Goal: Task Accomplishment & Management: Complete application form

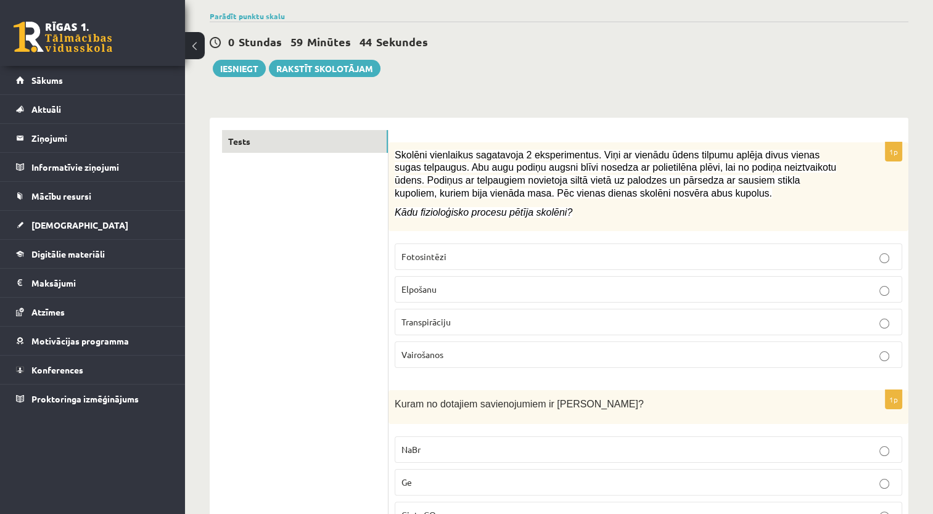
scroll to position [123, 0]
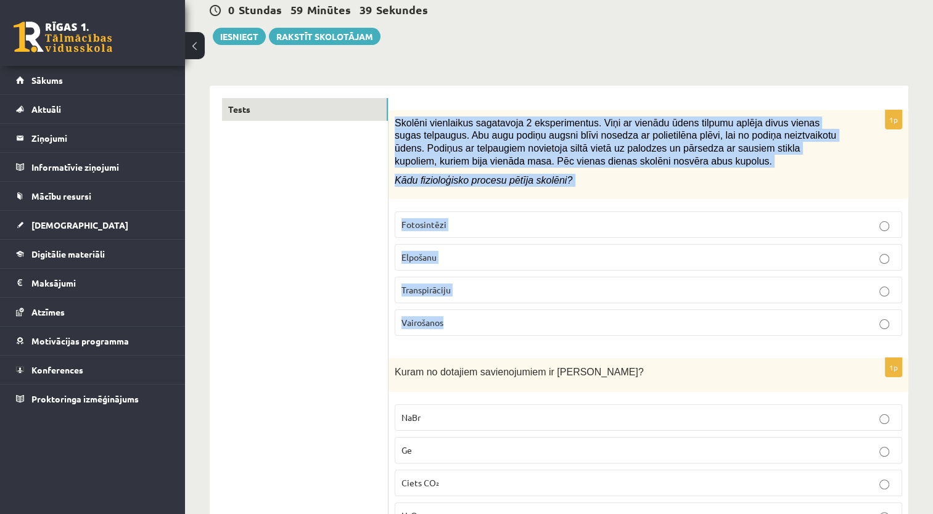
drag, startPoint x: 395, startPoint y: 120, endPoint x: 479, endPoint y: 313, distance: 210.5
click at [479, 313] on div "1p Skolēni vienlaikus sagatavoja 2 eksperimentus. Viņi ar vienādu ūdens tilpumu…" at bounding box center [649, 228] width 520 height 236
copy div "Skolēni vienlaikus sagatavoja 2 eksperimentus. Viņi ar vienādu ūdens tilpumu ap…"
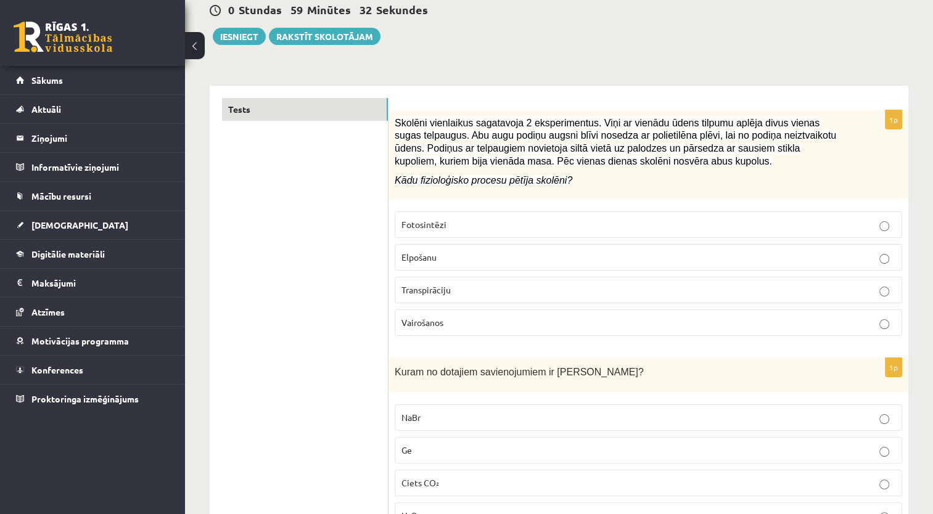
drag, startPoint x: 331, startPoint y: 201, endPoint x: 379, endPoint y: 255, distance: 73.0
click at [423, 293] on span "Transpirāciju" at bounding box center [426, 289] width 49 height 11
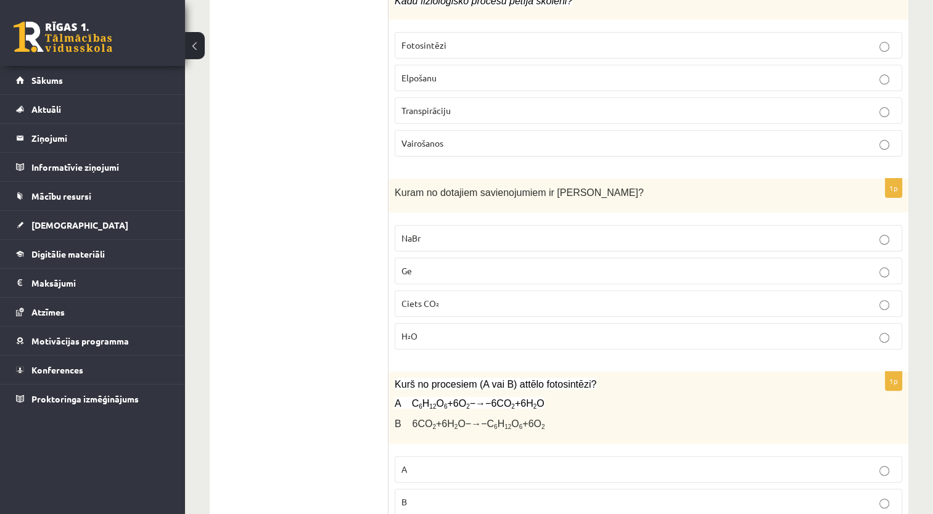
scroll to position [308, 0]
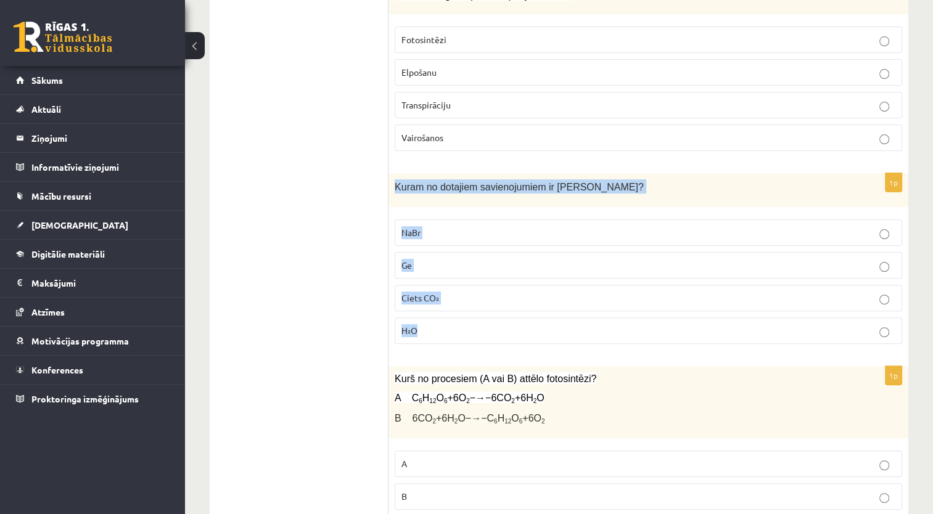
drag, startPoint x: 393, startPoint y: 178, endPoint x: 455, endPoint y: 329, distance: 163.2
click at [455, 329] on div "1p Kuram no dotajiem savienojumiem ir jonu kristālrežģis? NaBr Ge Ciets CO₂ H₂O" at bounding box center [649, 263] width 520 height 181
copy div "Kuram no dotajiem savienojumiem ir jonu kristālrežģis? NaBr Ge Ciets CO₂ H₂O"
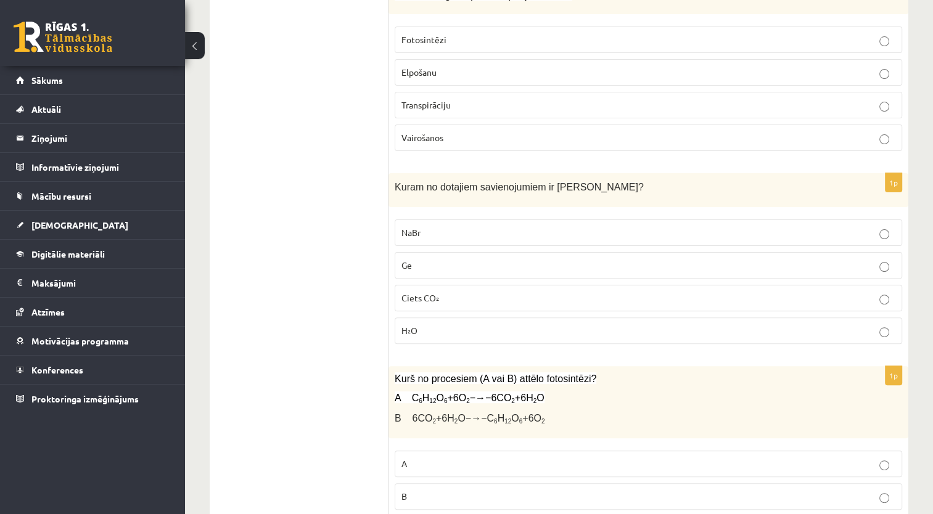
click at [423, 228] on p "NaBr" at bounding box center [649, 232] width 494 height 13
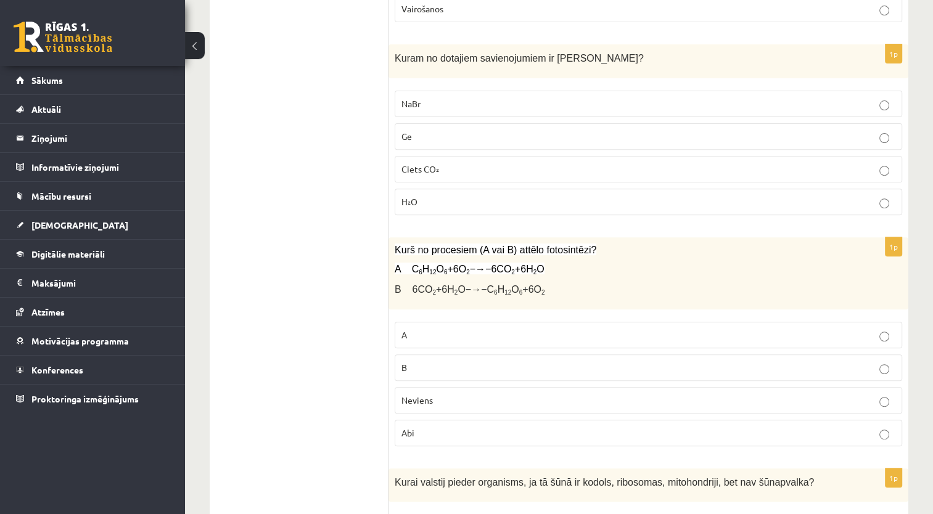
scroll to position [555, 0]
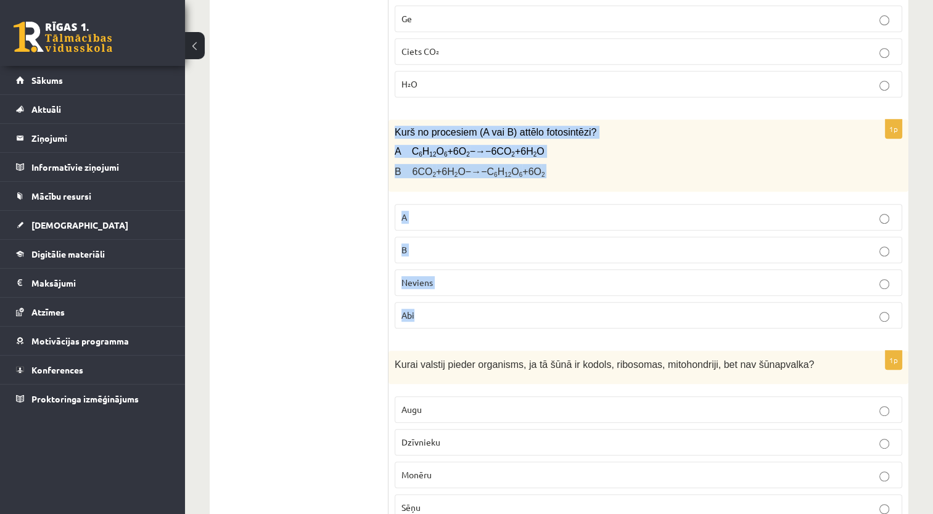
drag, startPoint x: 393, startPoint y: 130, endPoint x: 474, endPoint y: 311, distance: 198.8
click at [475, 311] on div "1p Kurš no procesiem (A vai B) attēlo fotosintēzi? A C 6 H 12 O 6 +6O 2 −→−6CO …" at bounding box center [649, 229] width 520 height 219
copy div "Kurš no procesiem (A vai B) attēlo fotosintēzi? A C 6 H 12 O 6 +6O 2 −→−6CO 2 +…"
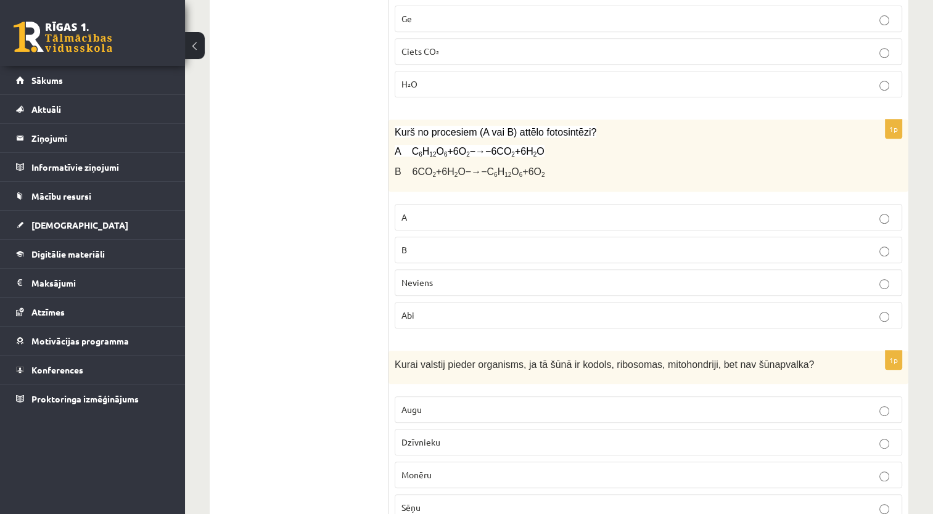
drag, startPoint x: 343, startPoint y: 220, endPoint x: 387, endPoint y: 257, distance: 57.3
click at [407, 245] on p "B" at bounding box center [649, 250] width 494 height 13
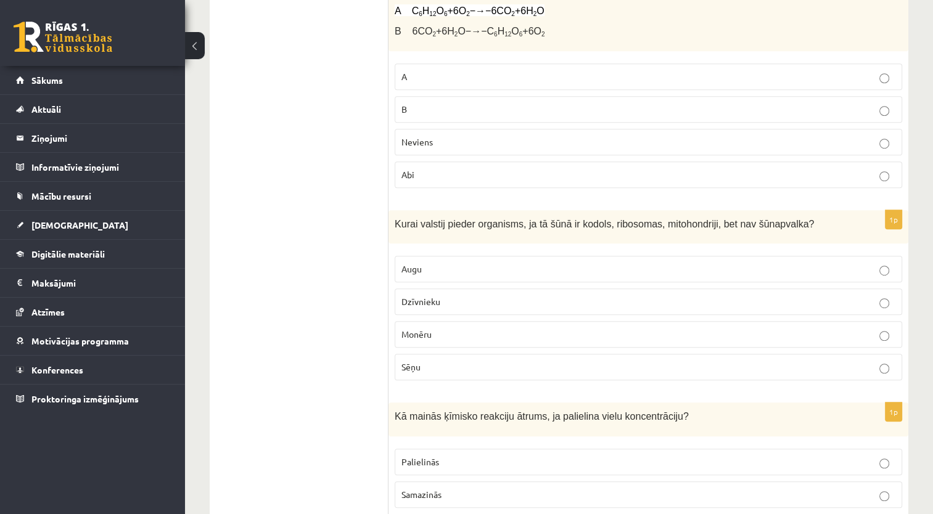
scroll to position [740, 0]
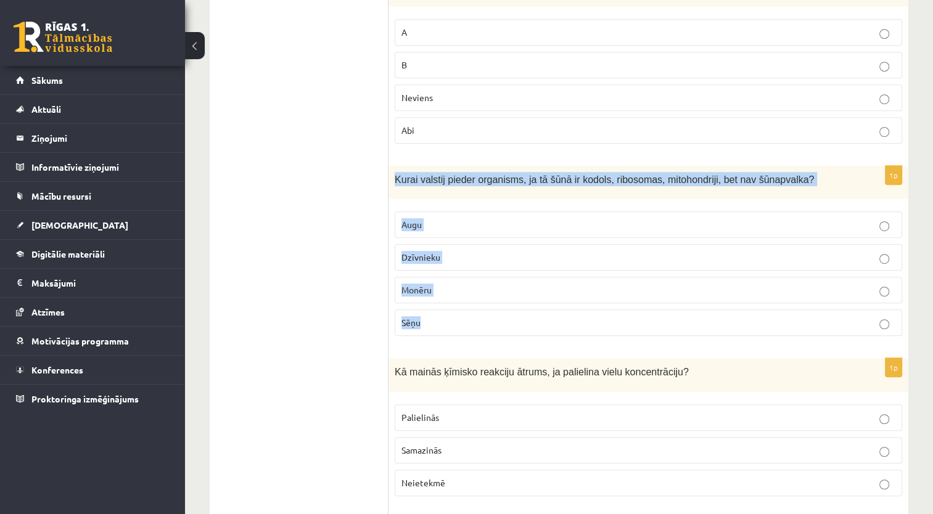
drag, startPoint x: 412, startPoint y: 191, endPoint x: 457, endPoint y: 318, distance: 135.4
click at [457, 318] on div "1p Kurai valstij pieder organisms, ja tā šūnā ir kodols, ribosomas, mitohondrij…" at bounding box center [649, 256] width 520 height 181
copy div "Kurai valstij pieder organisms, ja tā šūnā ir kodols, ribosomas, mitohondriji, …"
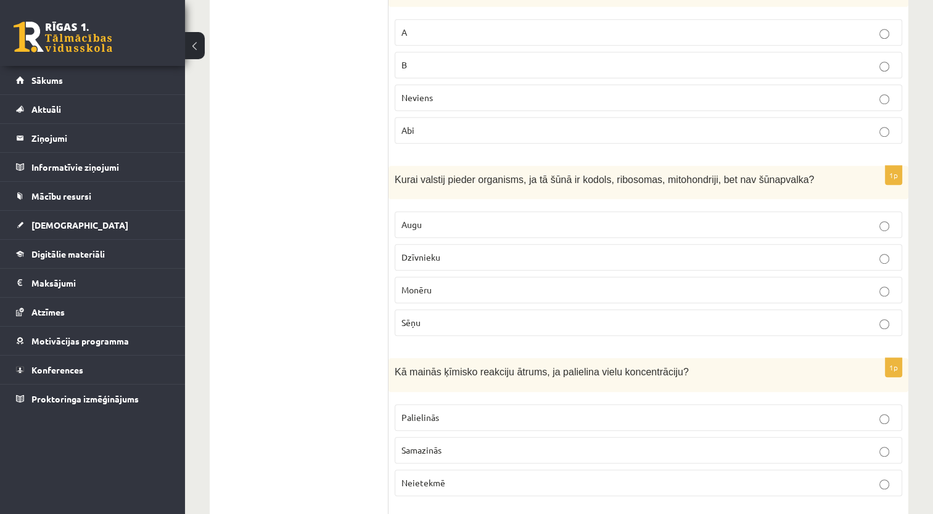
drag, startPoint x: 440, startPoint y: 251, endPoint x: 440, endPoint y: 260, distance: 8.7
click at [441, 251] on p "Dzīvnieku" at bounding box center [649, 257] width 494 height 13
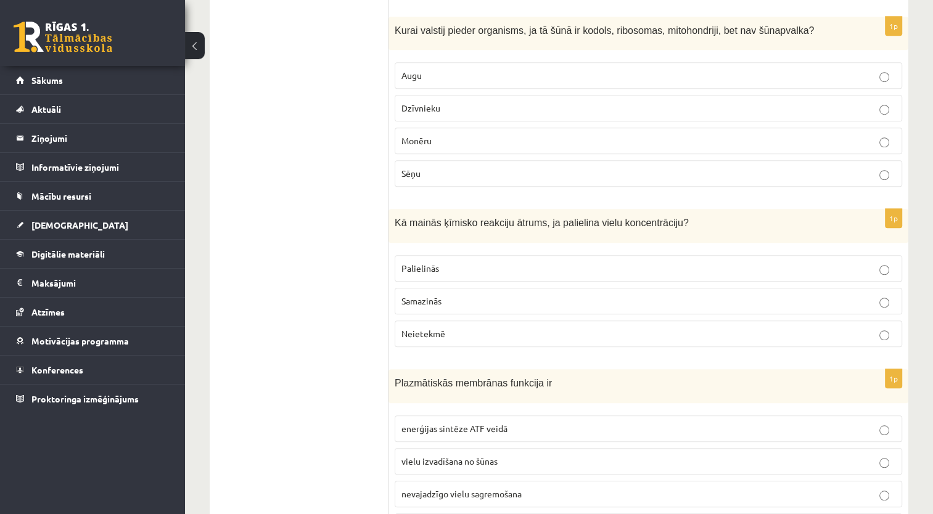
scroll to position [925, 0]
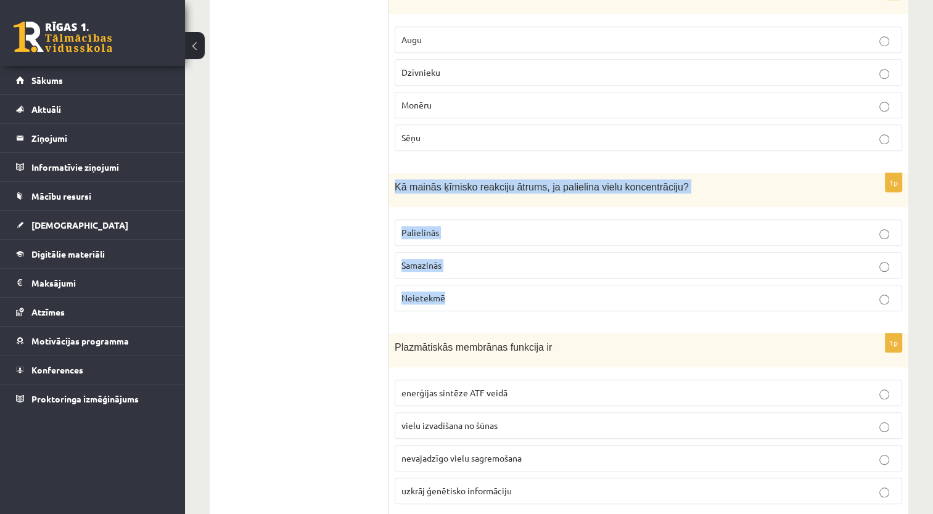
drag, startPoint x: 393, startPoint y: 178, endPoint x: 466, endPoint y: 293, distance: 136.2
click at [466, 293] on div "1p Kā mainās ķīmisko reakciju ātrums, ja palielina vielu koncentrāciju? Palieli…" at bounding box center [649, 247] width 520 height 148
copy div "Kā mainās ķīmisko reakciju ātrums, ja palielina vielu koncentrāciju? Palielinās…"
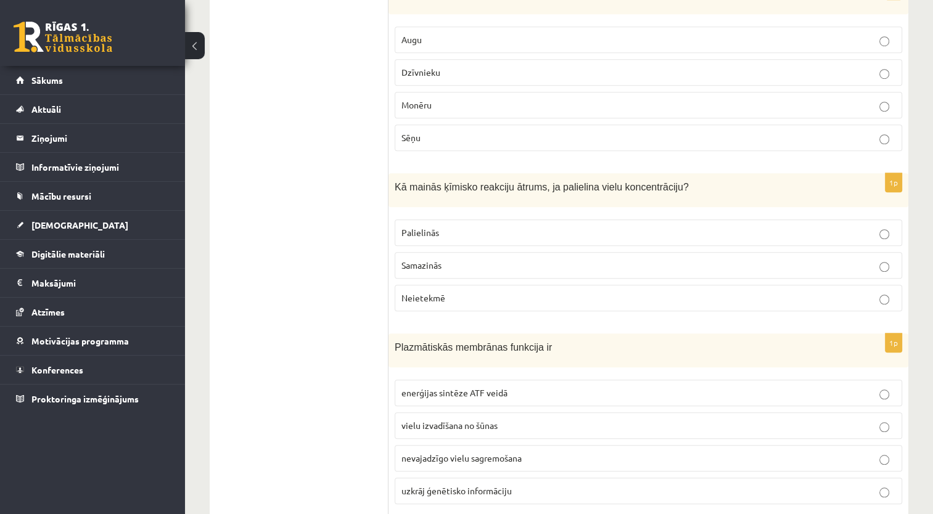
drag, startPoint x: 328, startPoint y: 237, endPoint x: 360, endPoint y: 234, distance: 32.8
click at [457, 226] on p "Palielinās" at bounding box center [649, 232] width 494 height 13
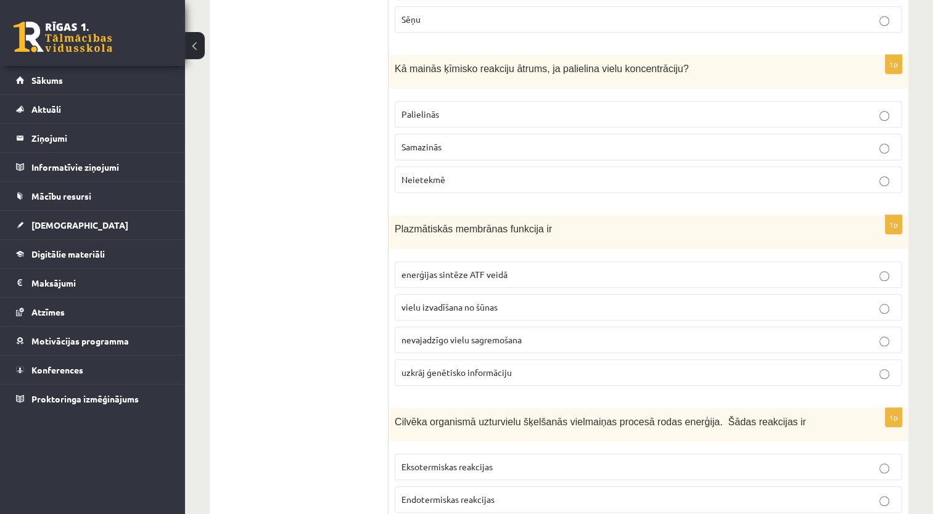
scroll to position [1049, 0]
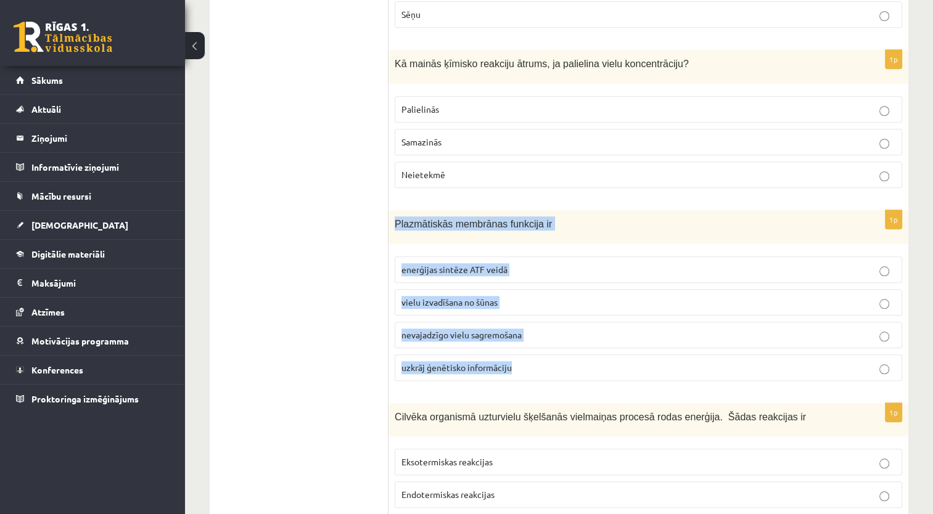
drag, startPoint x: 392, startPoint y: 217, endPoint x: 532, endPoint y: 362, distance: 201.1
click at [532, 362] on div "1p Plazmātiskās membrānas funkcija ir enerģijas sintēze ATF veidā vielu izvadīš…" at bounding box center [649, 300] width 520 height 181
copy div "Plazmātiskās membrānas funkcija ir enerģijas sintēze ATF veidā vielu izvadīšana…"
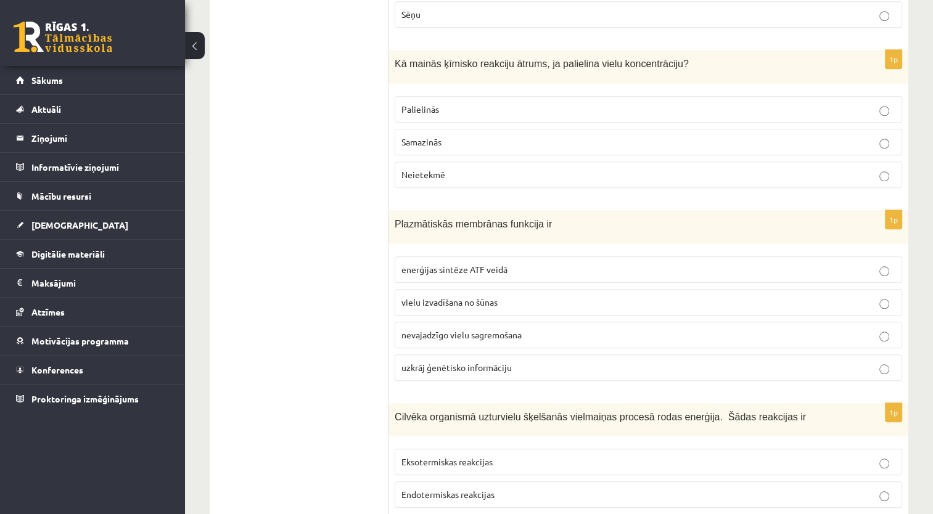
drag, startPoint x: 271, startPoint y: 206, endPoint x: 310, endPoint y: 250, distance: 59.0
click at [466, 297] on span "vielu izvadīšana no šūnas" at bounding box center [450, 302] width 96 height 11
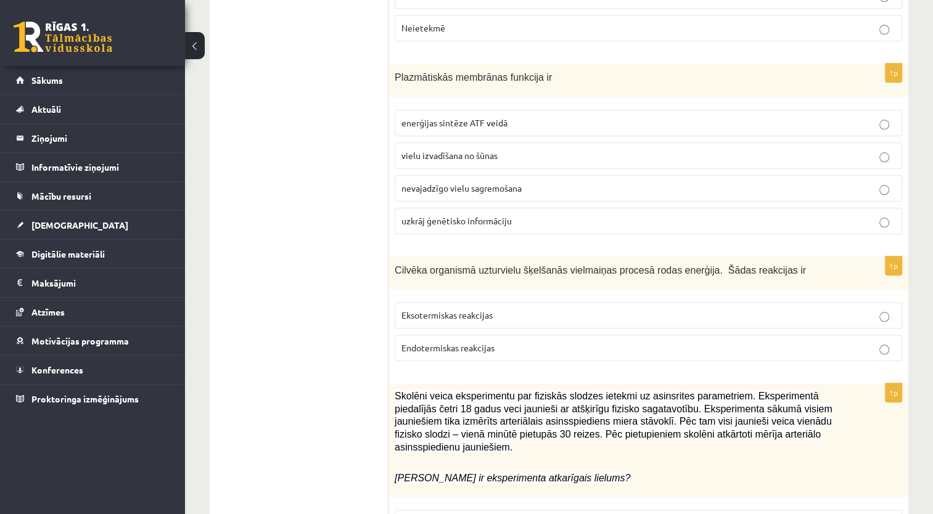
scroll to position [1234, 0]
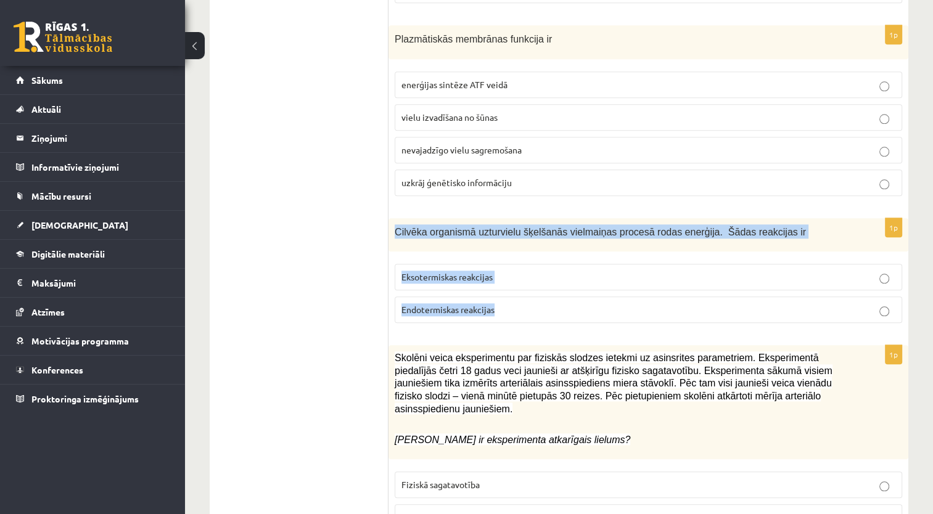
drag, startPoint x: 393, startPoint y: 223, endPoint x: 506, endPoint y: 305, distance: 139.9
click at [506, 305] on div "1p Cilvēka organismā uzturvielu šķelšanās vielmaiņas procesā rodas enerģija. Šā…" at bounding box center [649, 275] width 520 height 115
copy div "Cilvēka organismā uzturvielu šķelšanās vielmaiņas procesā rodas enerģija. Šādas…"
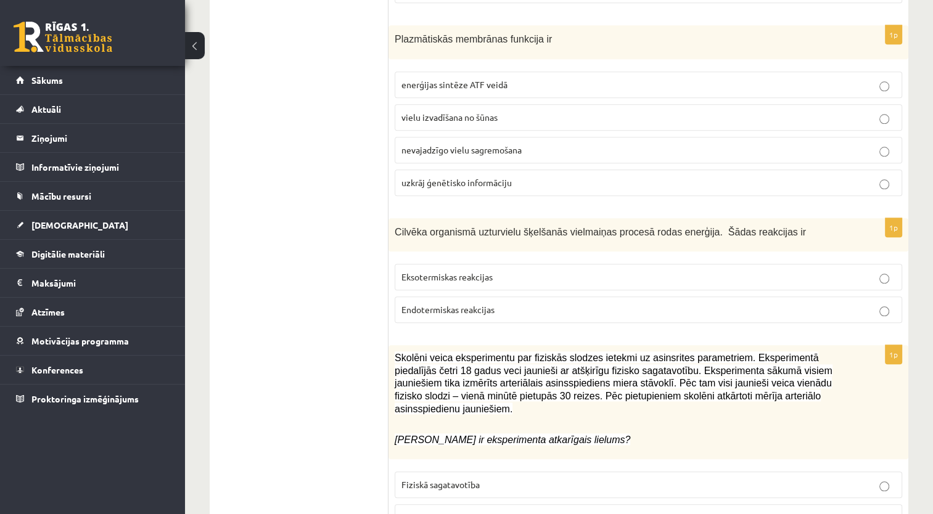
drag, startPoint x: 314, startPoint y: 250, endPoint x: 365, endPoint y: 260, distance: 52.1
click at [448, 271] on span "Eksotermiskas reakcijas" at bounding box center [447, 276] width 91 height 11
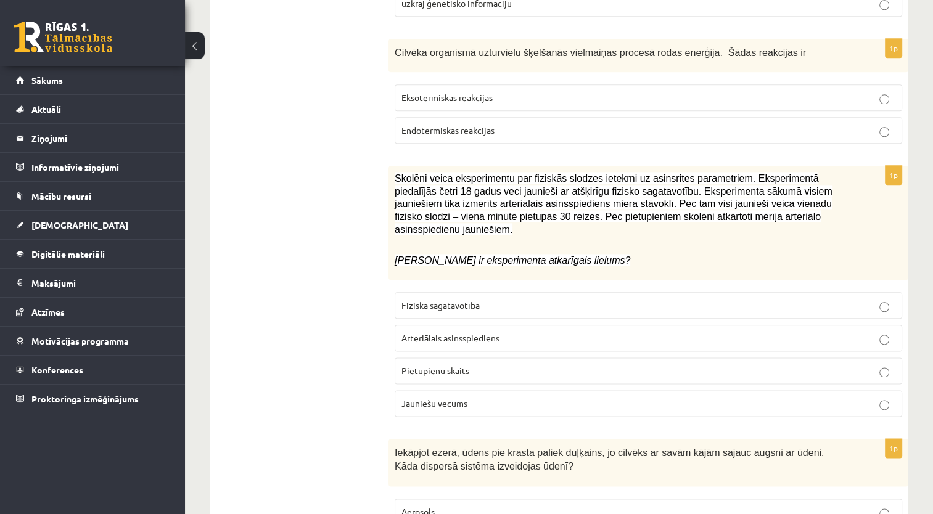
scroll to position [1419, 0]
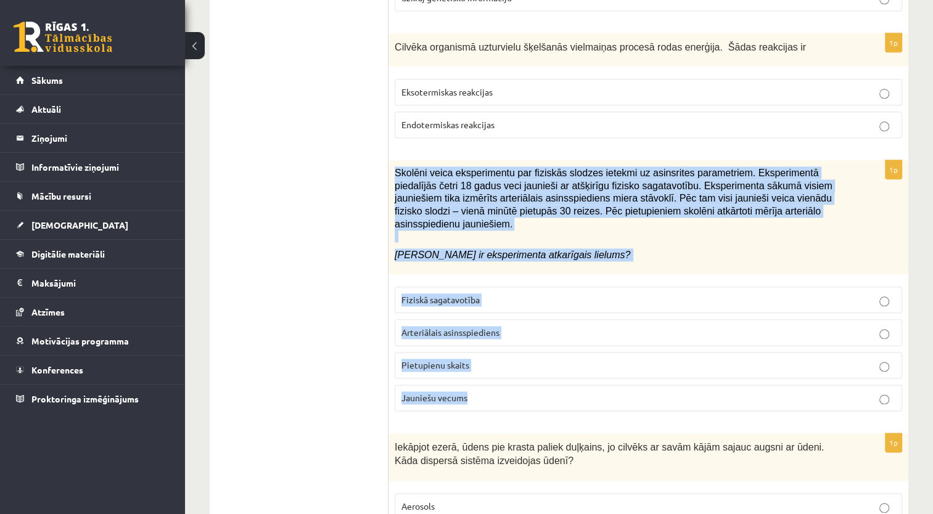
drag, startPoint x: 393, startPoint y: 161, endPoint x: 498, endPoint y: 369, distance: 233.1
click at [498, 369] on div "1p Skolēni veica eksperimentu par fiziskās slodzes ietekmi uz asinsrites parame…" at bounding box center [649, 290] width 520 height 260
copy div "Skolēni veica eksperimentu par fiziskās slodzes ietekmi uz asinsrites parametri…"
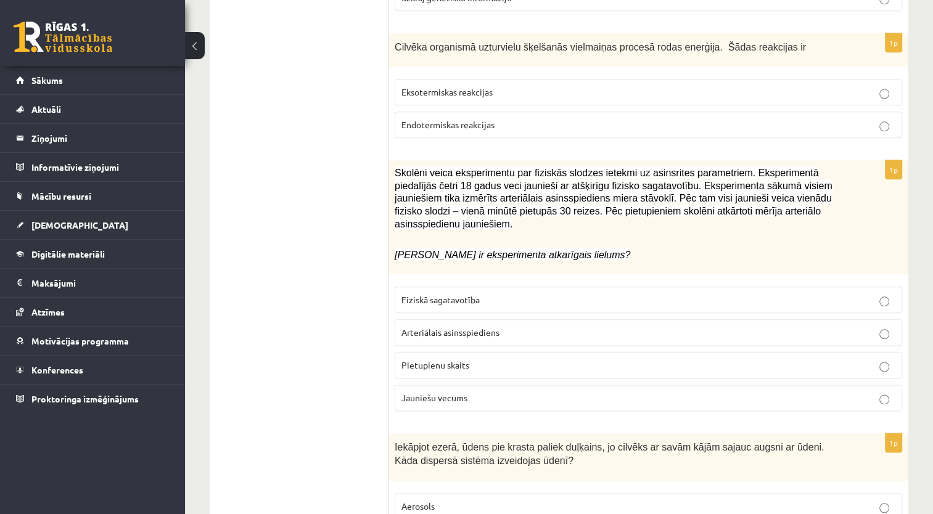
drag, startPoint x: 336, startPoint y: 278, endPoint x: 373, endPoint y: 290, distance: 39.6
click at [477, 327] on span "Arteriālais asinsspiediens" at bounding box center [451, 332] width 98 height 11
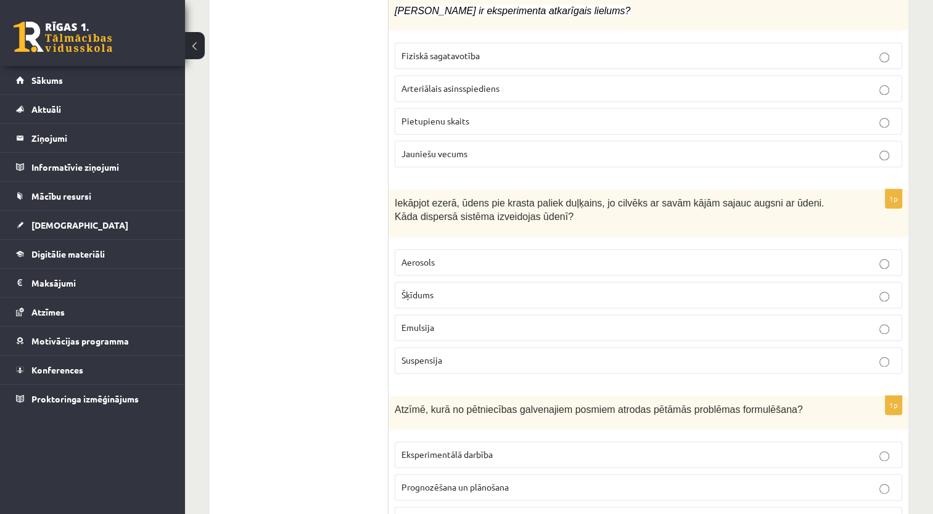
scroll to position [1666, 0]
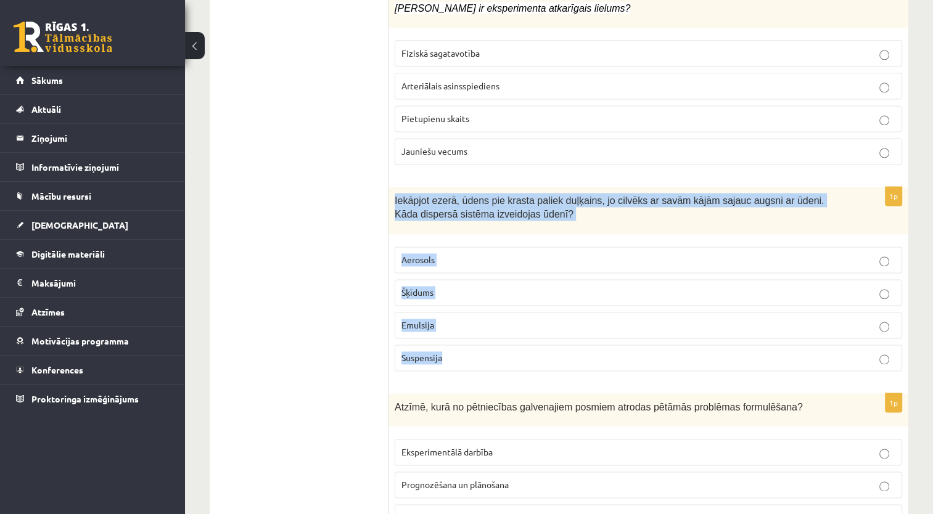
drag, startPoint x: 390, startPoint y: 175, endPoint x: 449, endPoint y: 331, distance: 167.3
click at [449, 331] on div "1p Iekāpjot ezerā, ūdens pie krasta paliek duļķains, jo cilvēks ar savām kājām …" at bounding box center [649, 284] width 520 height 194
copy div "Iekāpjot ezerā, ūdens pie krasta paliek duļķains, jo cilvēks ar savām kājām saj…"
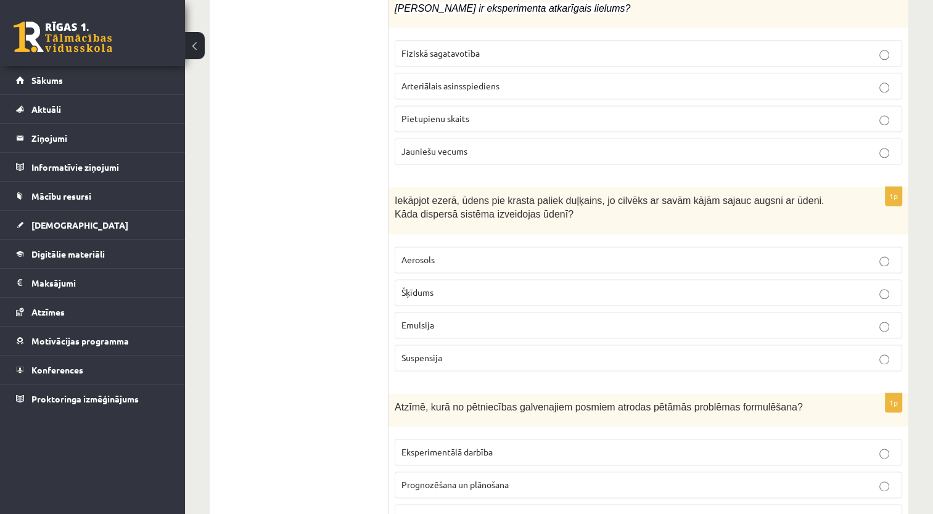
drag, startPoint x: 328, startPoint y: 273, endPoint x: 386, endPoint y: 307, distance: 67.5
click at [429, 352] on span "Suspensija" at bounding box center [422, 357] width 41 height 11
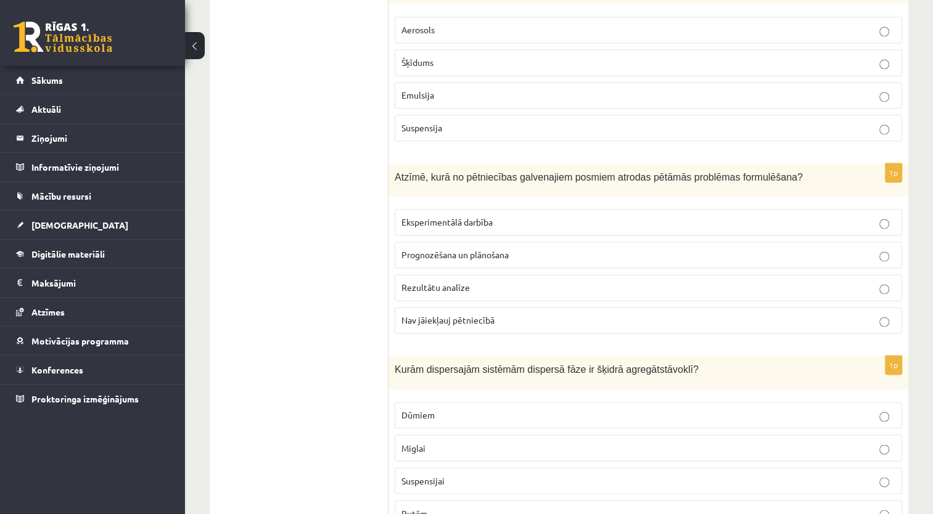
scroll to position [1912, 0]
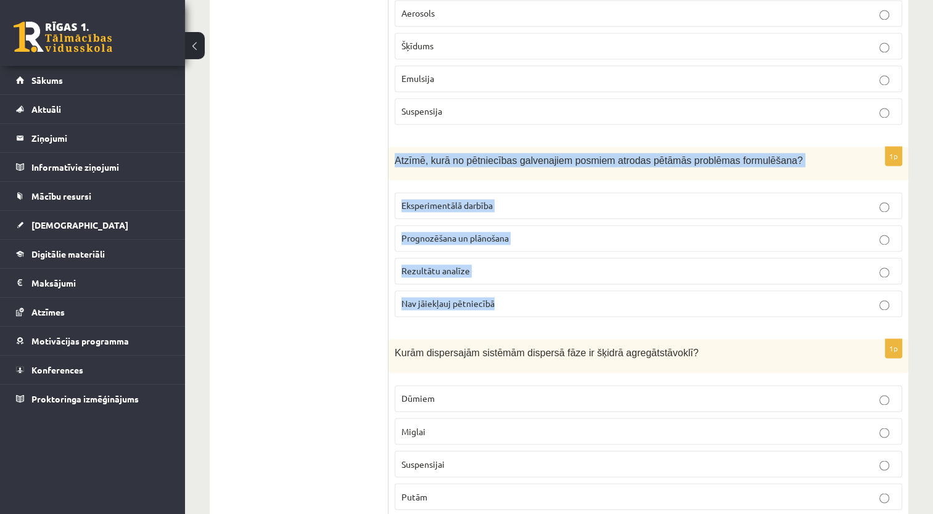
drag, startPoint x: 395, startPoint y: 135, endPoint x: 492, endPoint y: 271, distance: 167.1
click at [492, 271] on div "1p Atzīmē, kurā no pētniecības galvenajiem posmiem atrodas pētāmās problēmas fo…" at bounding box center [649, 237] width 520 height 181
copy div "Atzīmē, kurā no pētniecības galvenajiem posmiem atrodas pētāmās problēmas formu…"
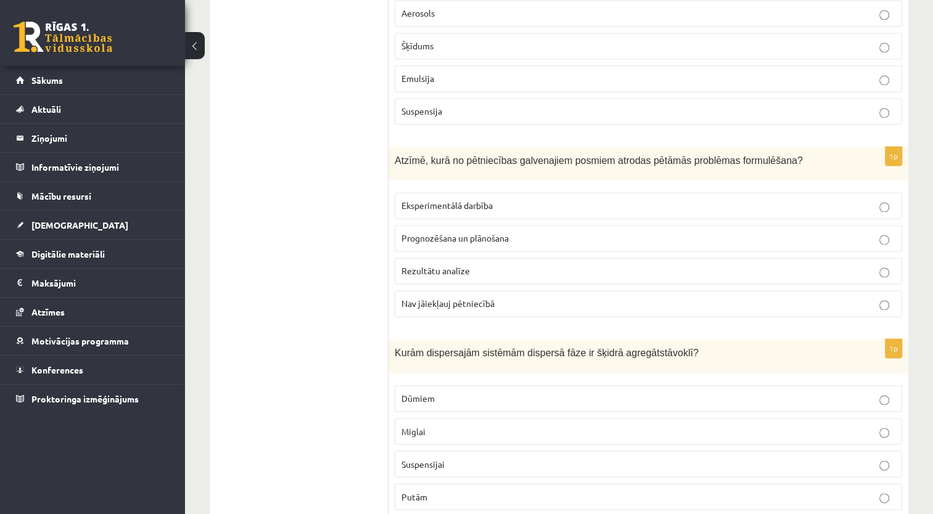
click at [481, 233] on span "Prognozēšana un plānošana" at bounding box center [455, 238] width 107 height 11
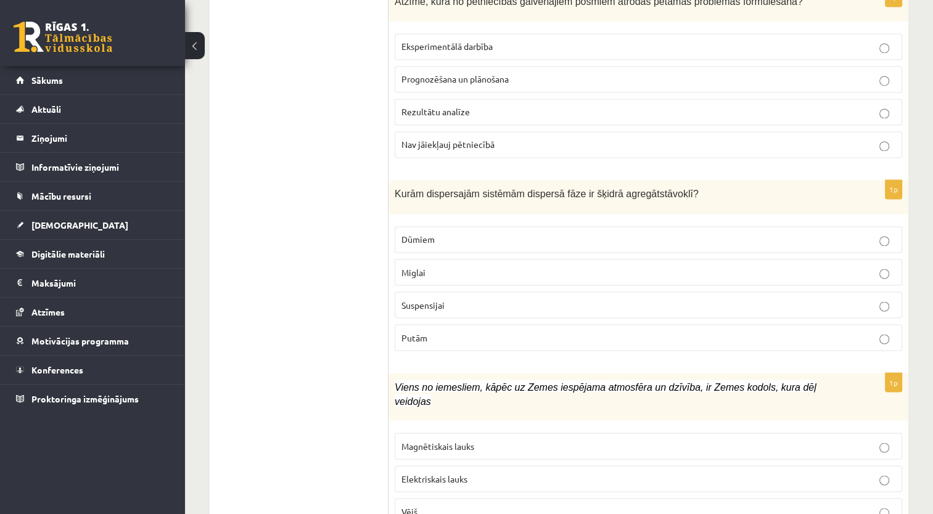
scroll to position [2097, 0]
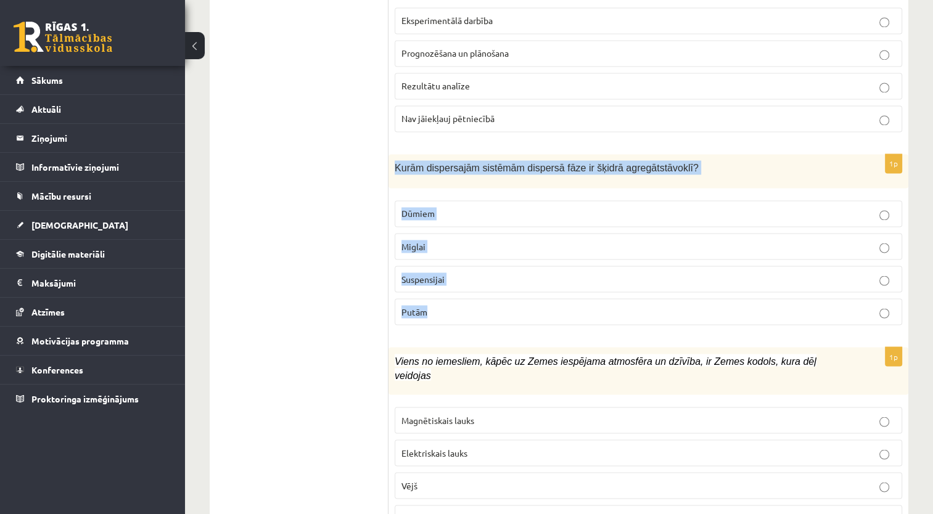
drag, startPoint x: 390, startPoint y: 144, endPoint x: 465, endPoint y: 287, distance: 160.9
click at [465, 287] on div "1p Kurām dispersajām sistēmām dispersā fāze ir šķidrā agregātstāvoklī? Dūmiem M…" at bounding box center [649, 244] width 520 height 181
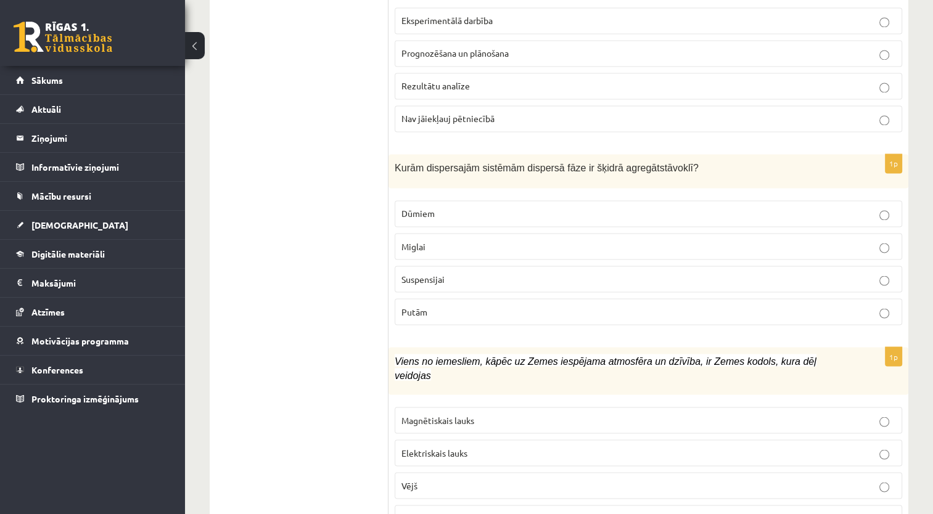
click at [429, 240] on p "Miglai" at bounding box center [649, 246] width 494 height 13
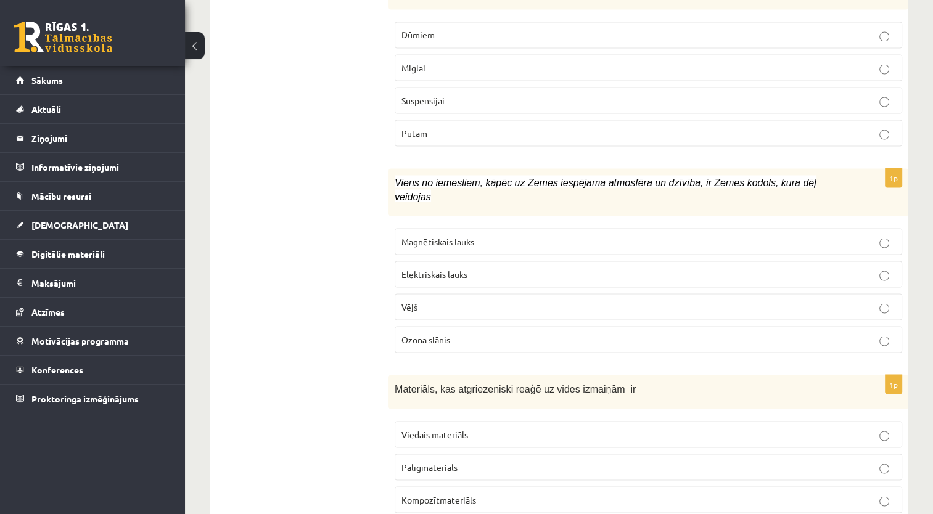
scroll to position [2283, 0]
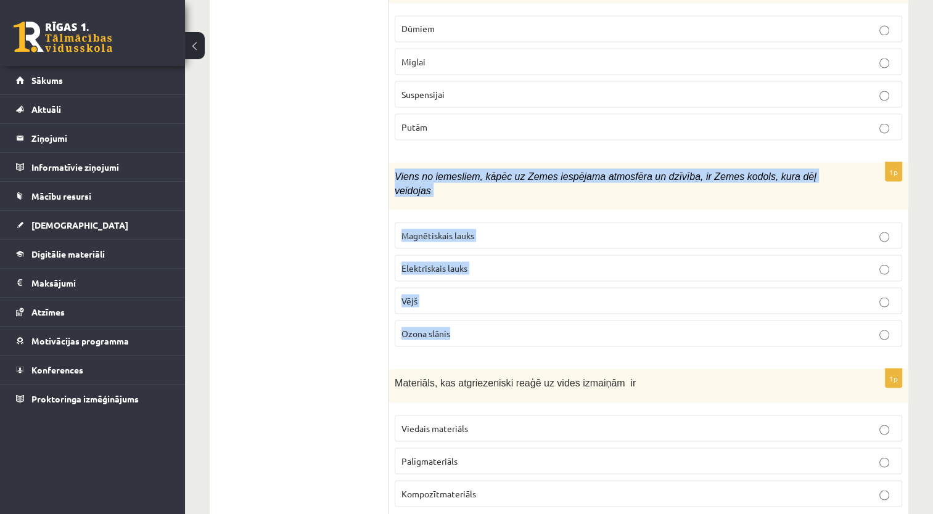
drag, startPoint x: 391, startPoint y: 146, endPoint x: 464, endPoint y: 293, distance: 163.9
click at [464, 293] on div "1p Viens no iemesliem, kāpēc uz Zemes iespējama atmosfēra un dzīvība, ir Zemes …" at bounding box center [649, 259] width 520 height 194
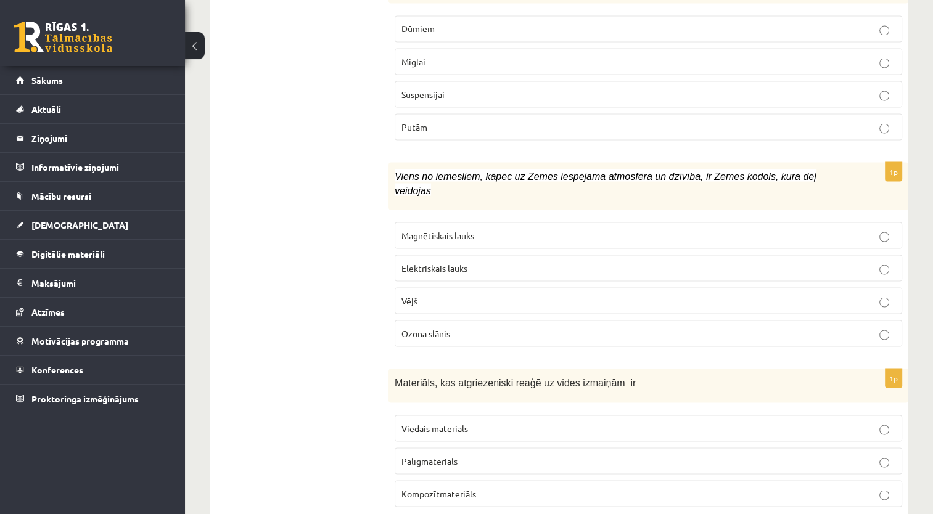
click at [461, 229] on span "Magnētiskais lauks" at bounding box center [438, 234] width 73 height 11
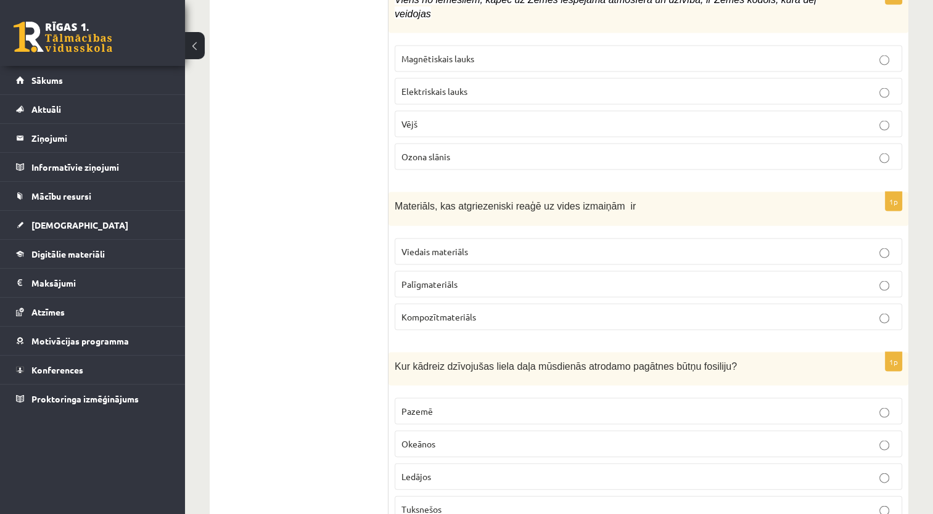
scroll to position [2468, 0]
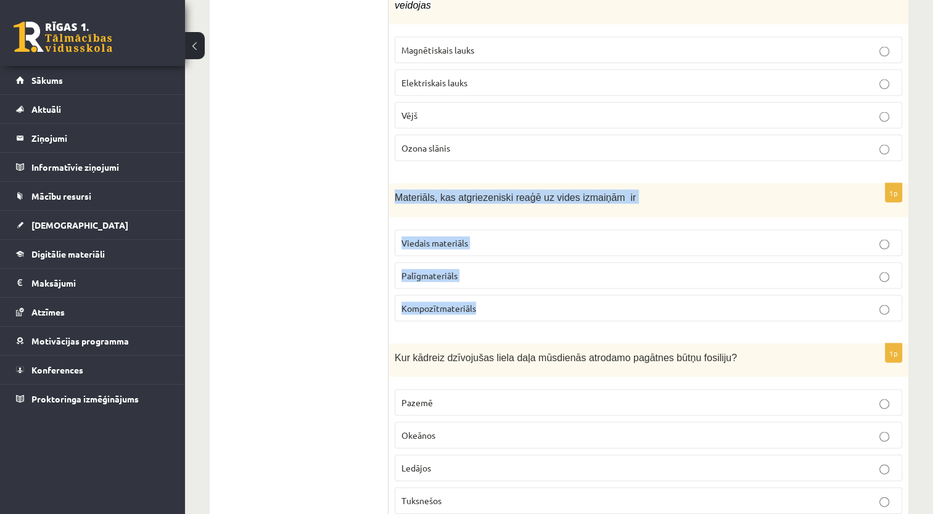
drag, startPoint x: 394, startPoint y: 153, endPoint x: 486, endPoint y: 278, distance: 155.2
click at [486, 278] on div "1p Materiāls, kas atgriezeniski reaģē uz vides izmaiņām ir Viedais materiāls Pa…" at bounding box center [649, 258] width 520 height 148
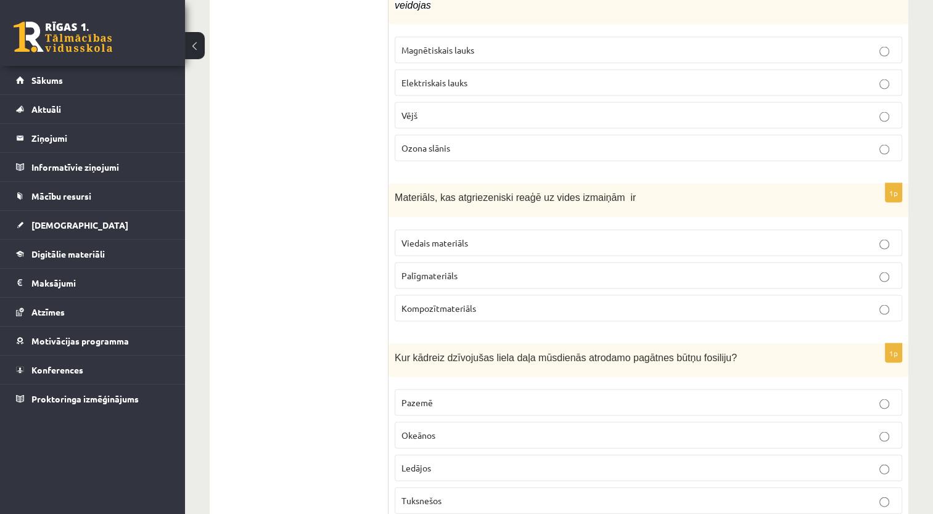
click at [432, 238] on span "Viedais materiāls" at bounding box center [435, 243] width 67 height 11
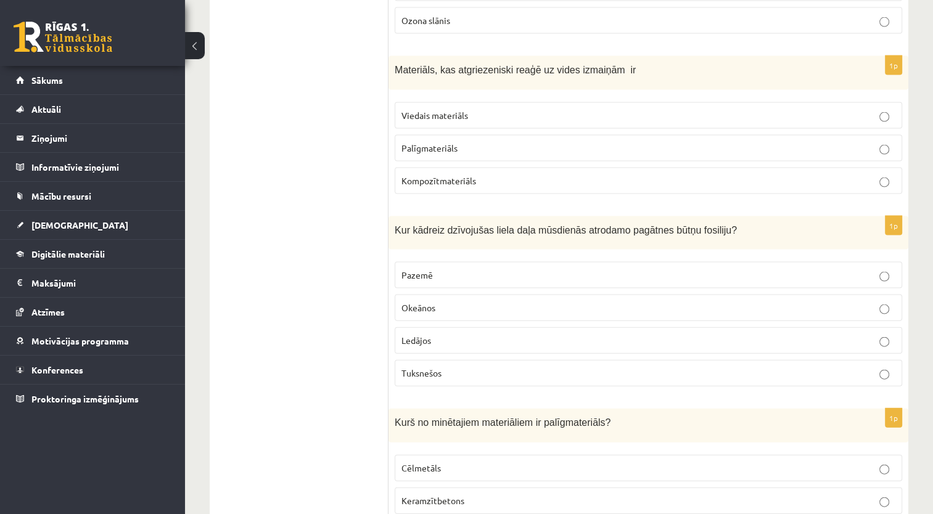
scroll to position [2653, 0]
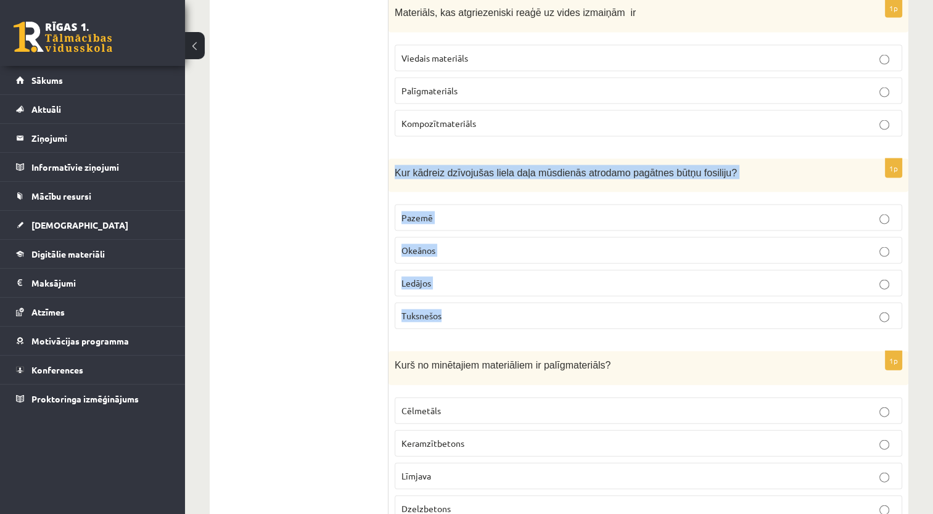
drag, startPoint x: 391, startPoint y: 127, endPoint x: 463, endPoint y: 267, distance: 157.0
click at [463, 267] on div "1p Kur kādreiz dzīvojušas liela daļa mūsdienās atrodamo pagātnes būtņu fosiliju…" at bounding box center [649, 249] width 520 height 181
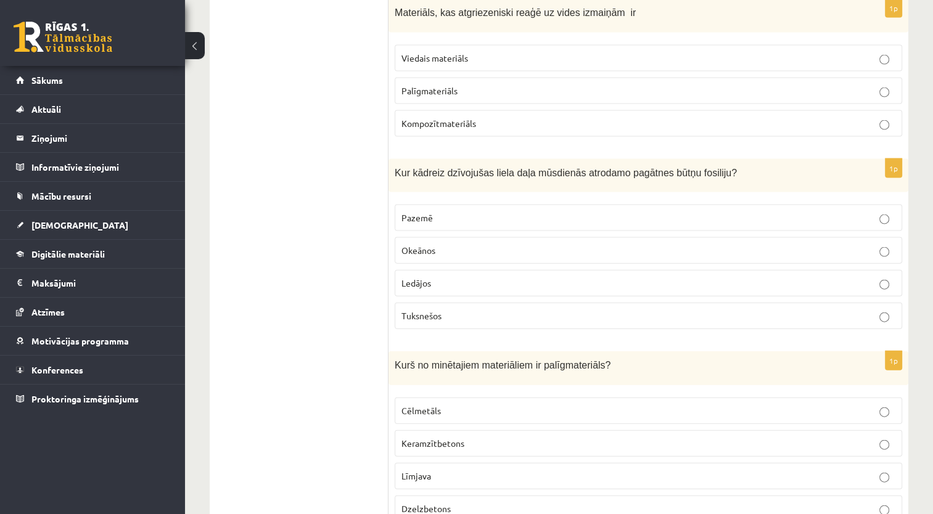
click at [432, 238] on label "Okeānos" at bounding box center [649, 251] width 508 height 27
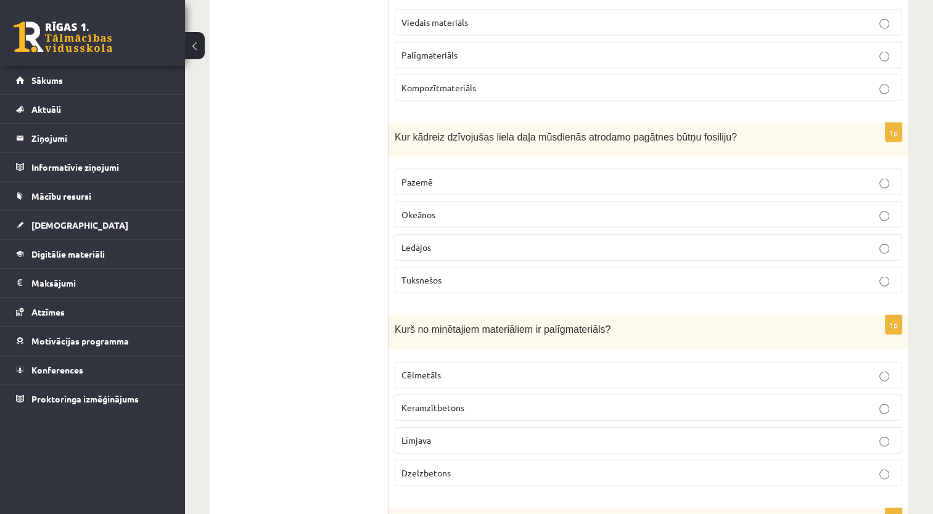
scroll to position [2776, 0]
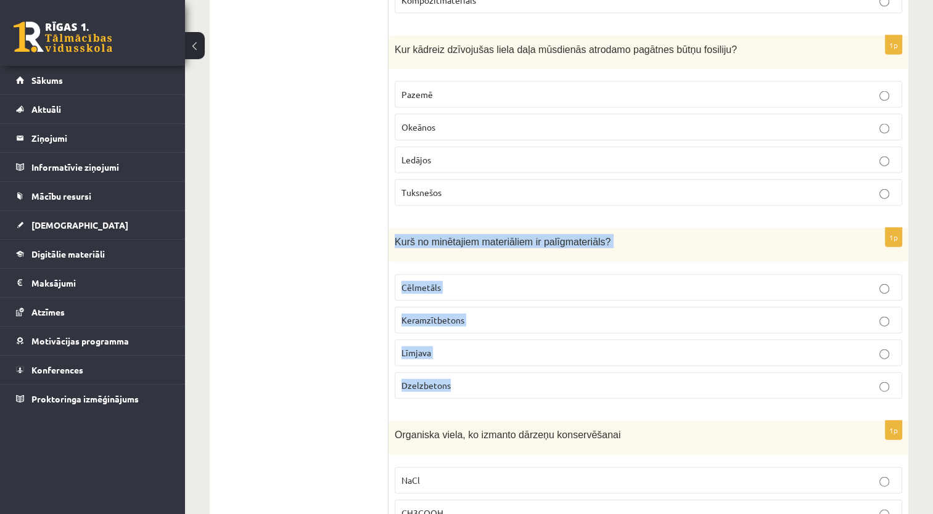
drag, startPoint x: 391, startPoint y: 200, endPoint x: 452, endPoint y: 342, distance: 153.7
click at [452, 342] on div "1p Kurš no minētajiem materiāliem ir palīgmateriāls? Cēlmetāls Keramzītbetons L…" at bounding box center [649, 318] width 520 height 181
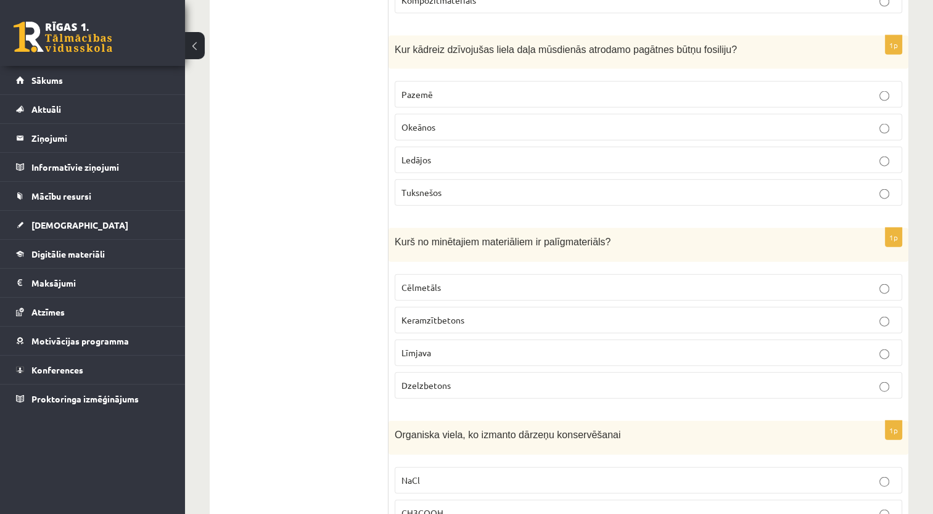
click at [298, 207] on ul "Tests" at bounding box center [305, 430] width 167 height 5970
click at [437, 347] on p "Līmjava" at bounding box center [649, 353] width 494 height 13
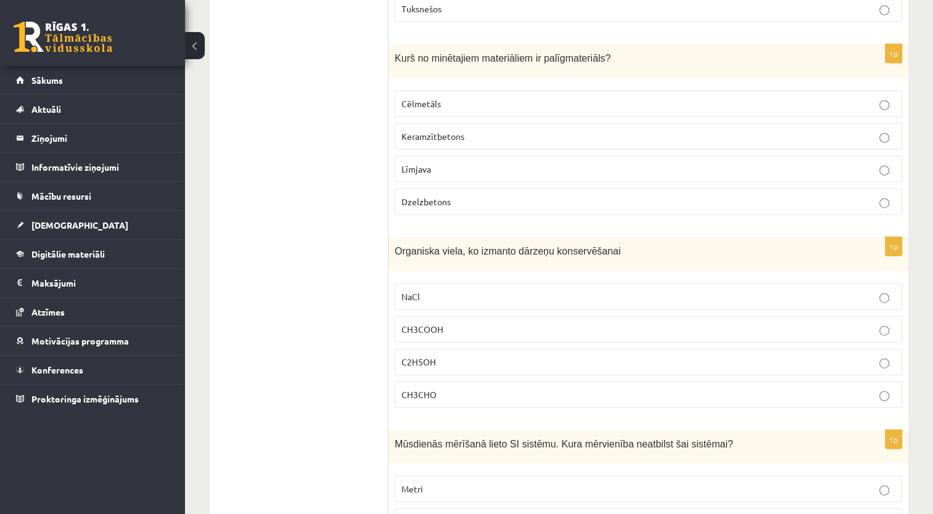
scroll to position [2961, 0]
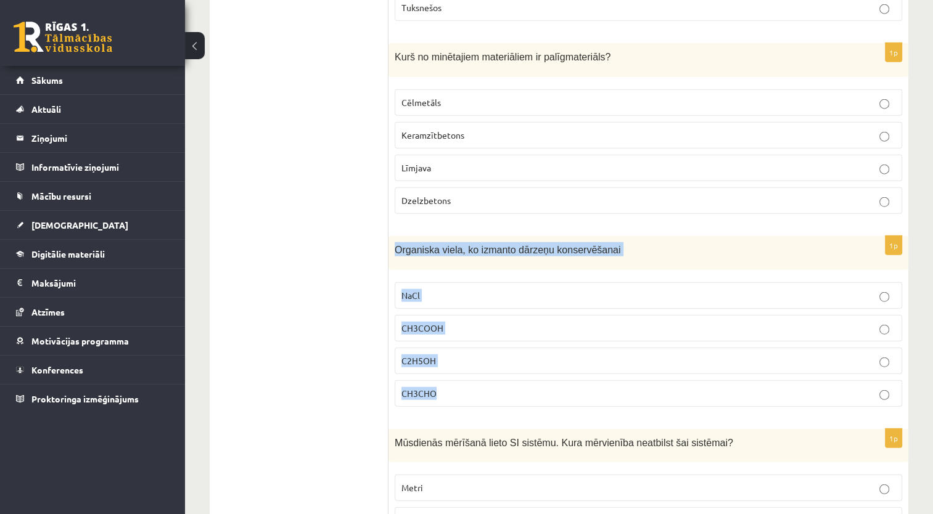
drag, startPoint x: 392, startPoint y: 209, endPoint x: 475, endPoint y: 350, distance: 164.2
click at [475, 350] on div "1p Organiska viela, ko izmanto dārzeņu konservēšanai NaCl CH3COOH C2H5OH CH3CHO" at bounding box center [649, 326] width 520 height 181
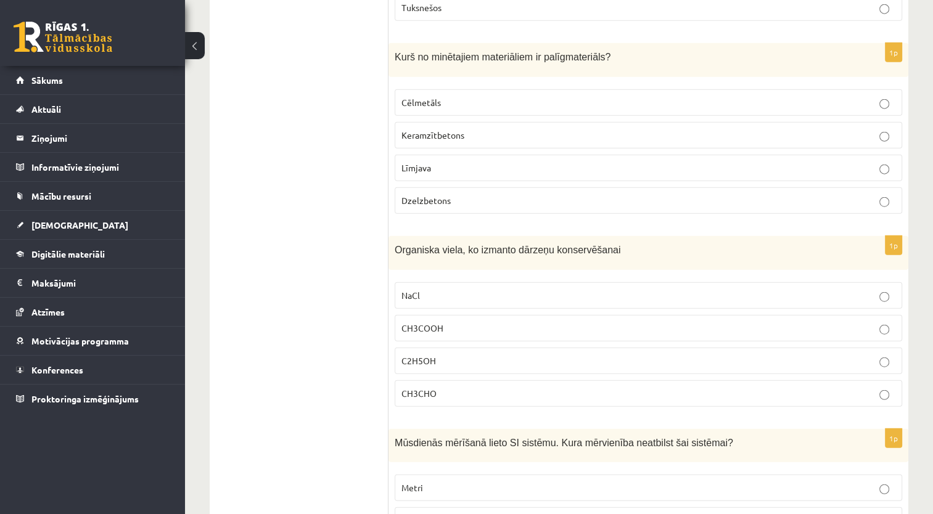
click at [345, 271] on ul "Tests" at bounding box center [305, 245] width 167 height 5970
click at [436, 315] on label "CH3COOH" at bounding box center [649, 328] width 508 height 27
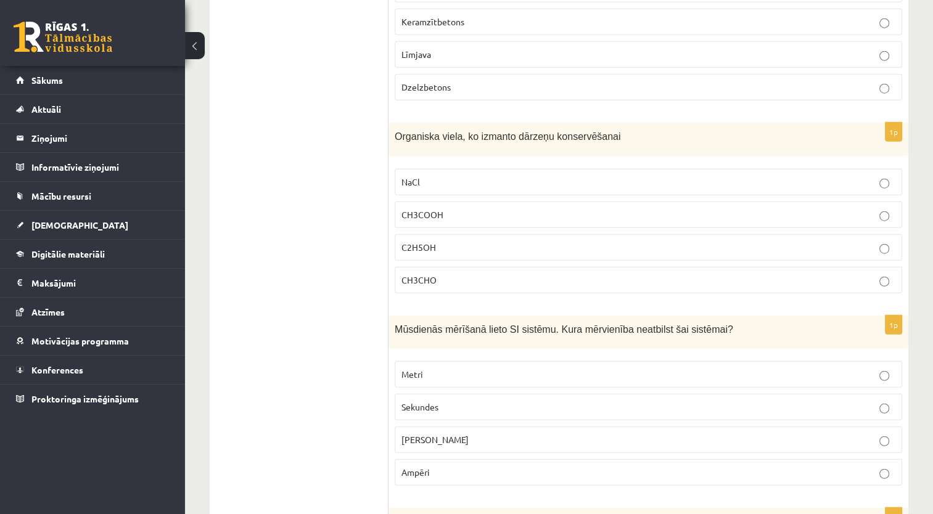
scroll to position [3084, 0]
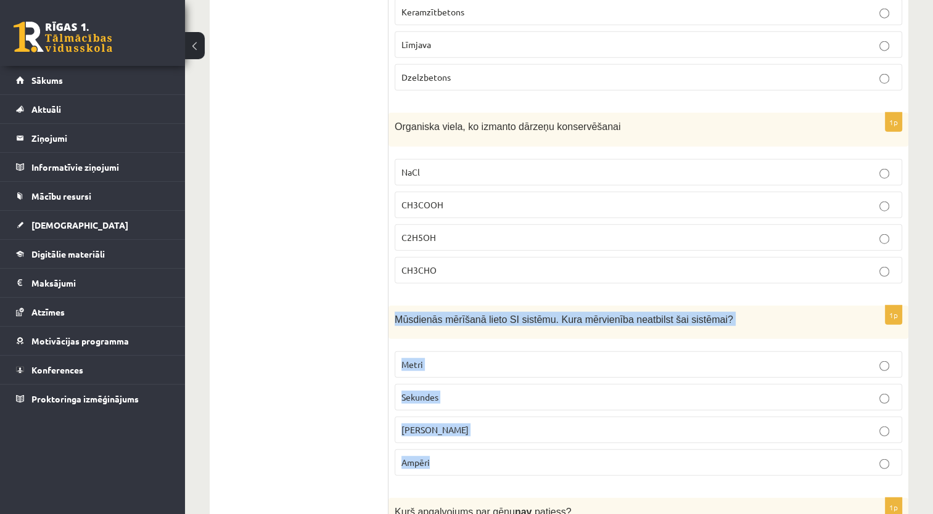
drag, startPoint x: 390, startPoint y: 278, endPoint x: 463, endPoint y: 412, distance: 153.2
click at [463, 411] on div "1p Mūsdienās mērīšanā lieto SI sistēmu. Kura mērvienība neatbilst šai sistēmai?…" at bounding box center [649, 396] width 520 height 181
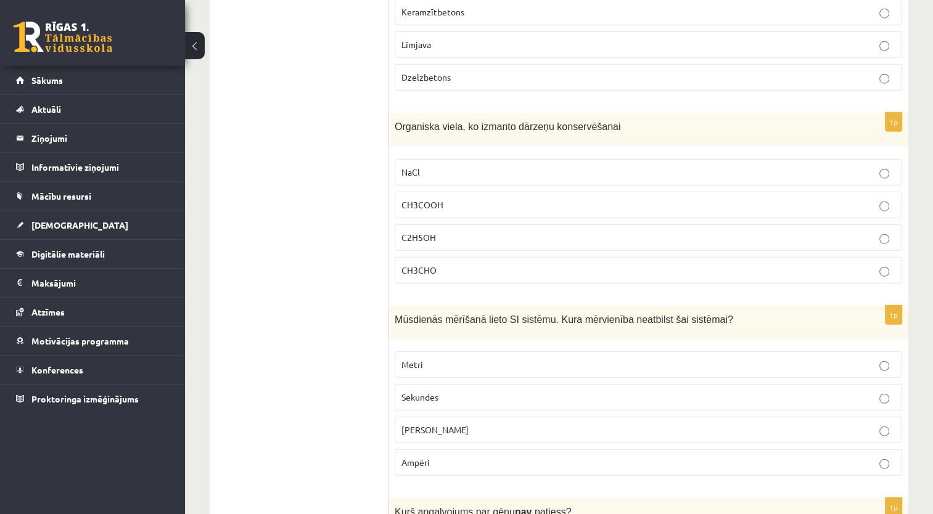
click at [257, 331] on ul "Tests" at bounding box center [305, 122] width 167 height 5970
click at [444, 424] on span "Celsija grādi" at bounding box center [435, 429] width 67 height 11
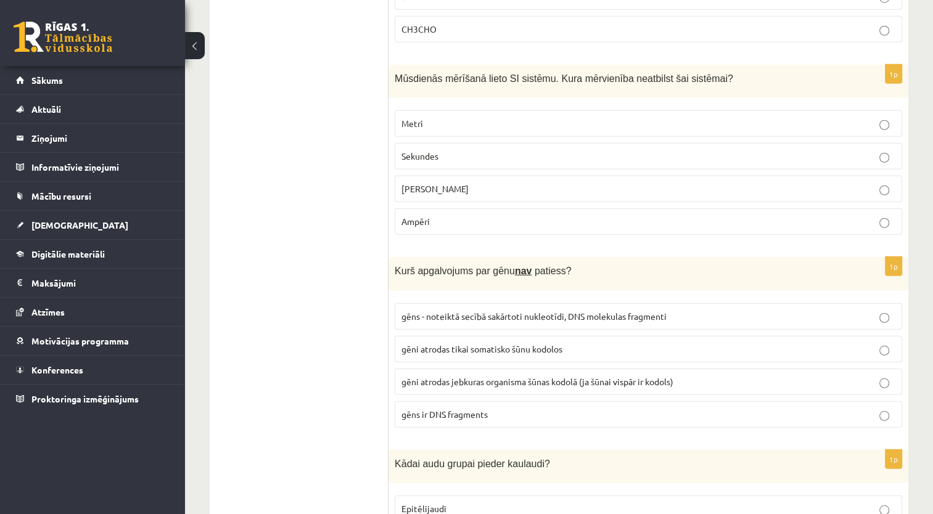
scroll to position [3331, 0]
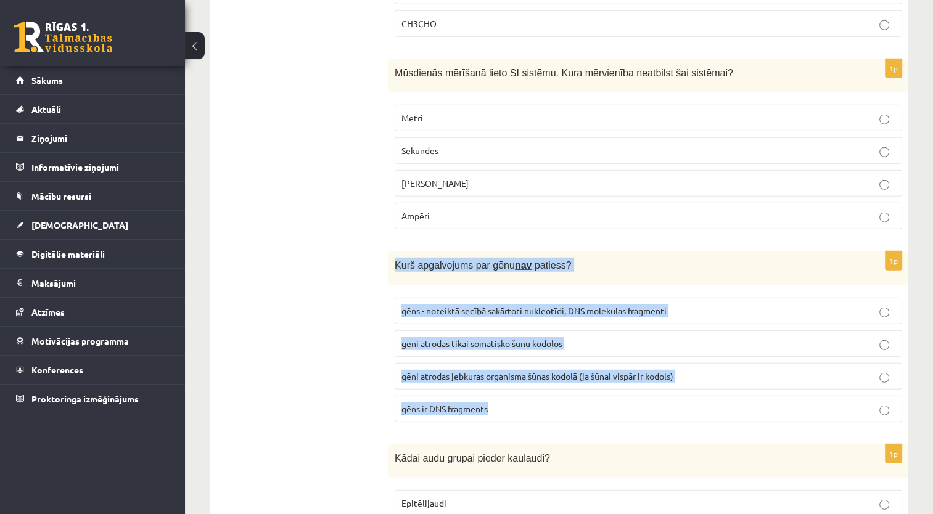
drag, startPoint x: 393, startPoint y: 213, endPoint x: 499, endPoint y: 360, distance: 181.2
click at [499, 360] on div "1p Kurš apgalvojums par gēnu nav patiess? gēns - noteiktā secībā sakārtoti nukl…" at bounding box center [649, 342] width 520 height 181
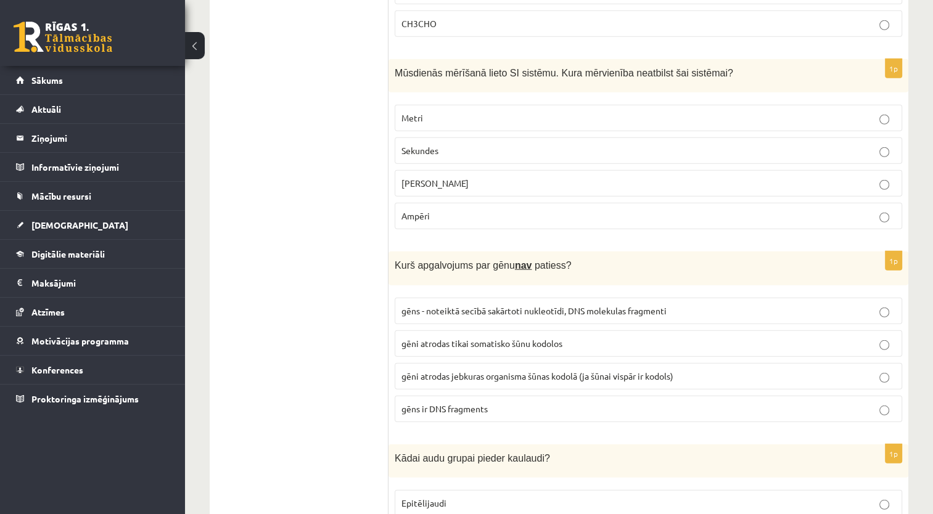
click at [451, 371] on span "gēni atrodas jebkuras organisma šūnas kodolā (ja šūnai vispār ir kodols)" at bounding box center [538, 376] width 272 height 11
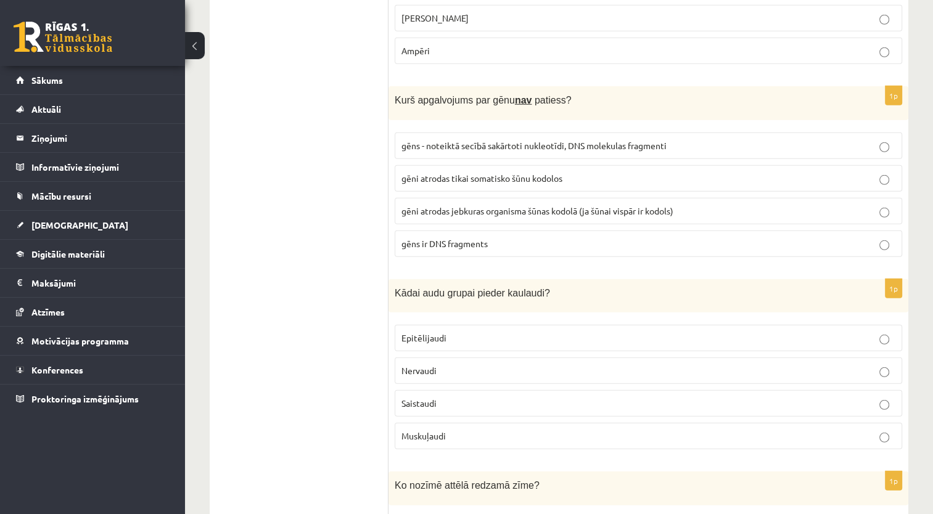
scroll to position [3516, 0]
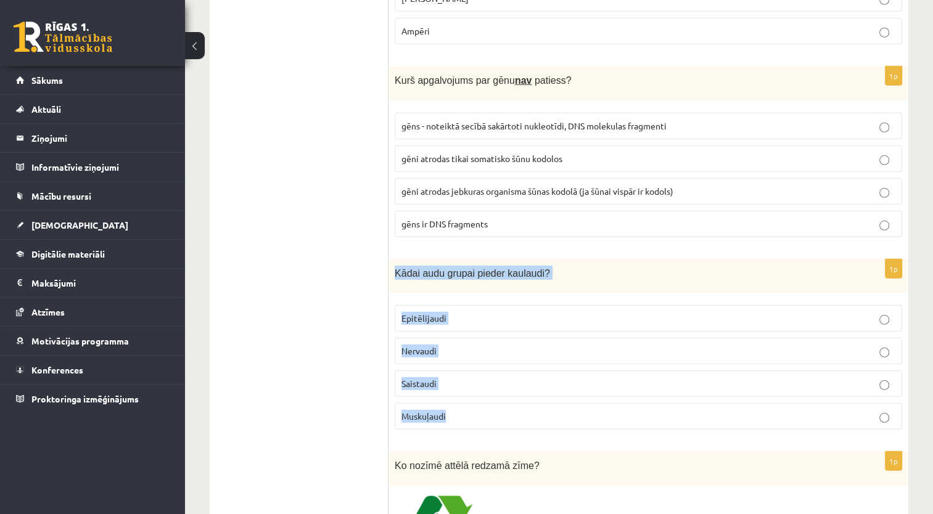
drag, startPoint x: 390, startPoint y: 226, endPoint x: 481, endPoint y: 366, distance: 167.2
click at [481, 366] on div "1p Kādai audu grupai pieder kaulaudi? Epitēlijaudi Nervaudi Saistaudi Muskuļaudi" at bounding box center [649, 350] width 520 height 181
click at [427, 378] on span "Saistaudi" at bounding box center [419, 383] width 35 height 11
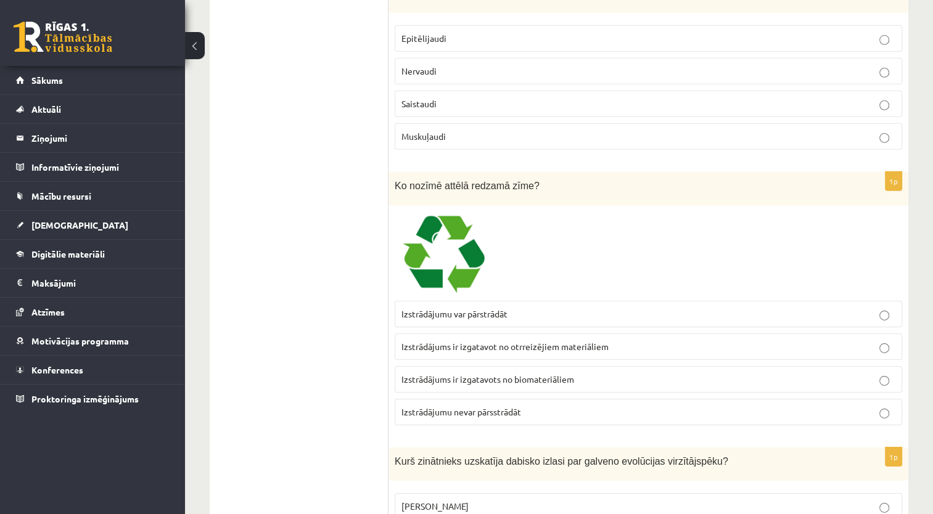
scroll to position [3763, 0]
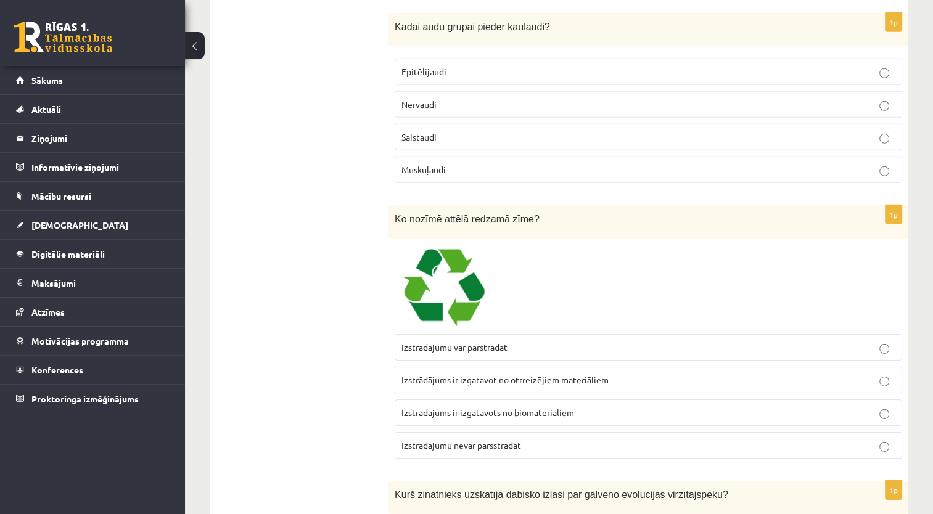
click at [481, 342] on span "Izstrādājumu var pārstrādāt" at bounding box center [455, 347] width 106 height 11
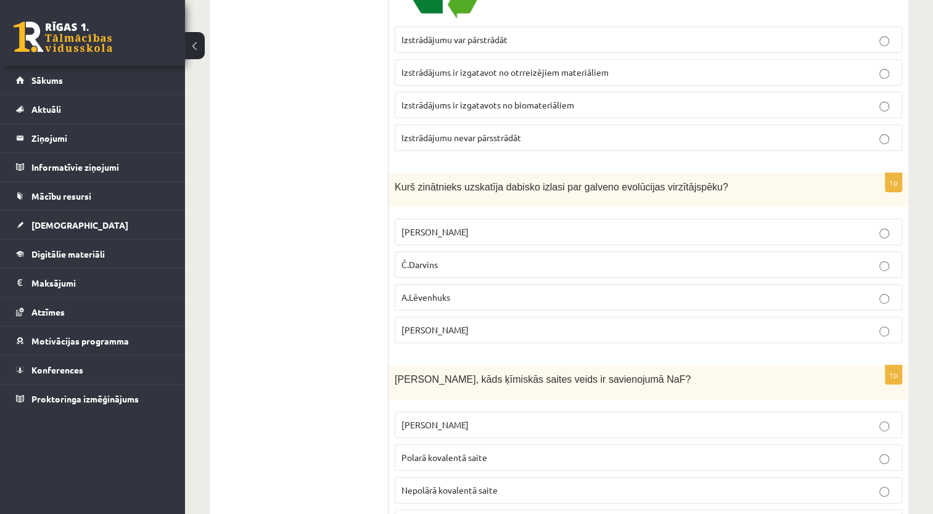
scroll to position [4072, 0]
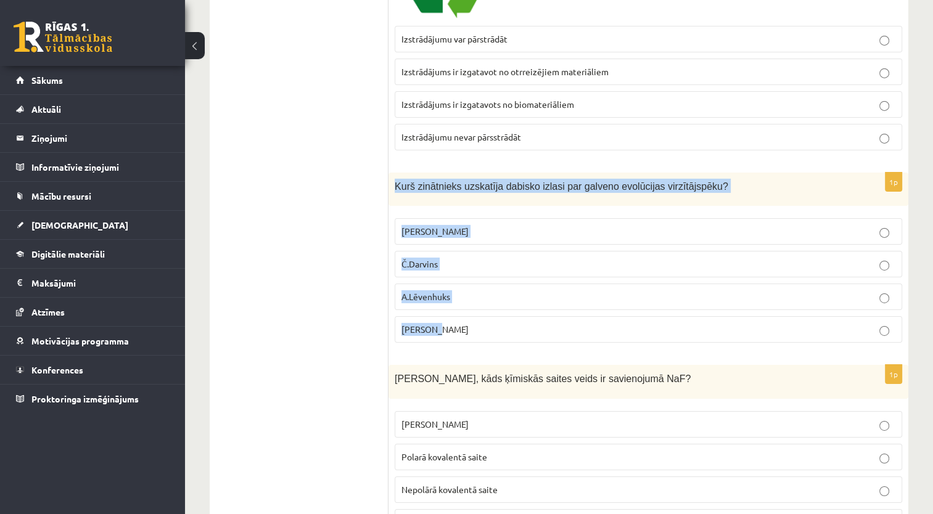
drag, startPoint x: 390, startPoint y: 136, endPoint x: 472, endPoint y: 280, distance: 166.0
click at [472, 280] on div "1p Kurš zinātnieks uzskatīja dabisko izlasi par galveno evolūcijas virzītājspēk…" at bounding box center [649, 263] width 520 height 181
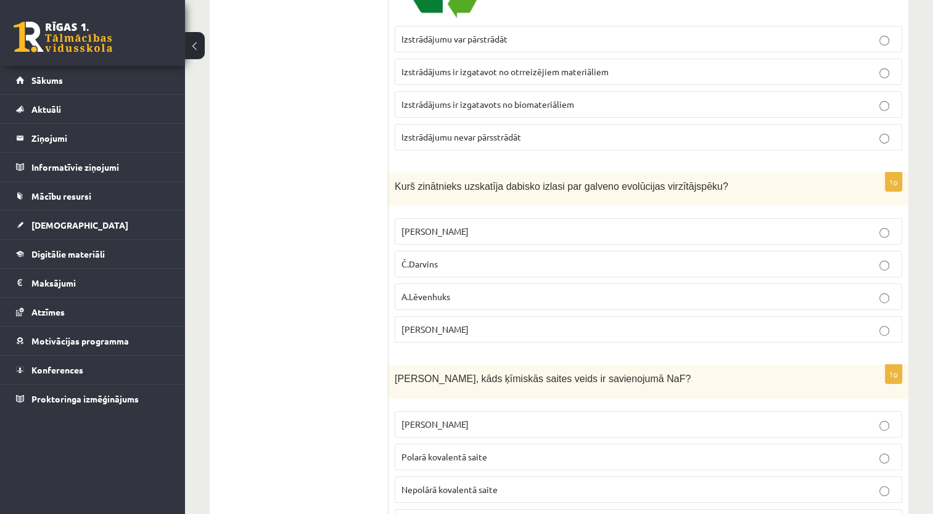
drag, startPoint x: 395, startPoint y: 139, endPoint x: 545, endPoint y: 143, distance: 150.6
click at [545, 181] on span "Kurš zinātnieks uzskatīja dabisko izlasi par galveno evolūcijas virzītājspēku?" at bounding box center [562, 186] width 334 height 10
click at [432, 258] on span "Č.Darvins" at bounding box center [420, 263] width 36 height 11
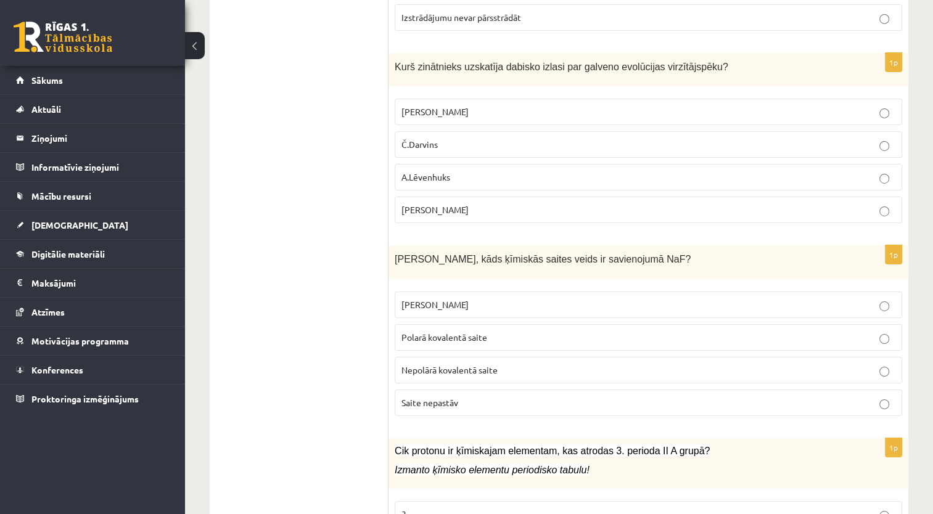
scroll to position [4195, 0]
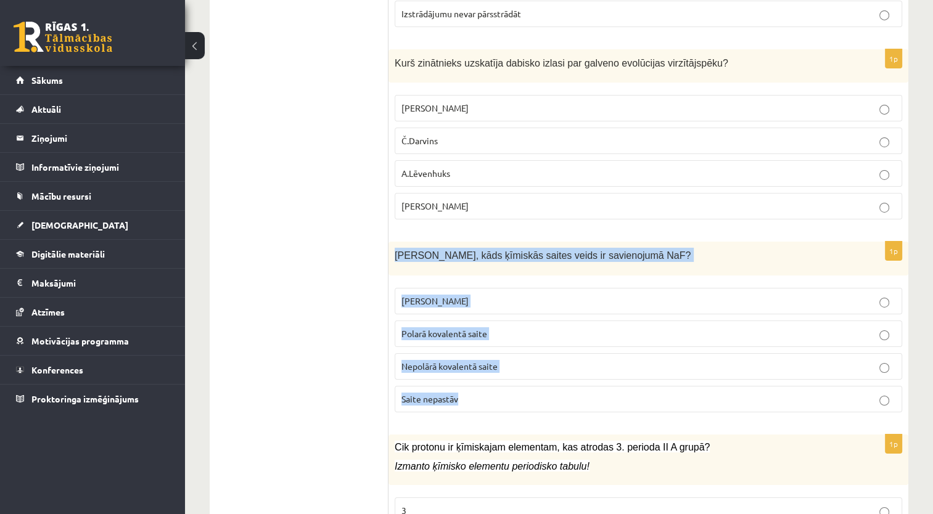
drag, startPoint x: 392, startPoint y: 204, endPoint x: 539, endPoint y: 349, distance: 206.3
click at [539, 349] on div "1p Nosaki, kāds ķīmiskās saites veids ir savienojumā NaF? Jonu saite Polarā kov…" at bounding box center [649, 332] width 520 height 181
click at [439, 295] on span "Jonu saite" at bounding box center [435, 300] width 67 height 11
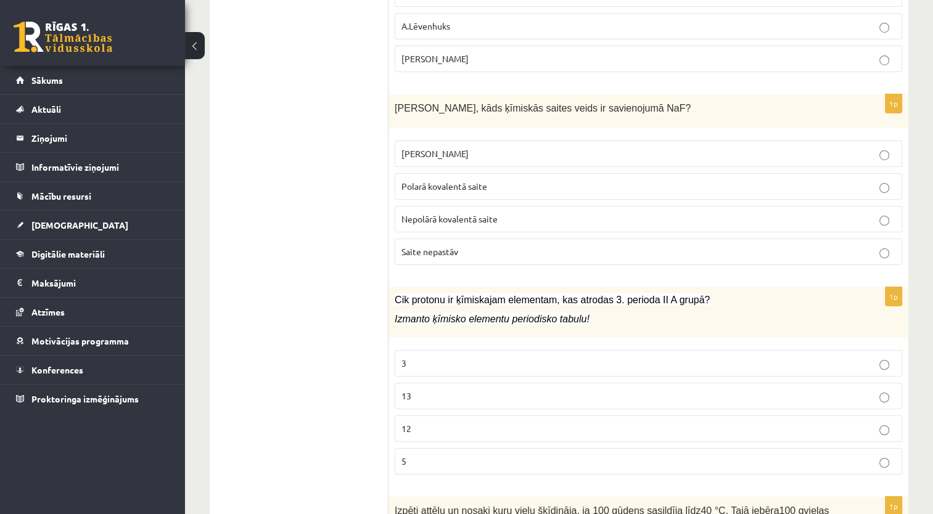
scroll to position [4380, 0]
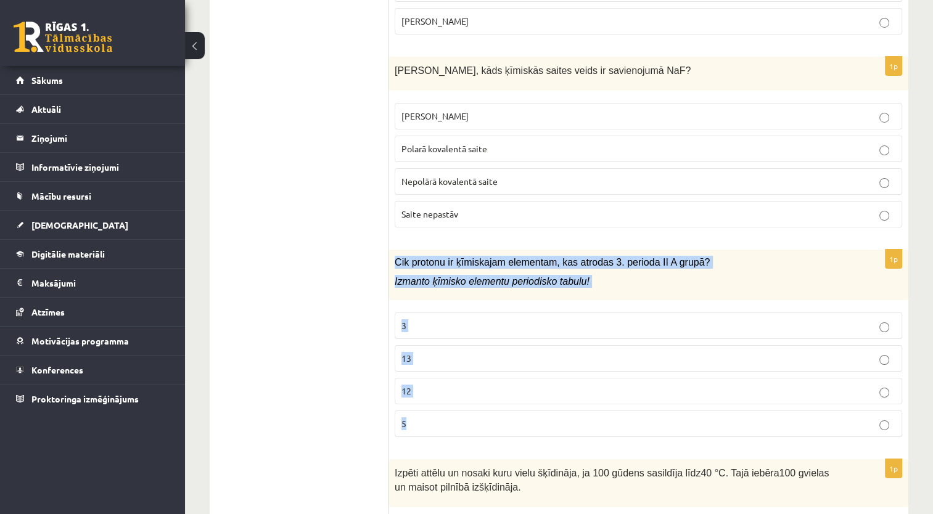
drag, startPoint x: 395, startPoint y: 210, endPoint x: 430, endPoint y: 379, distance: 173.3
click at [430, 379] on div "1p Cik protonu ir ķīmiskajam elementam, kas atrodas 3. perioda II A grupā? Izma…" at bounding box center [649, 349] width 520 height 198
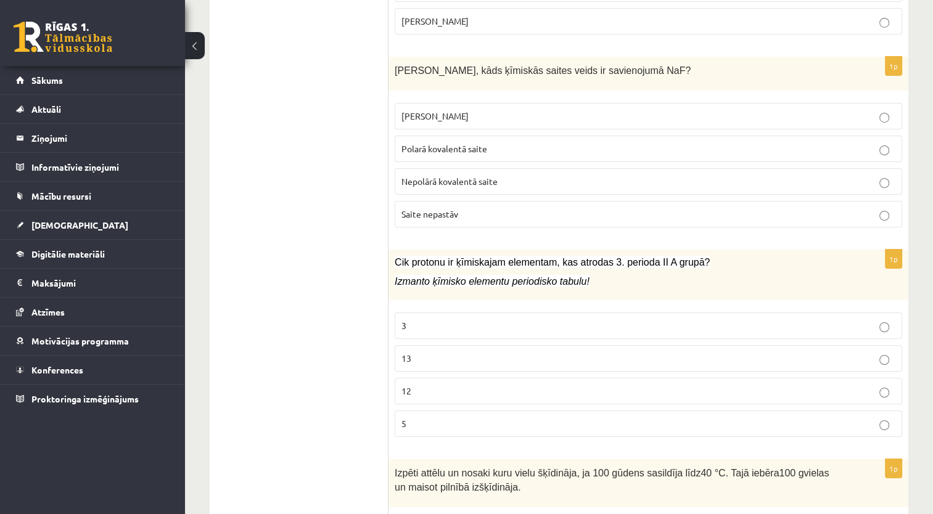
drag, startPoint x: 335, startPoint y: 279, endPoint x: 373, endPoint y: 297, distance: 41.7
click at [427, 385] on p "12" at bounding box center [649, 391] width 494 height 13
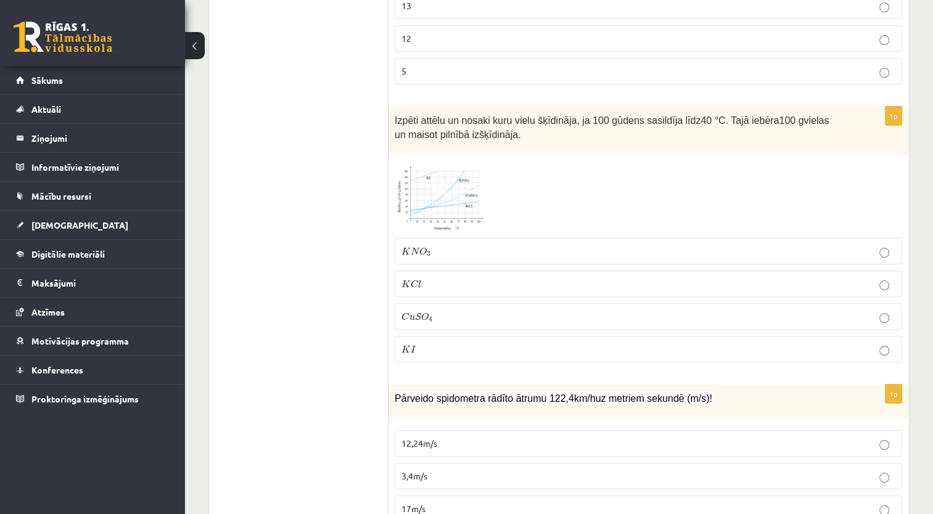
scroll to position [4688, 0]
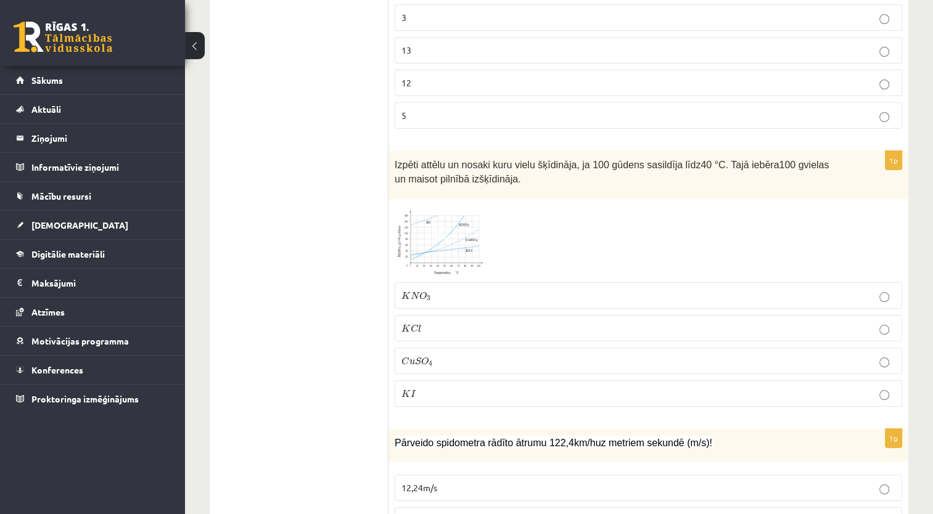
click at [456, 205] on img at bounding box center [441, 240] width 93 height 71
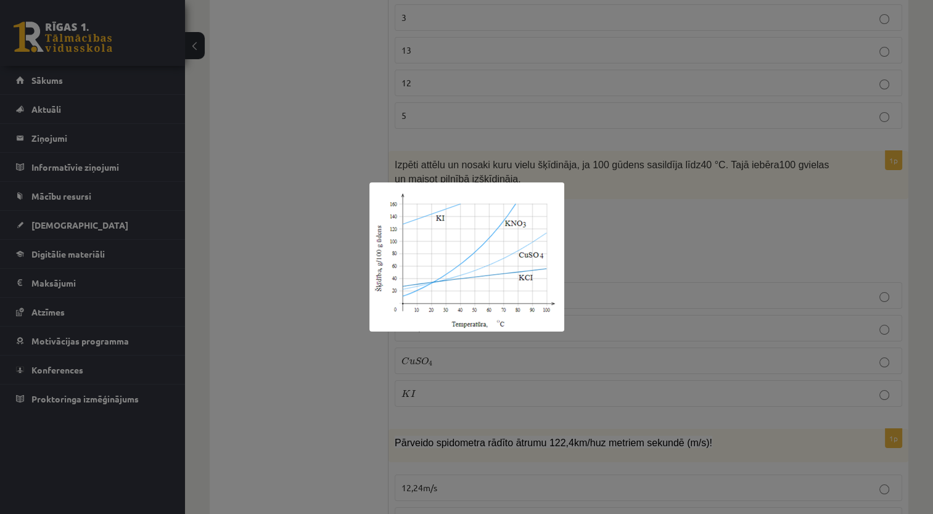
click at [301, 181] on div at bounding box center [466, 257] width 933 height 514
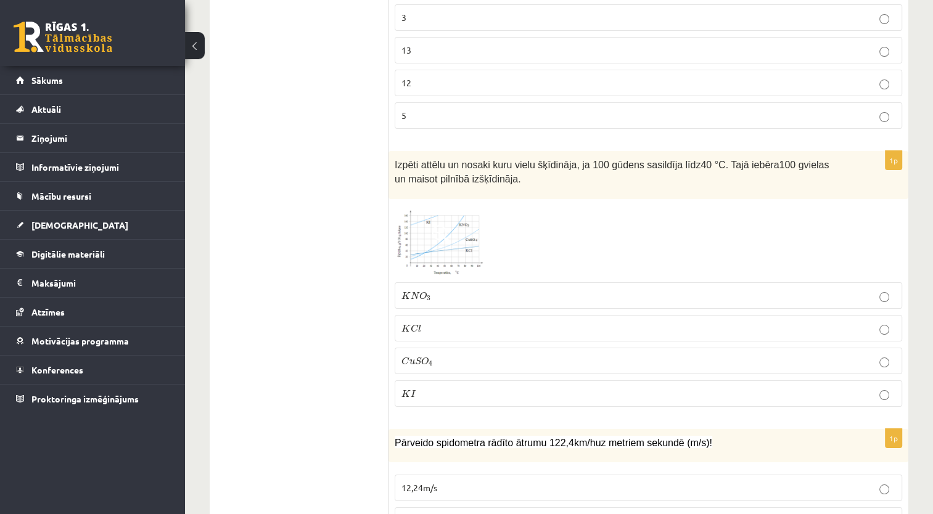
drag, startPoint x: 432, startPoint y: 271, endPoint x: 442, endPoint y: 277, distance: 12.2
click at [432, 322] on p "K C l K C l" at bounding box center [649, 328] width 494 height 13
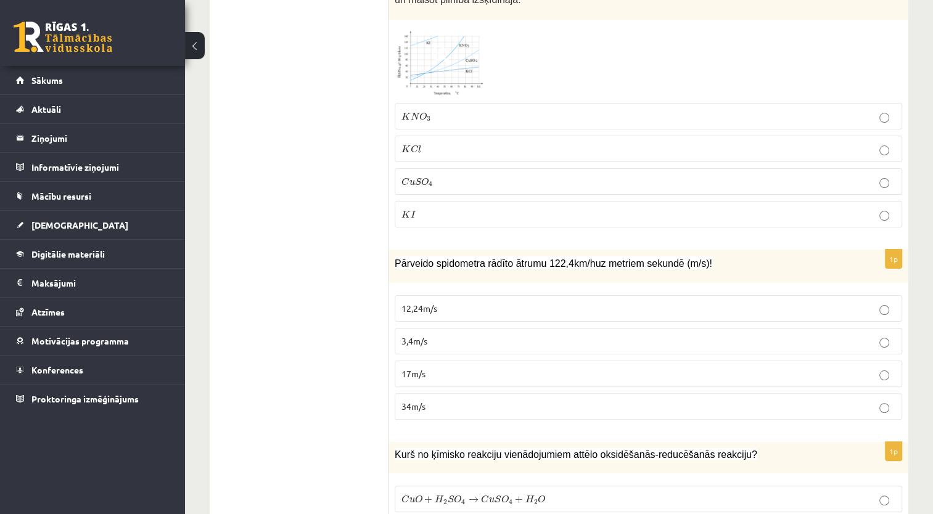
scroll to position [4874, 0]
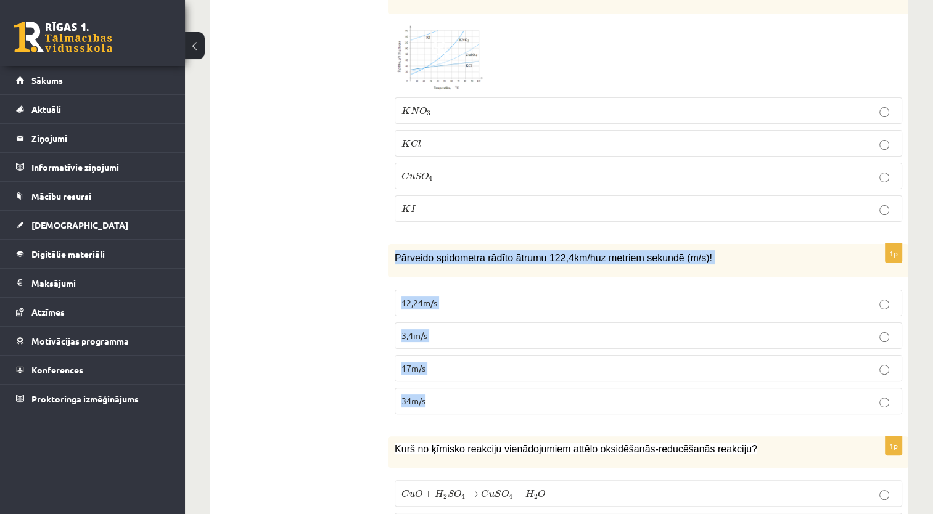
drag, startPoint x: 395, startPoint y: 204, endPoint x: 491, endPoint y: 334, distance: 161.9
click at [491, 334] on div "1p Pārveido spidometra rādīto ātrumu 122,4 km / h uz metriem sekundē ( m / s )!…" at bounding box center [649, 334] width 520 height 181
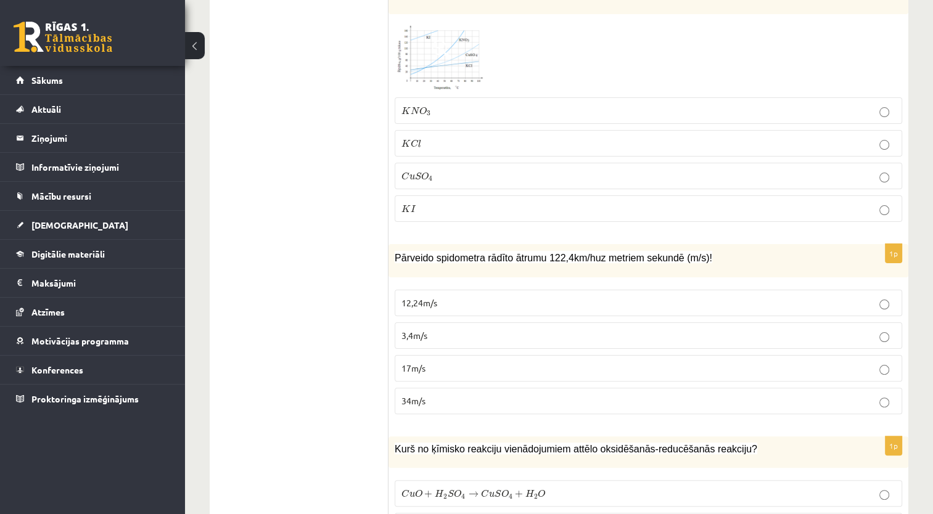
drag, startPoint x: 336, startPoint y: 268, endPoint x: 345, endPoint y: 270, distance: 10.2
click at [429, 395] on p "34m/s" at bounding box center [649, 401] width 494 height 13
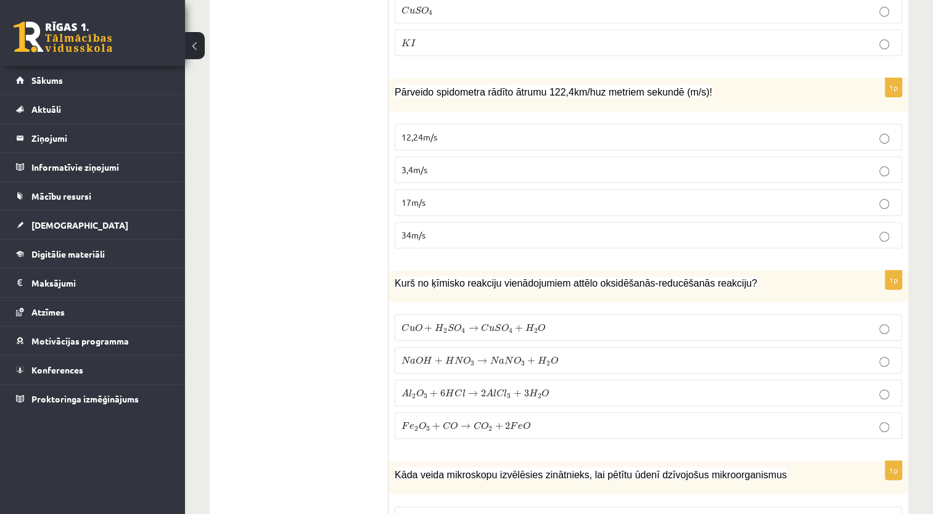
scroll to position [5059, 0]
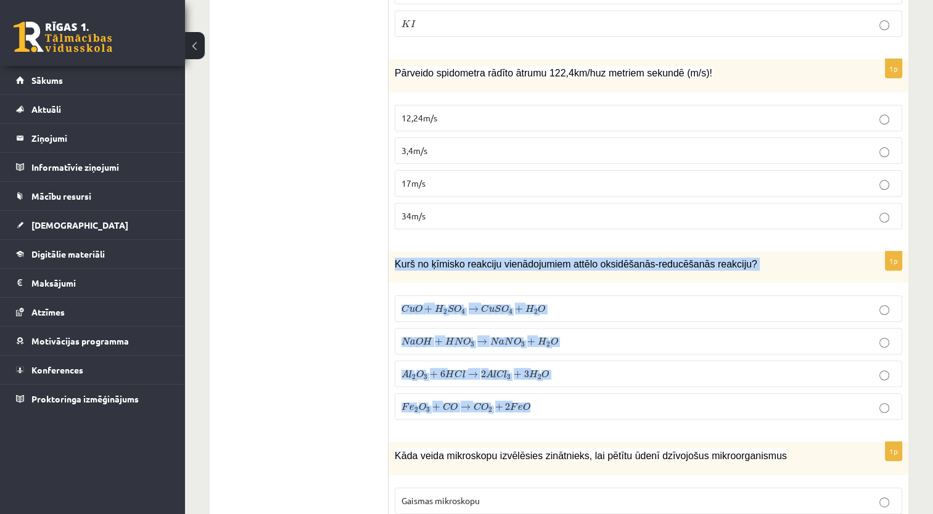
drag, startPoint x: 395, startPoint y: 211, endPoint x: 543, endPoint y: 355, distance: 206.8
click at [543, 355] on div "1p Kurš no ķīmisko reakciju vienādojumiem attēlo oksidēšanās-reducēšanās reakci…" at bounding box center [649, 341] width 520 height 178
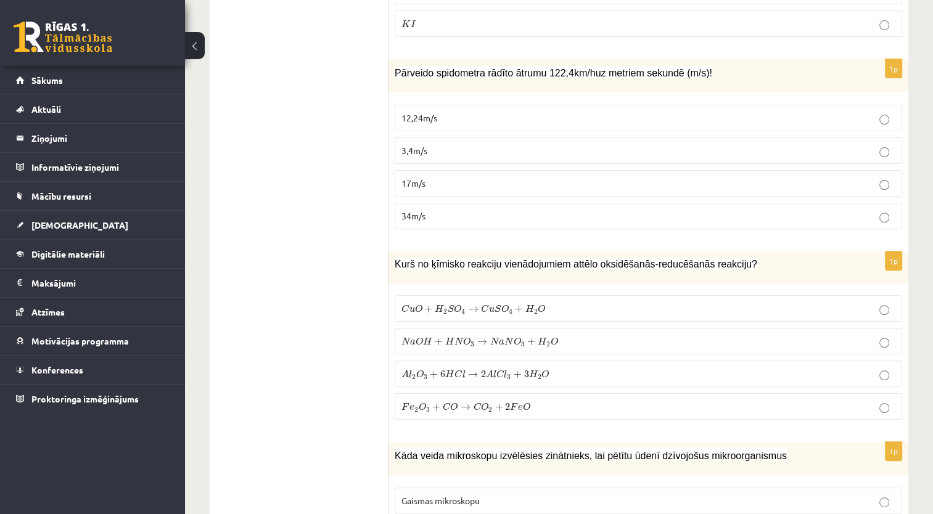
click at [508, 403] on span "2" at bounding box center [507, 406] width 5 height 7
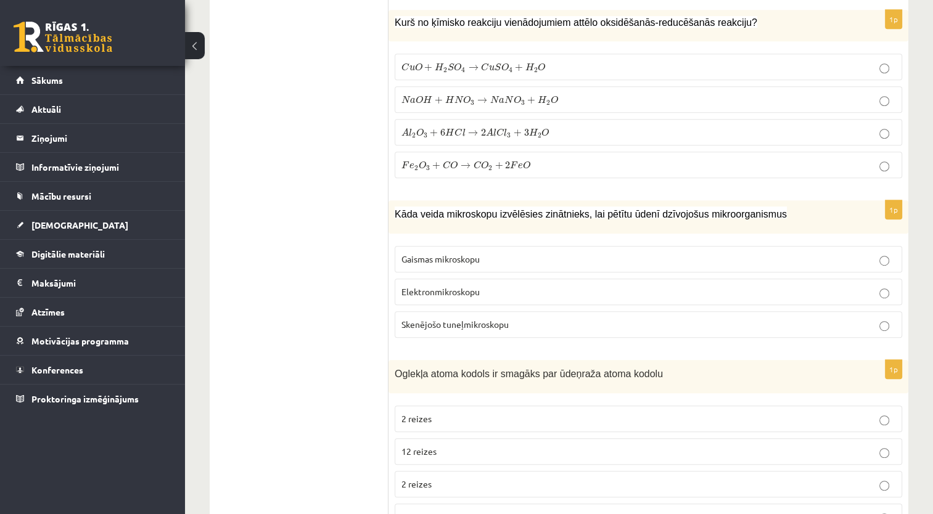
scroll to position [5305, 0]
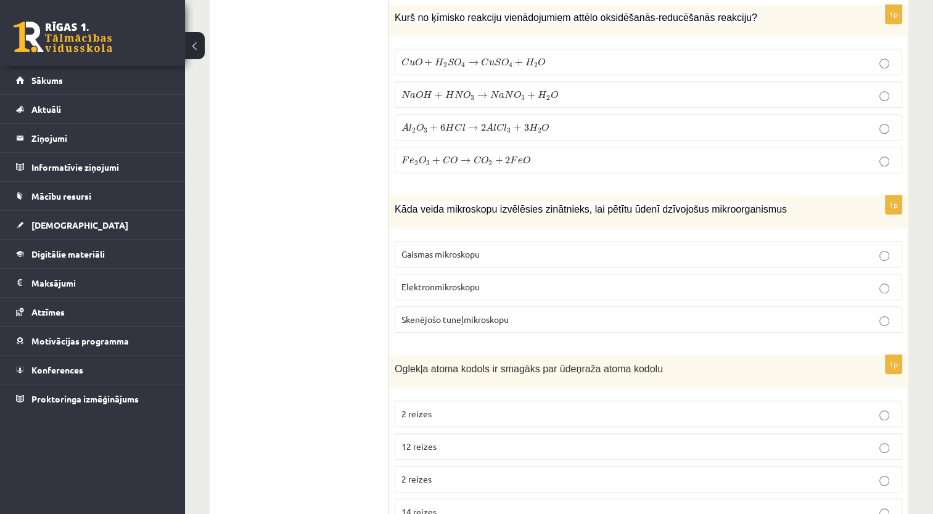
drag, startPoint x: 396, startPoint y: 153, endPoint x: 343, endPoint y: 159, distance: 53.4
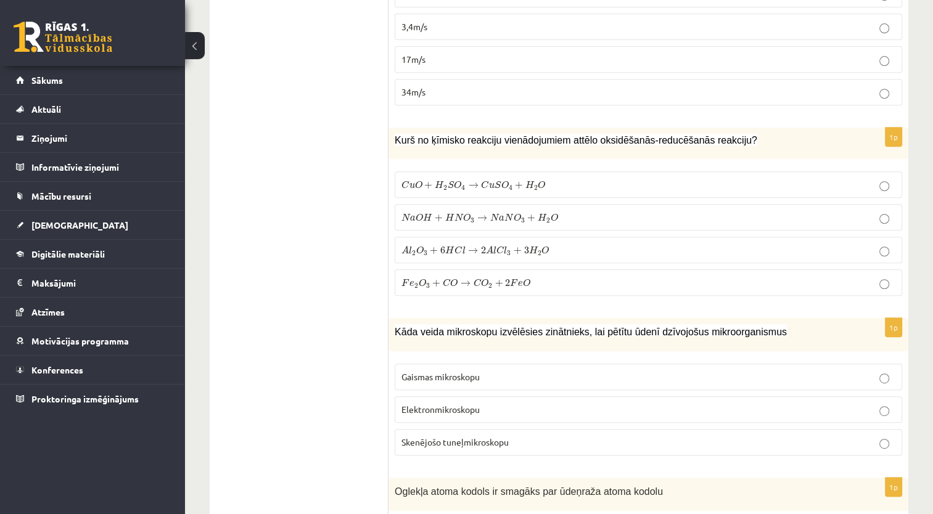
scroll to position [5182, 0]
click at [541, 214] on span "H" at bounding box center [542, 218] width 9 height 8
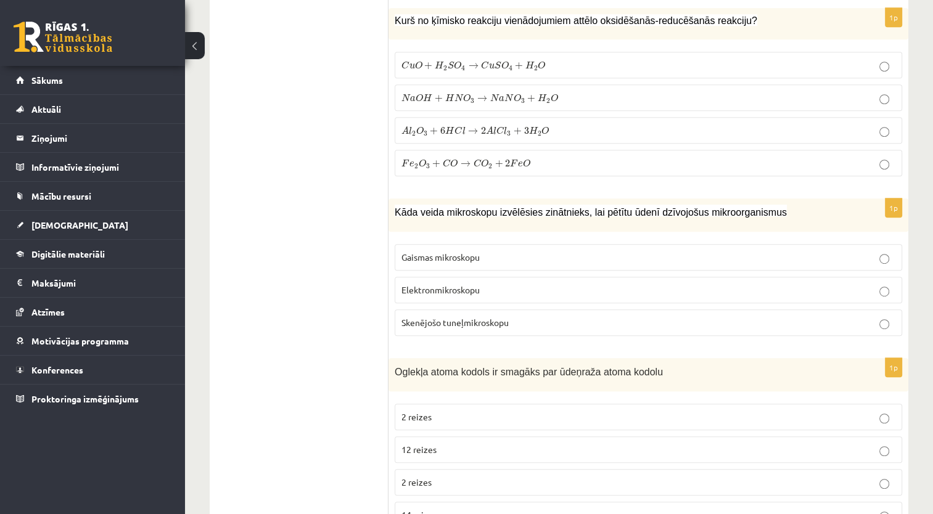
scroll to position [5305, 0]
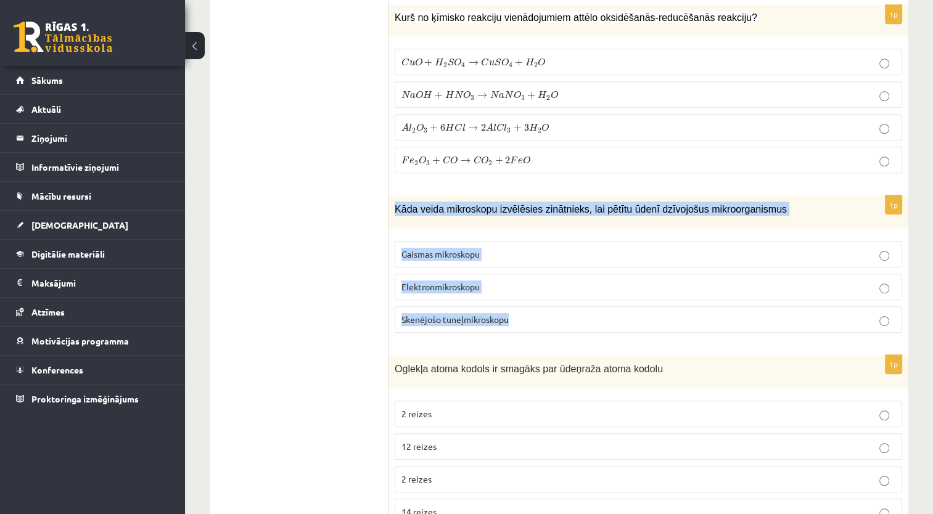
drag, startPoint x: 391, startPoint y: 154, endPoint x: 520, endPoint y: 267, distance: 171.8
click at [520, 267] on div "1p Kāda veida mikroskopu izvēlēsies zinātnieks, lai pētītu ūdenī dzīvojošus mik…" at bounding box center [649, 269] width 520 height 147
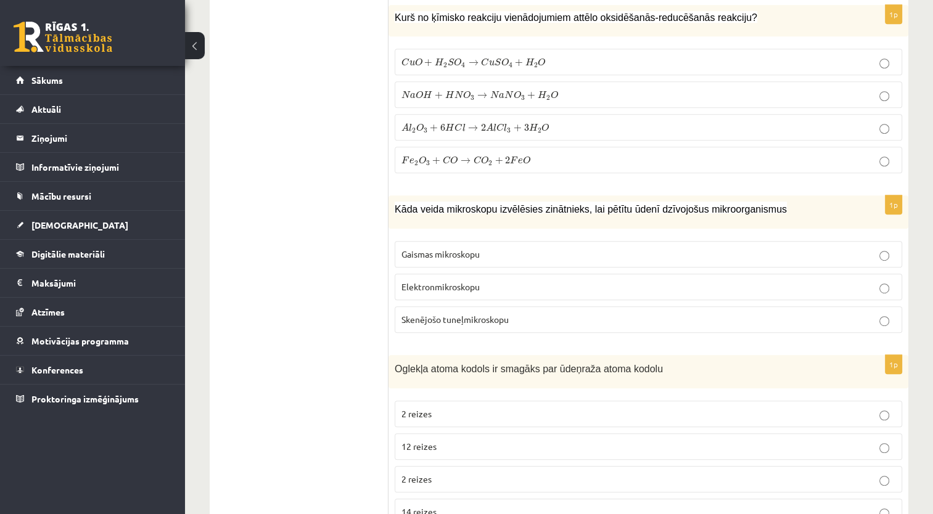
drag, startPoint x: 313, startPoint y: 197, endPoint x: 468, endPoint y: 221, distance: 156.1
click at [466, 249] on span "Gaismas mikroskopu" at bounding box center [441, 254] width 78 height 11
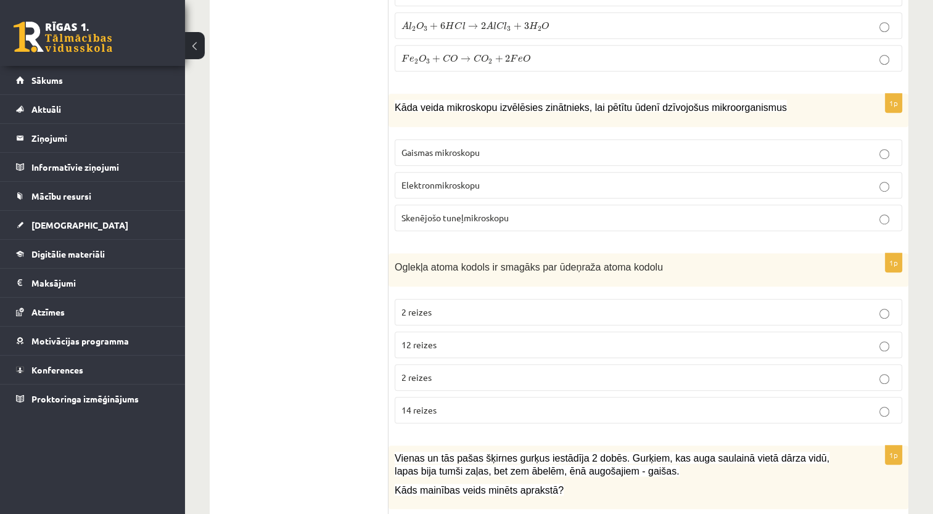
scroll to position [5429, 0]
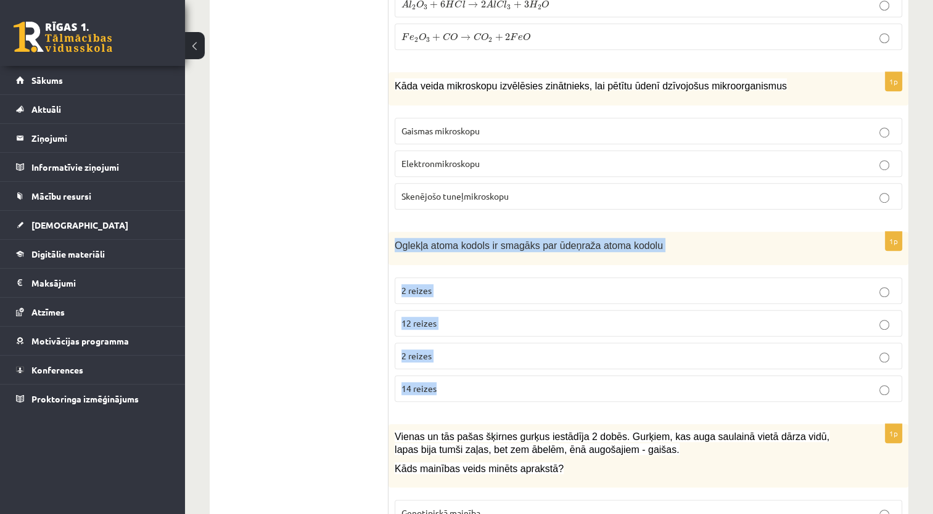
drag, startPoint x: 418, startPoint y: 197, endPoint x: 508, endPoint y: 334, distance: 163.7
click at [508, 334] on div "1p Oglekļa atoma kodols ir smagāks par ūdeņraža atoma kodolu 2 reizes 12 reizes…" at bounding box center [649, 322] width 520 height 181
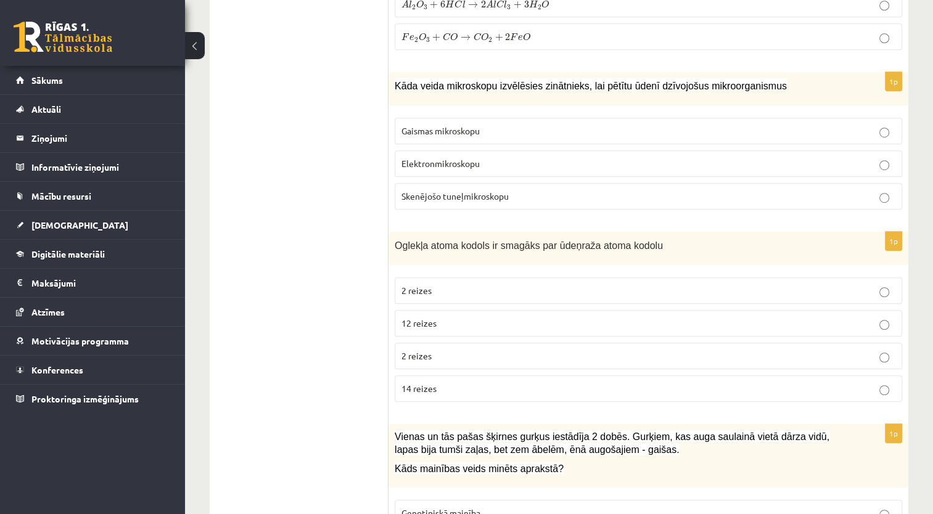
click at [421, 318] on span "12 reizes" at bounding box center [419, 323] width 35 height 11
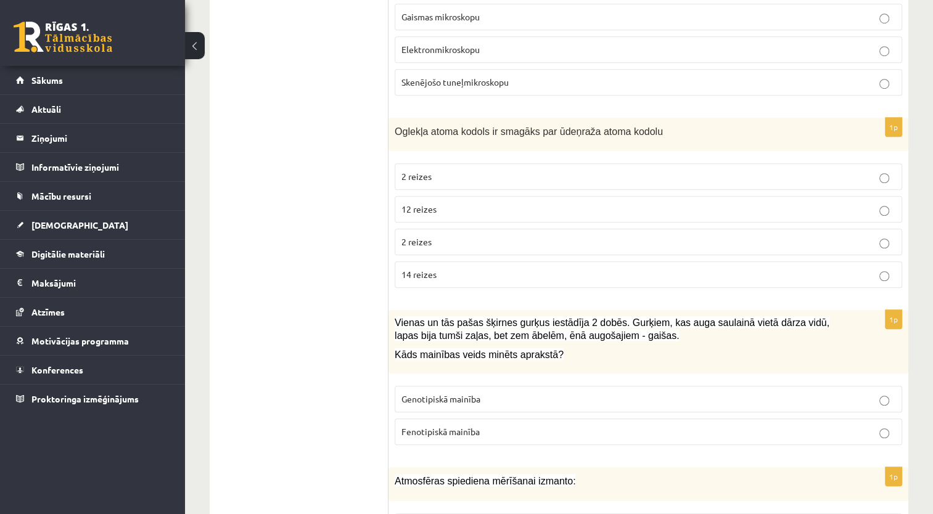
scroll to position [5552, 0]
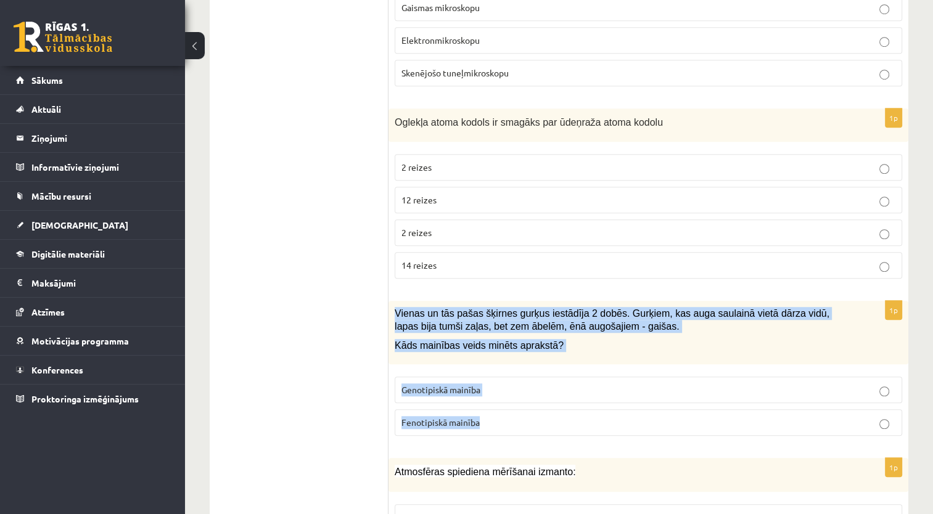
drag, startPoint x: 403, startPoint y: 263, endPoint x: 481, endPoint y: 362, distance: 126.0
click at [481, 362] on div "1p Vienas un tās pašas šķirnes gurķus iestādīja 2 dobēs. Gurķiem, kas auga saul…" at bounding box center [649, 373] width 520 height 145
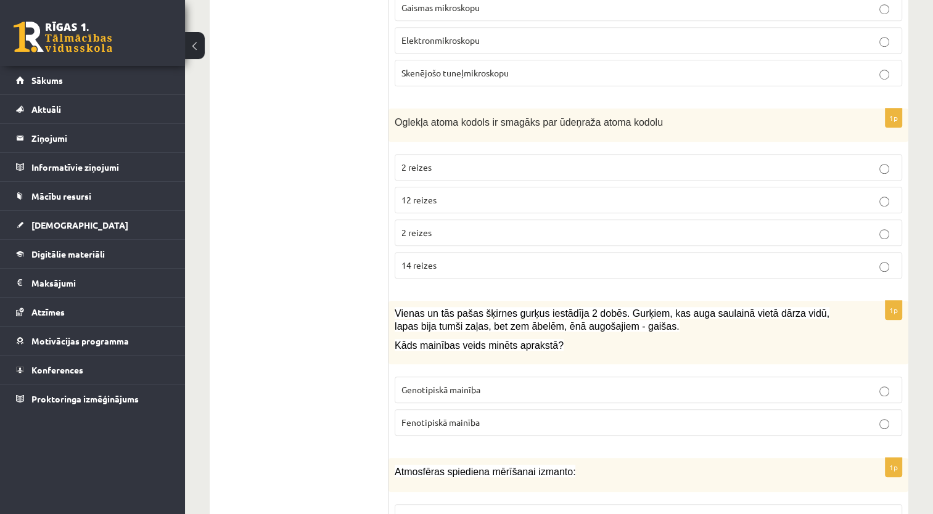
drag, startPoint x: 324, startPoint y: 331, endPoint x: 352, endPoint y: 341, distance: 29.5
click at [432, 417] on span "Fenotipiskā mainība" at bounding box center [441, 422] width 78 height 11
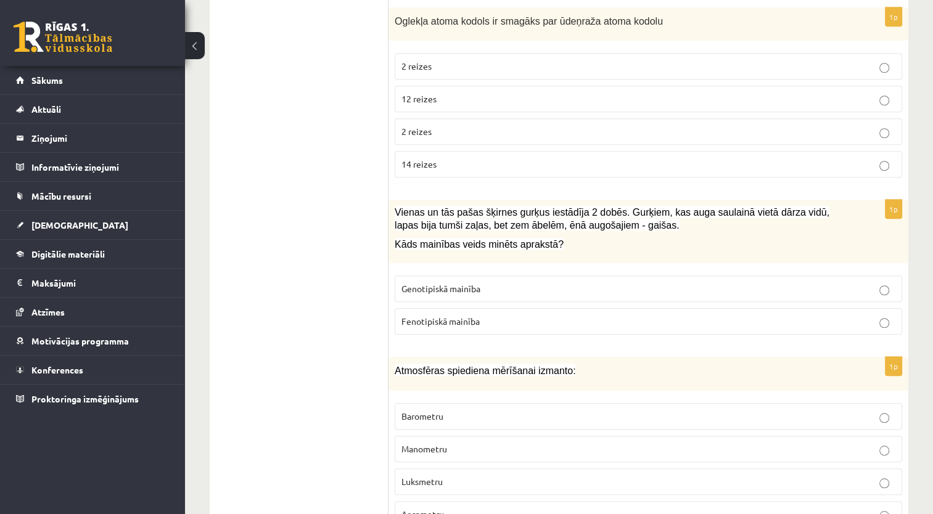
scroll to position [5655, 0]
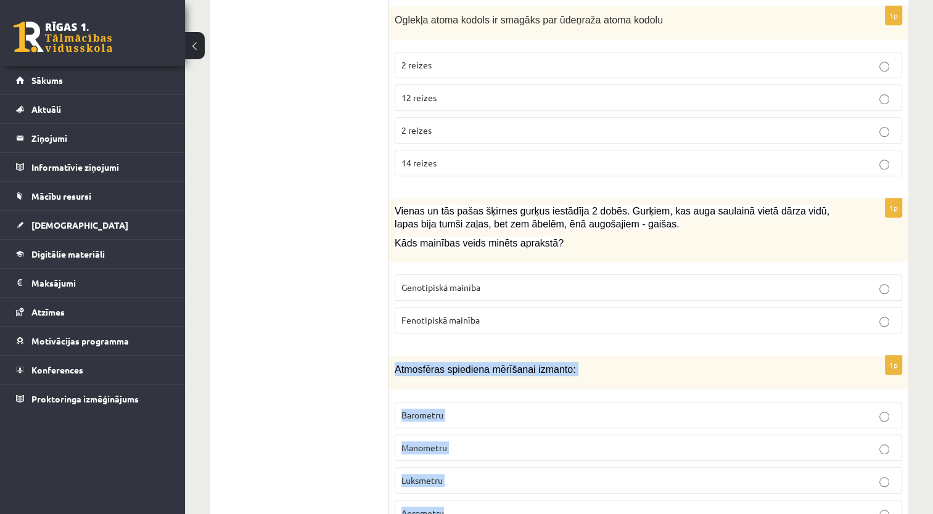
drag, startPoint x: 397, startPoint y: 311, endPoint x: 496, endPoint y: 451, distance: 171.7
click at [496, 451] on div "1p Atmosfēras spiediena mērīšanai izmanto: Barometru Manometru Luksmetru Aerome…" at bounding box center [649, 446] width 520 height 181
click at [425, 402] on label "Barometru" at bounding box center [649, 415] width 508 height 27
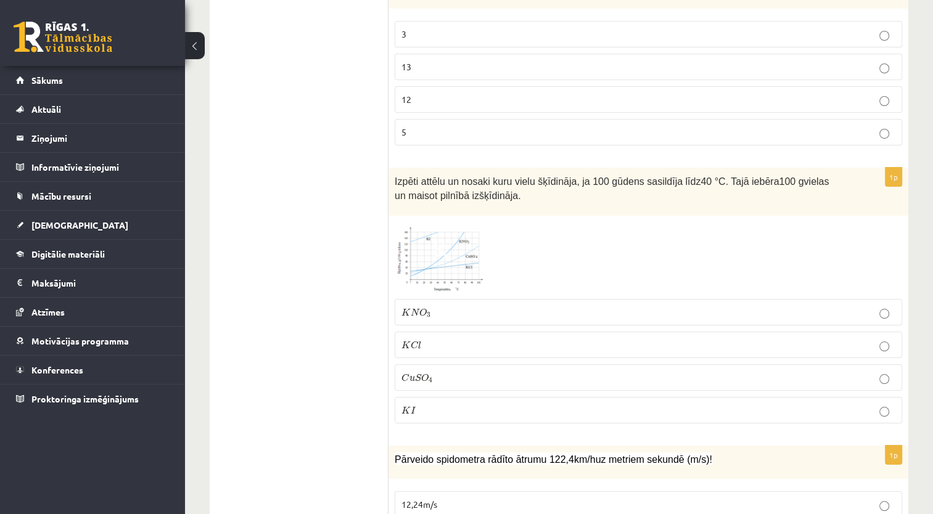
scroll to position [4627, 0]
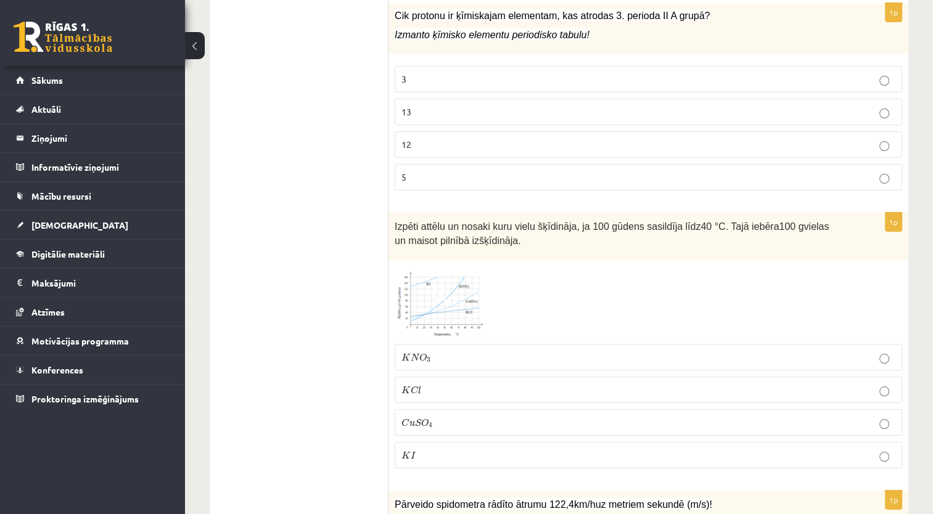
click at [439, 287] on span at bounding box center [442, 297] width 20 height 20
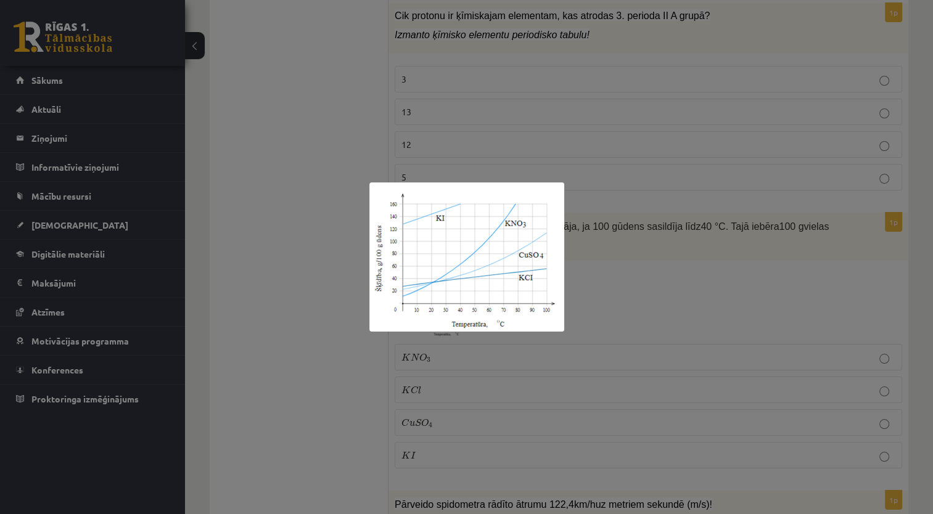
click at [318, 176] on div at bounding box center [466, 257] width 933 height 514
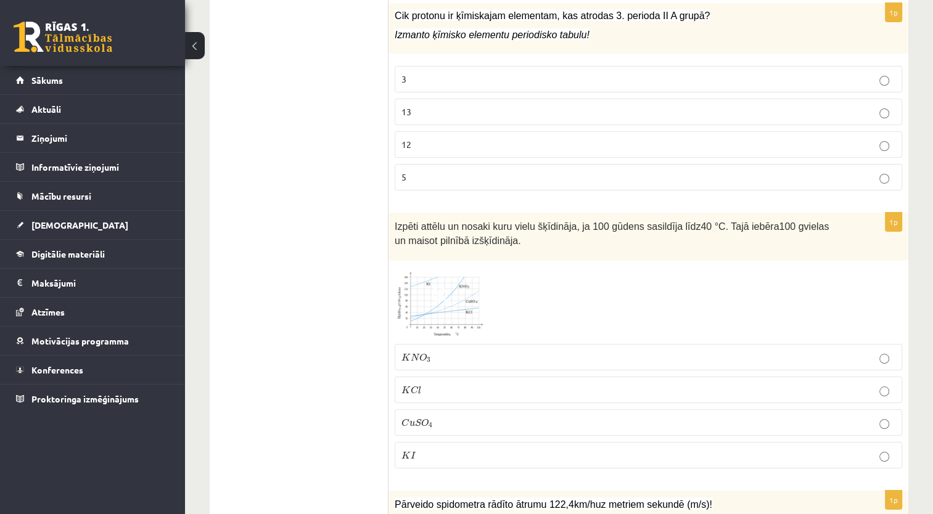
drag, startPoint x: 467, startPoint y: 189, endPoint x: 392, endPoint y: 180, distance: 75.3
click at [392, 213] on div "Izpēti attēlu un nosaki kuru vielu šķīdināja, ja 100 g ūdens sasildīja līdz 40 …" at bounding box center [649, 237] width 520 height 48
click at [458, 267] on img at bounding box center [441, 302] width 93 height 71
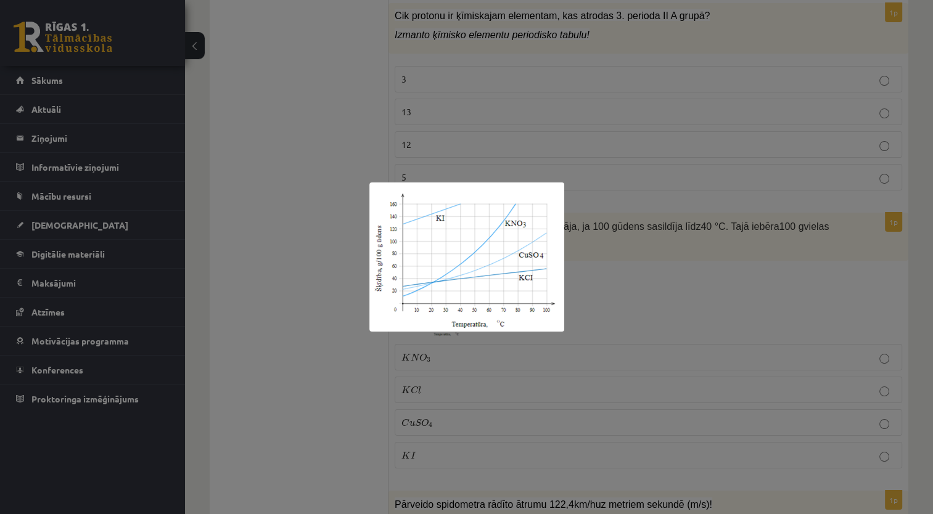
click at [333, 177] on div at bounding box center [466, 257] width 933 height 514
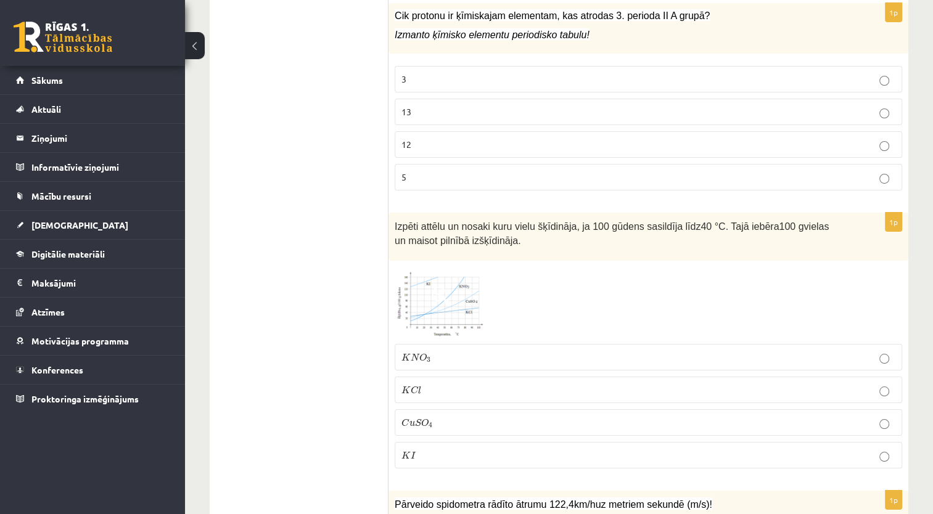
click at [424, 449] on p "K I K I" at bounding box center [649, 455] width 494 height 13
click at [447, 287] on span at bounding box center [442, 297] width 20 height 20
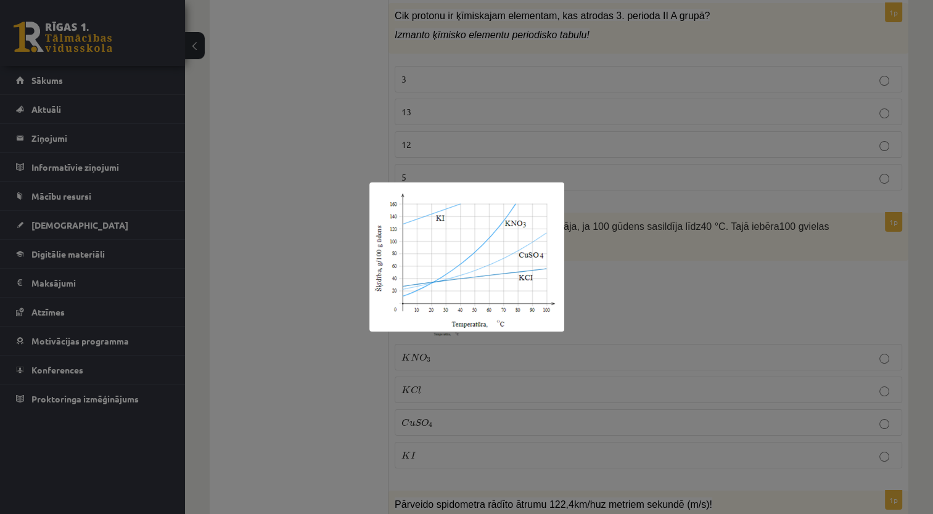
click at [336, 178] on div at bounding box center [466, 257] width 933 height 514
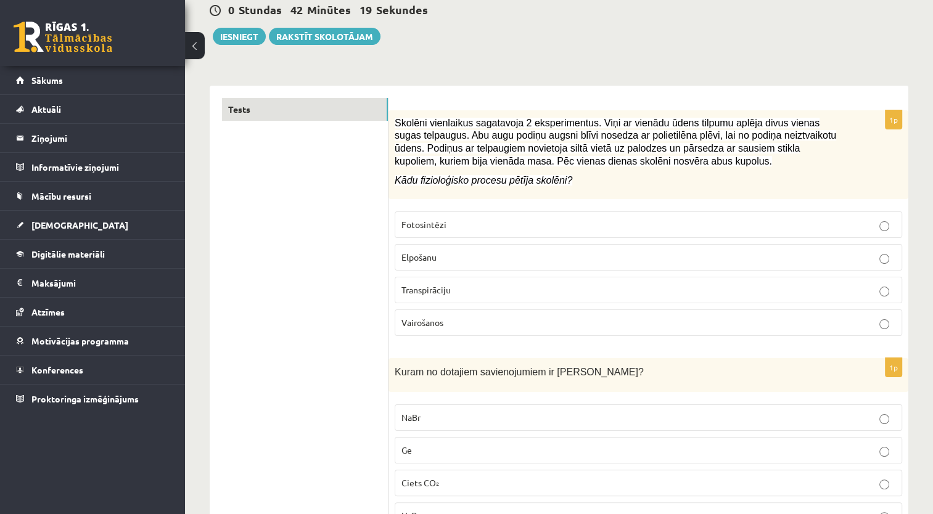
scroll to position [0, 0]
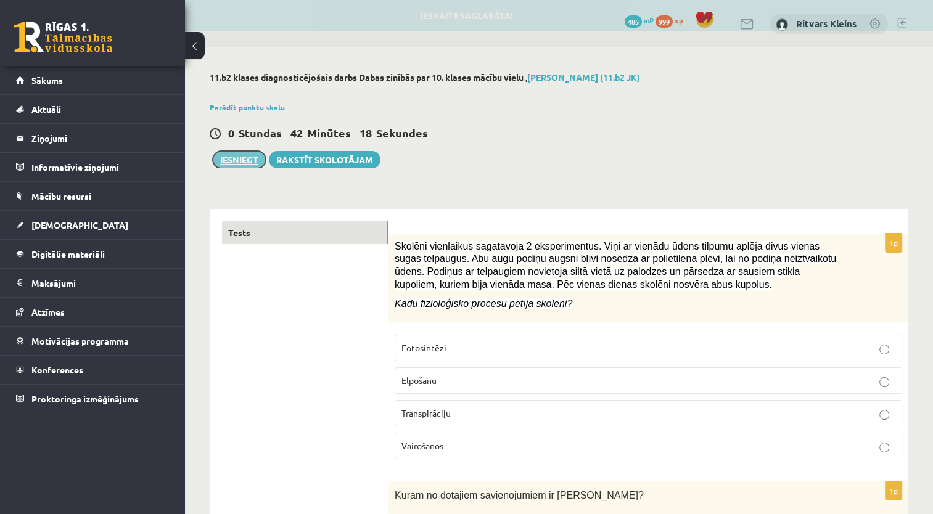
click at [235, 159] on button "Iesniegt" at bounding box center [239, 159] width 53 height 17
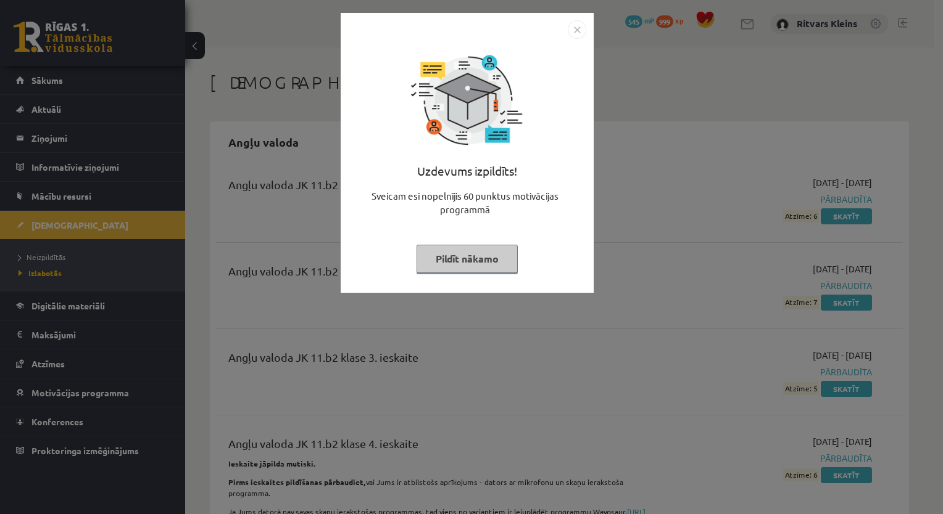
click at [466, 260] on button "Pildīt nākamo" at bounding box center [466, 259] width 101 height 28
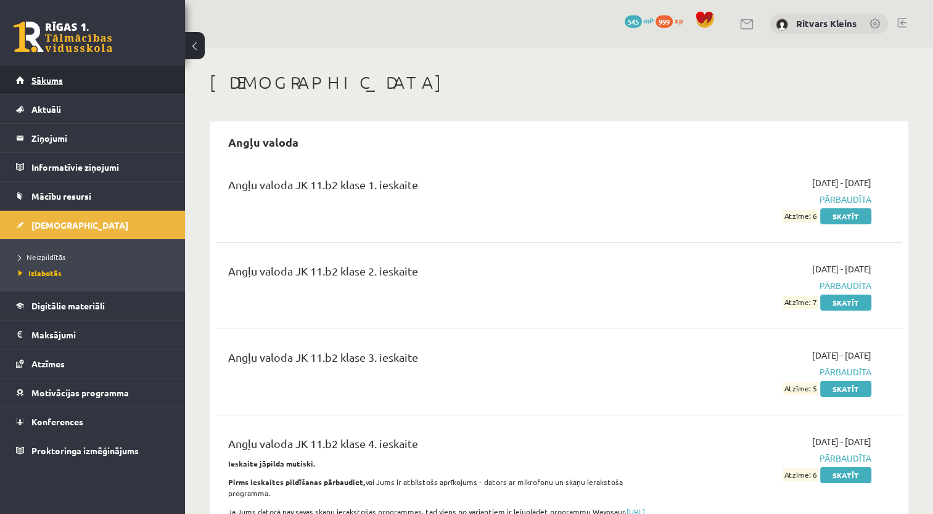
click at [35, 77] on span "Sākums" at bounding box center [46, 80] width 31 height 11
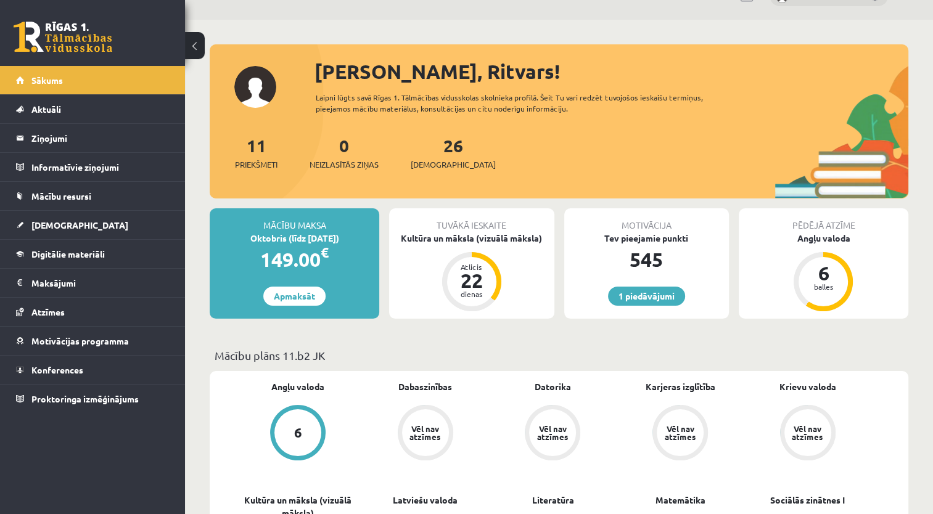
scroll to position [123, 0]
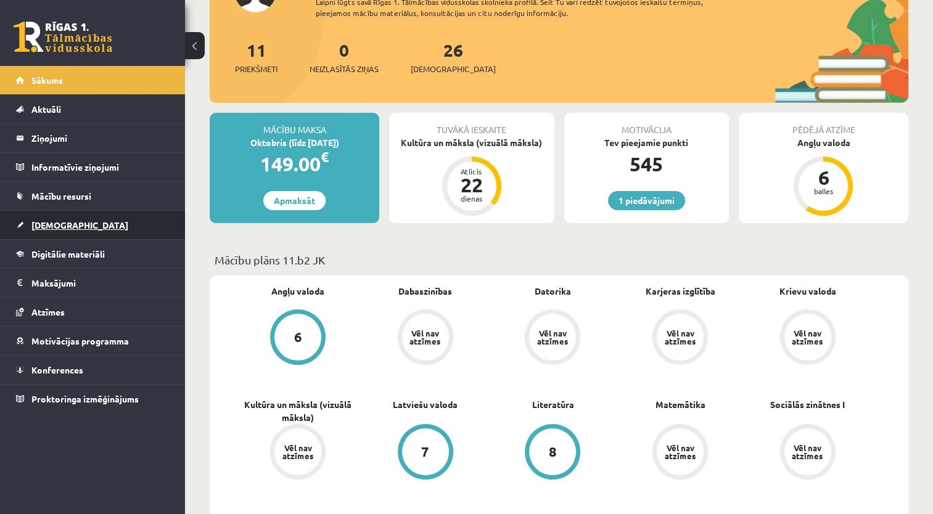
click at [54, 223] on span "[DEMOGRAPHIC_DATA]" at bounding box center [79, 225] width 97 height 11
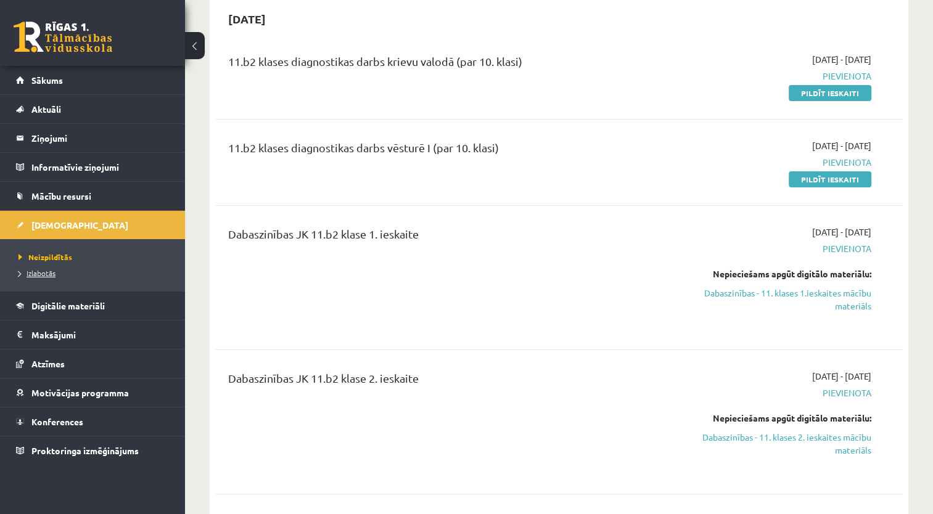
click at [42, 273] on span "Izlabotās" at bounding box center [37, 273] width 37 height 10
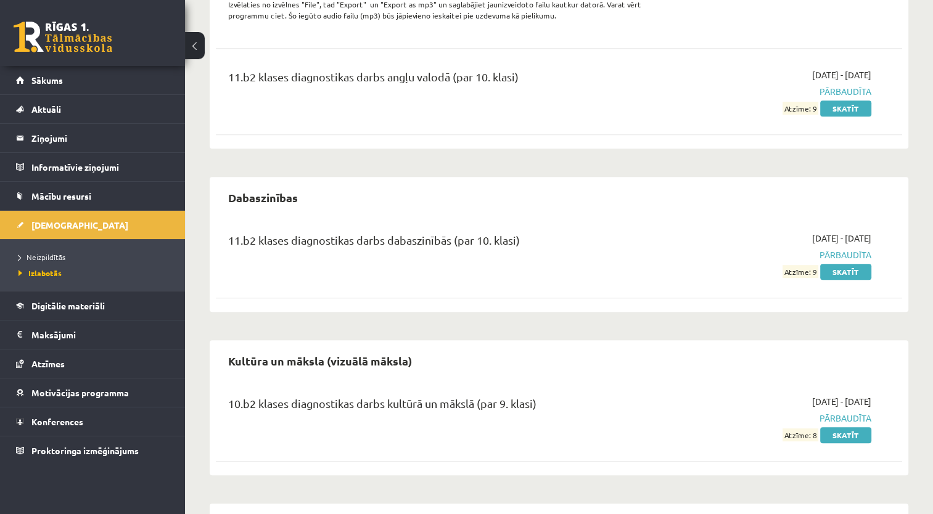
scroll to position [617, 0]
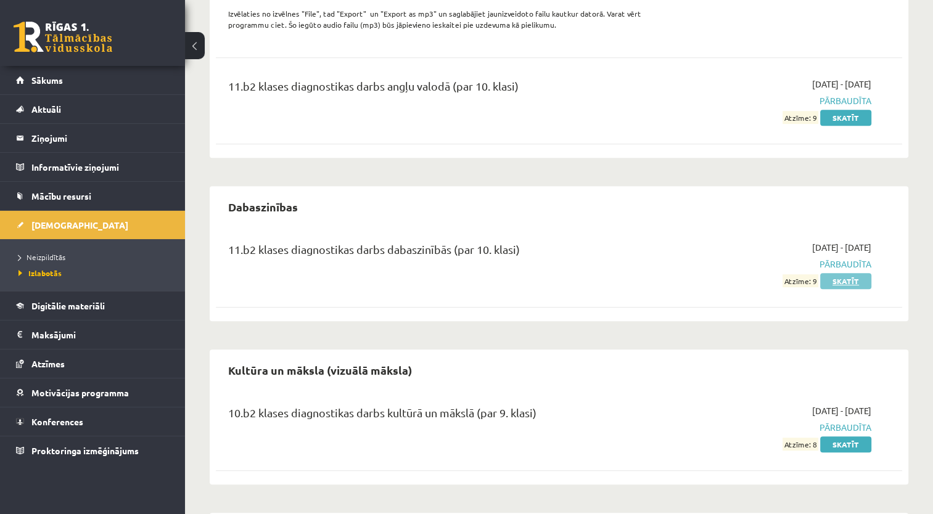
click at [851, 278] on link "Skatīt" at bounding box center [845, 281] width 51 height 16
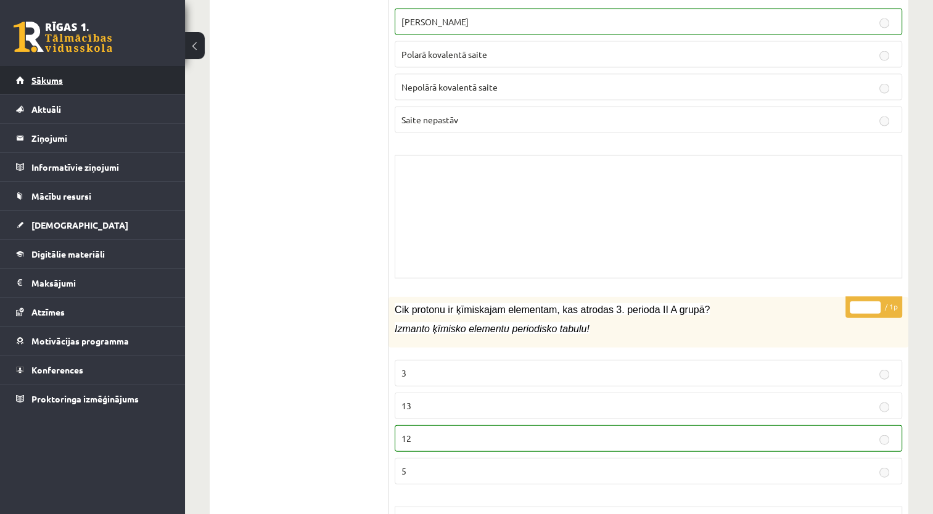
scroll to position [7419, 0]
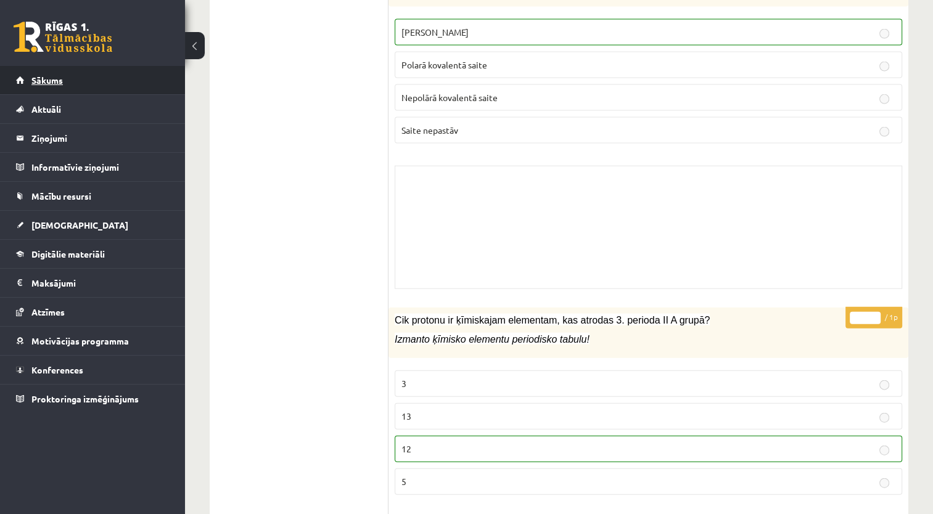
click at [42, 78] on span "Sākums" at bounding box center [46, 80] width 31 height 11
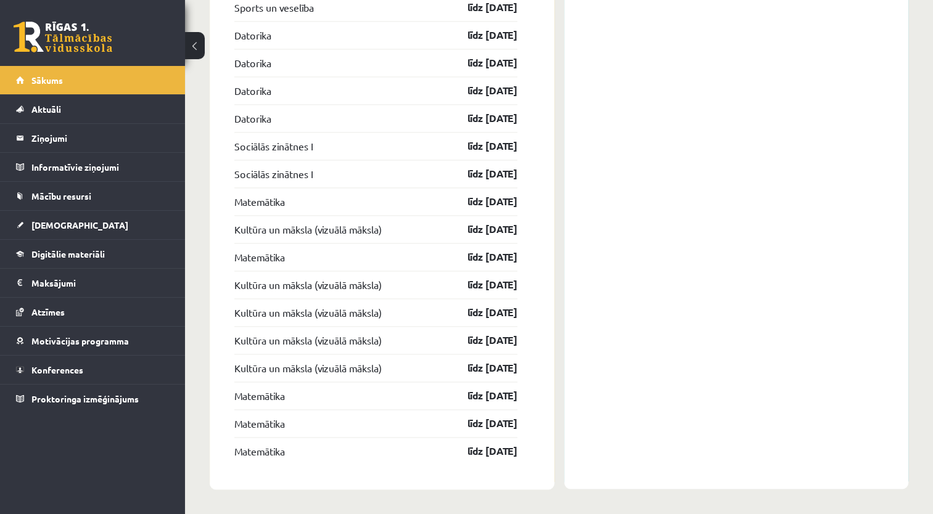
scroll to position [1703, 0]
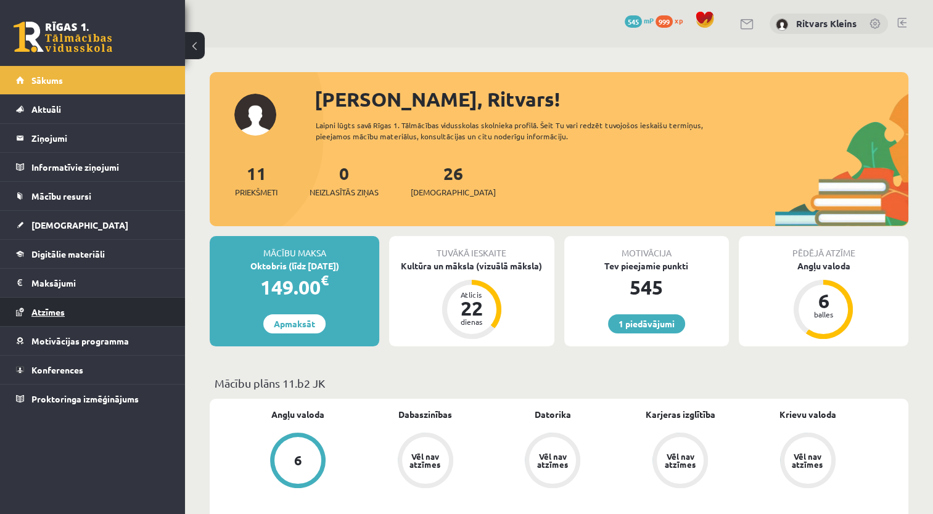
click at [58, 312] on span "Atzīmes" at bounding box center [47, 312] width 33 height 11
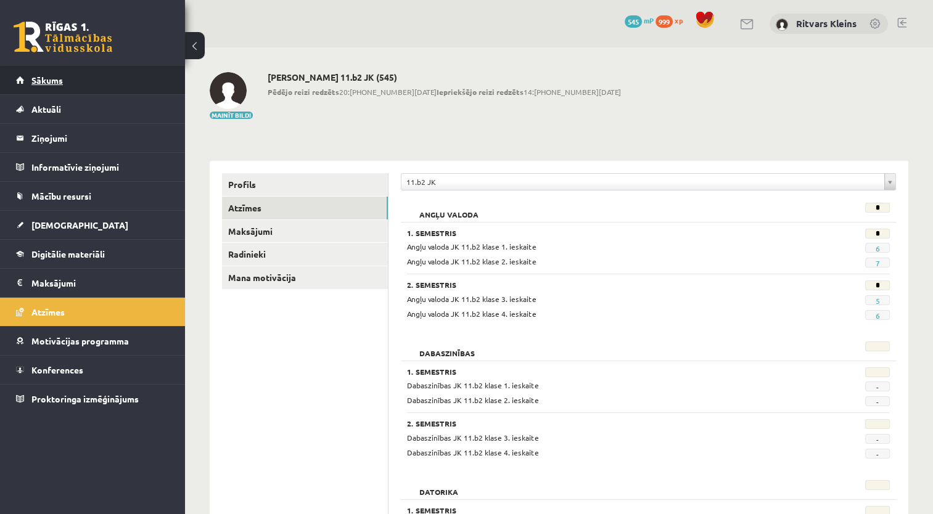
click at [44, 75] on span "Sākums" at bounding box center [46, 80] width 31 height 11
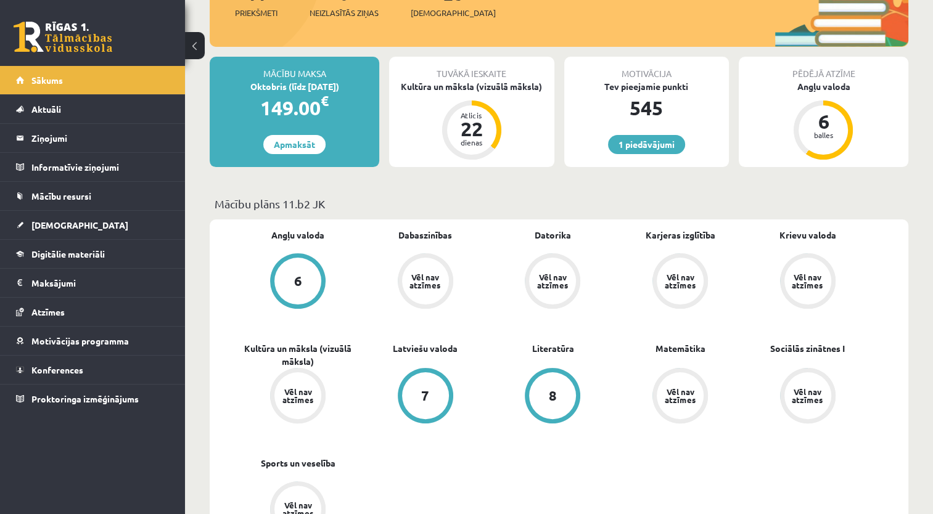
scroll to position [123, 0]
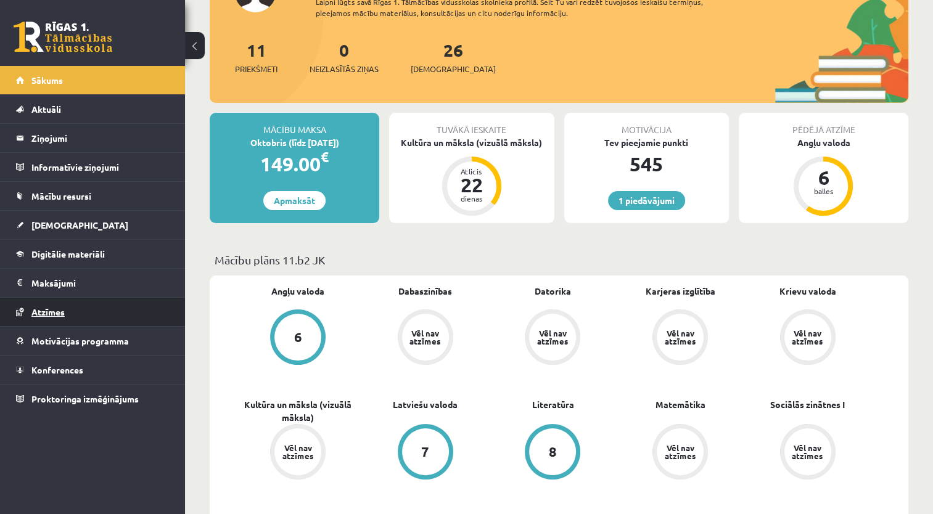
click at [53, 307] on span "Atzīmes" at bounding box center [47, 312] width 33 height 11
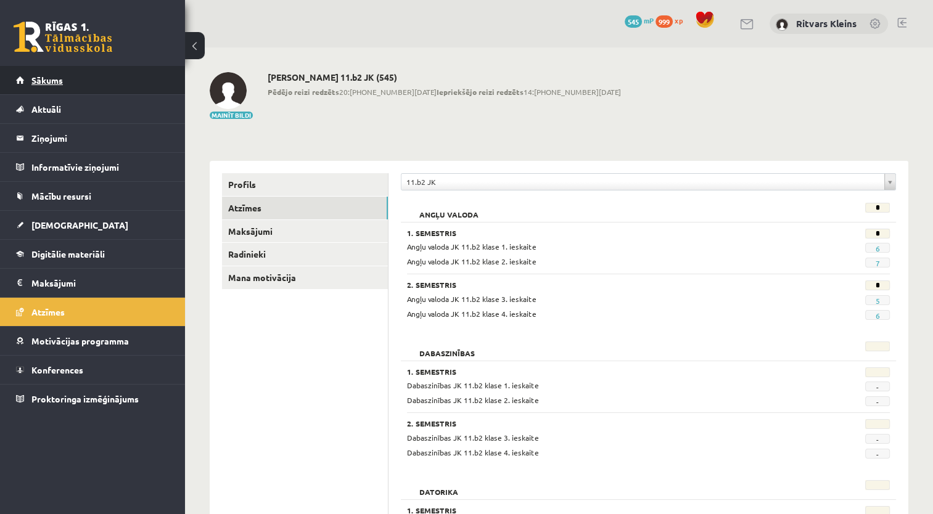
click at [38, 76] on span "Sākums" at bounding box center [46, 80] width 31 height 11
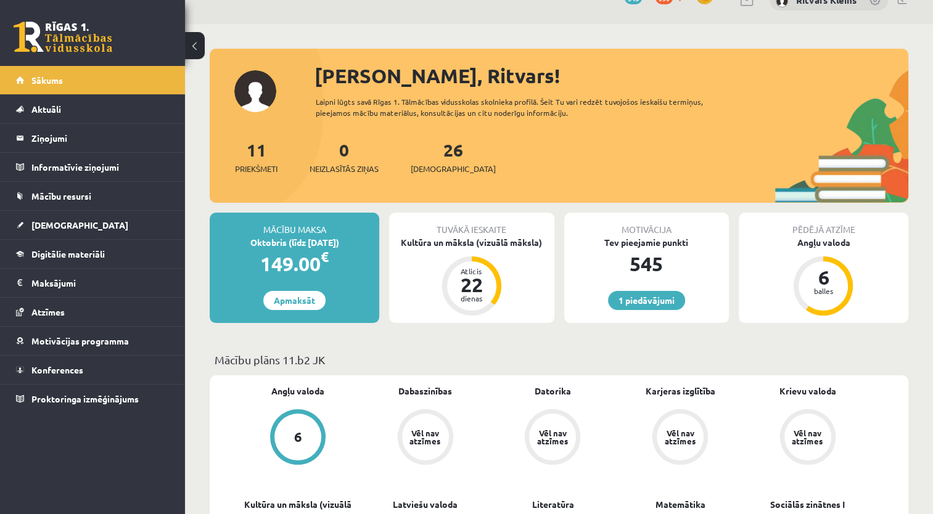
scroll to position [62, 0]
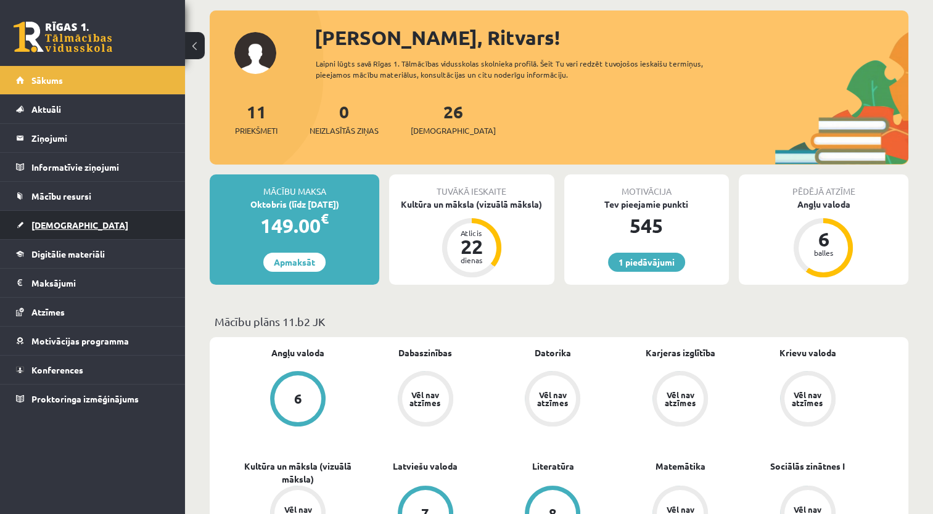
click at [52, 225] on span "[DEMOGRAPHIC_DATA]" at bounding box center [79, 225] width 97 height 11
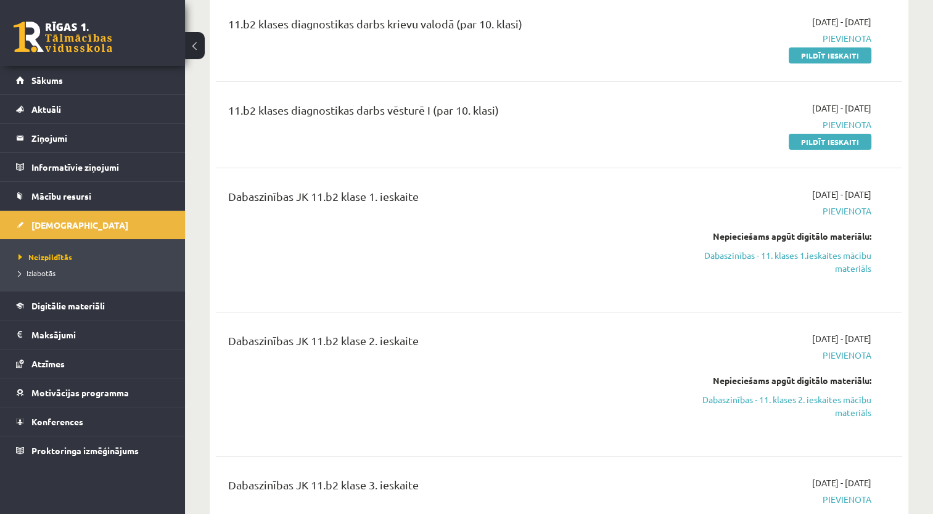
scroll to position [123, 0]
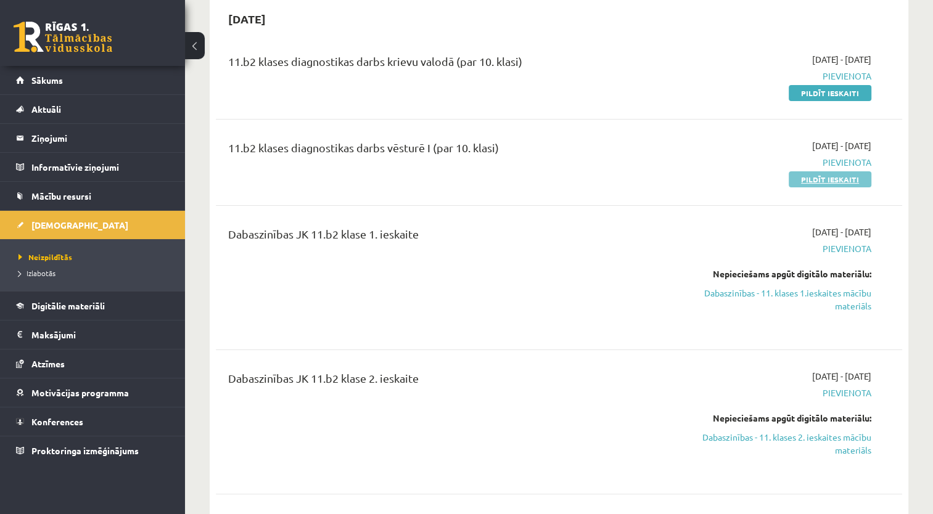
click at [843, 174] on link "Pildīt ieskaiti" at bounding box center [830, 179] width 83 height 16
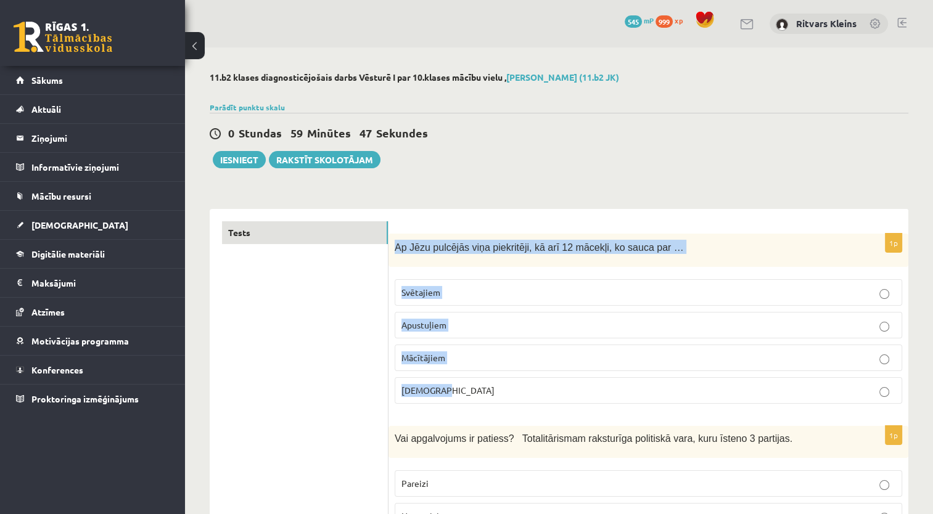
drag, startPoint x: 392, startPoint y: 244, endPoint x: 634, endPoint y: 399, distance: 286.8
click at [634, 400] on div "1p Ap Jēzu pulcējās viņa piekritēji, kā arī 12 mācekļi, ko sauca par … Svētajie…" at bounding box center [649, 324] width 520 height 181
copy div "Ap Jēzu pulcējās viņa piekritēji, kā arī 12 mācekļi, ko sauca par … Svētajiem A…"
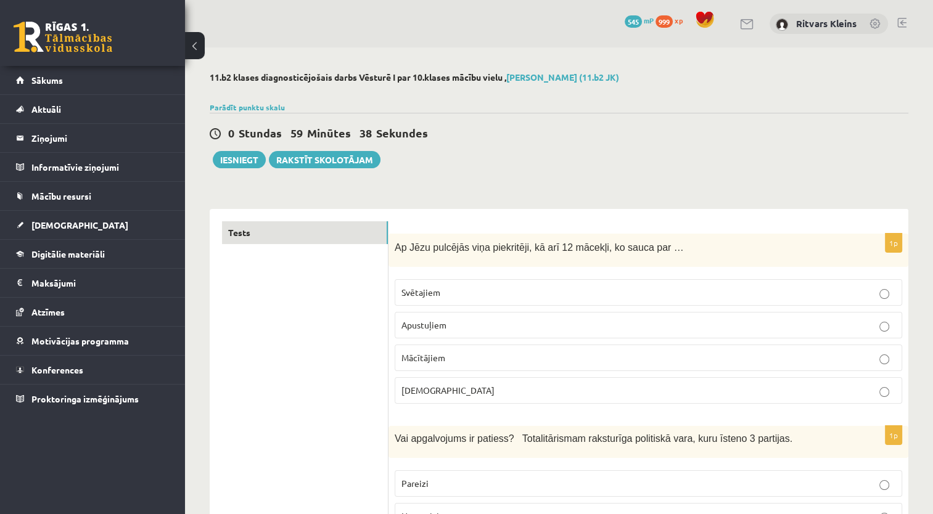
click at [434, 317] on label "Apustuļiem" at bounding box center [649, 325] width 508 height 27
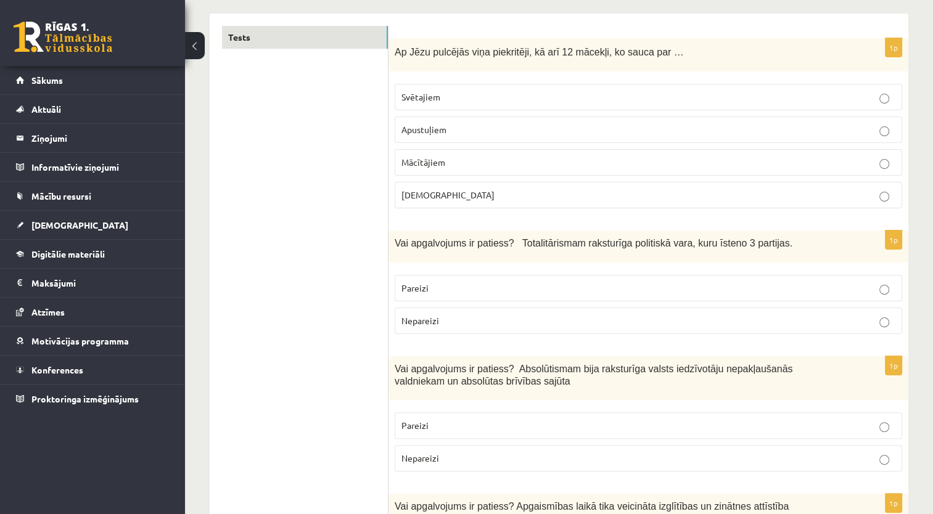
scroll to position [247, 0]
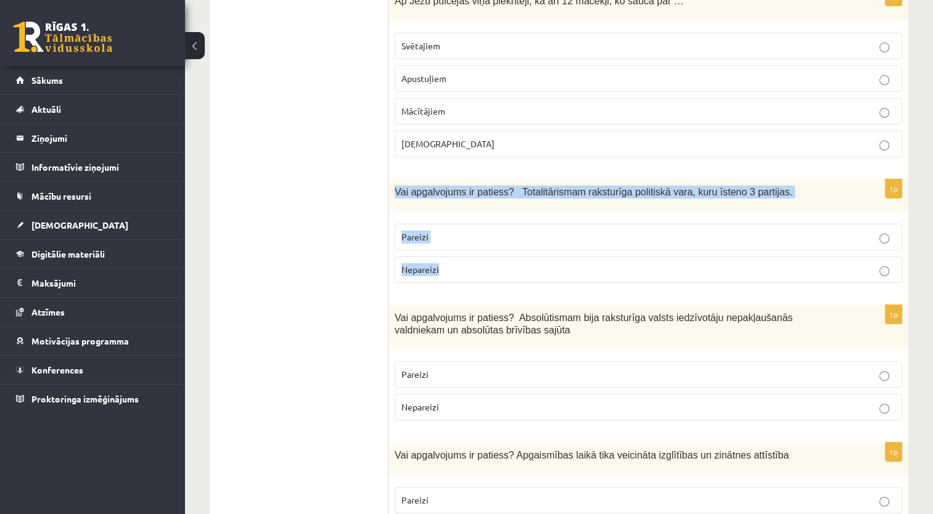
drag, startPoint x: 392, startPoint y: 186, endPoint x: 452, endPoint y: 265, distance: 99.6
click at [452, 265] on div "1p Vai apgalvojums ir patiess? Totalitārismam raksturīga politiskā vara, kuru ī…" at bounding box center [649, 236] width 520 height 113
copy div "Vai apgalvojums ir patiess? Totalitārismam raksturīga politiskā vara, kuru īste…"
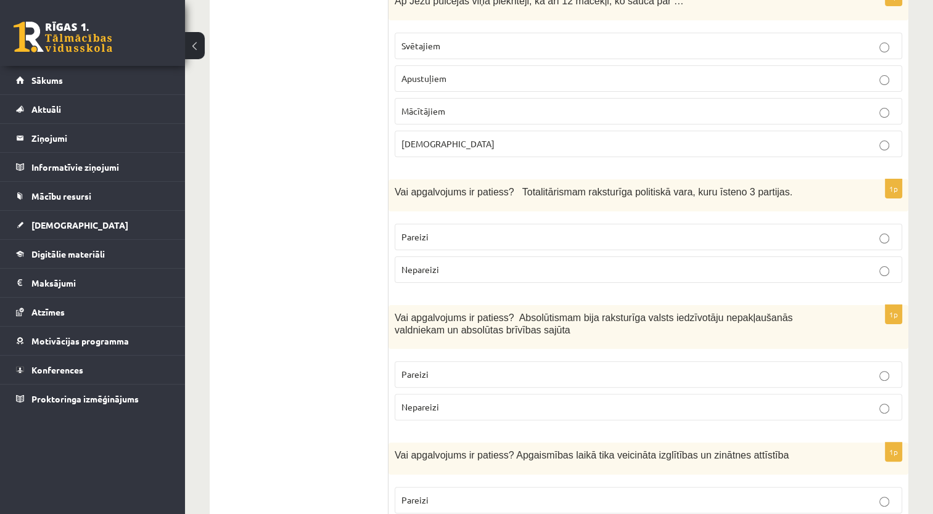
drag, startPoint x: 345, startPoint y: 258, endPoint x: 421, endPoint y: 263, distance: 76.0
click at [424, 263] on p "Nepareizi" at bounding box center [649, 269] width 494 height 13
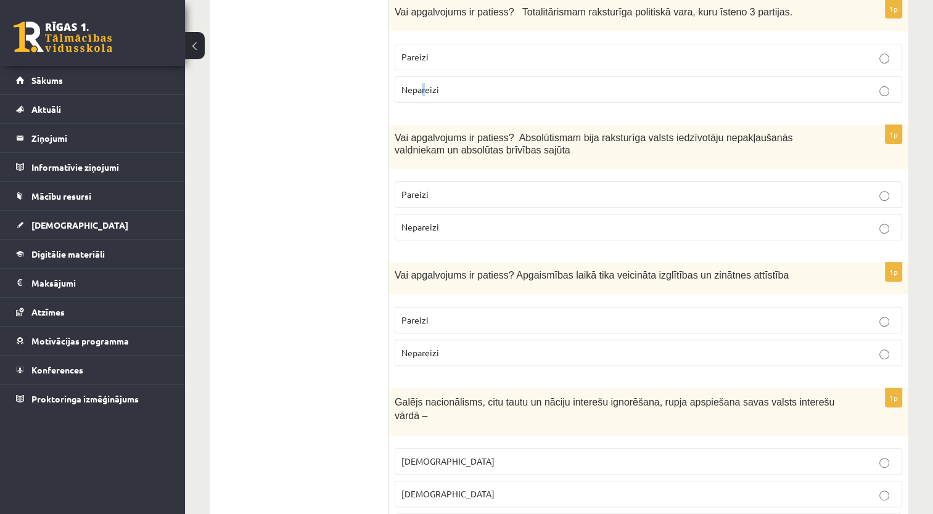
scroll to position [432, 0]
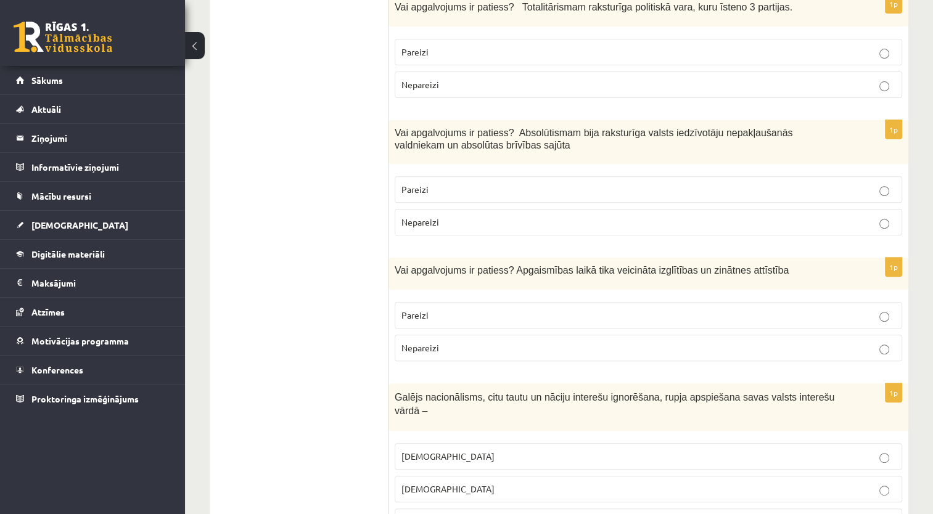
click at [394, 133] on div "Vai apgalvojums ir patiess? Absolūtismam bija raksturīga valsts iedzīvotāju nep…" at bounding box center [649, 142] width 520 height 44
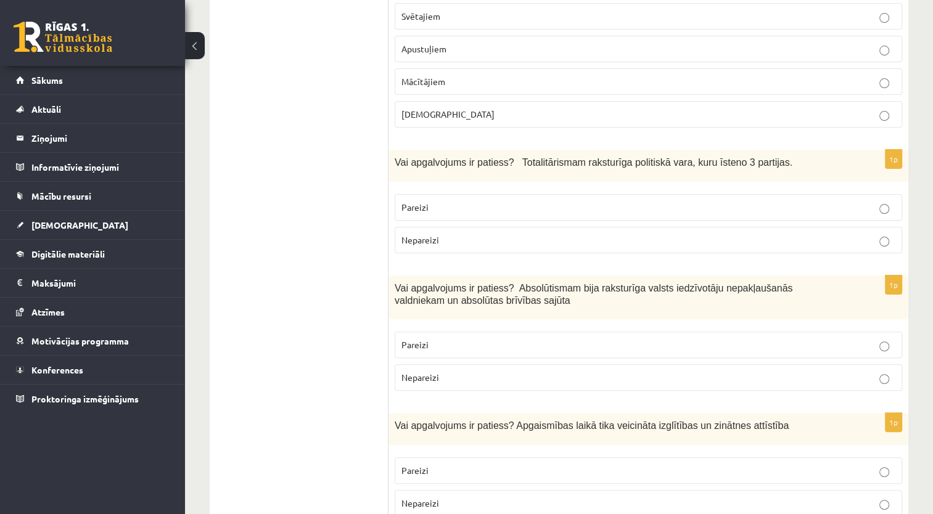
scroll to position [185, 0]
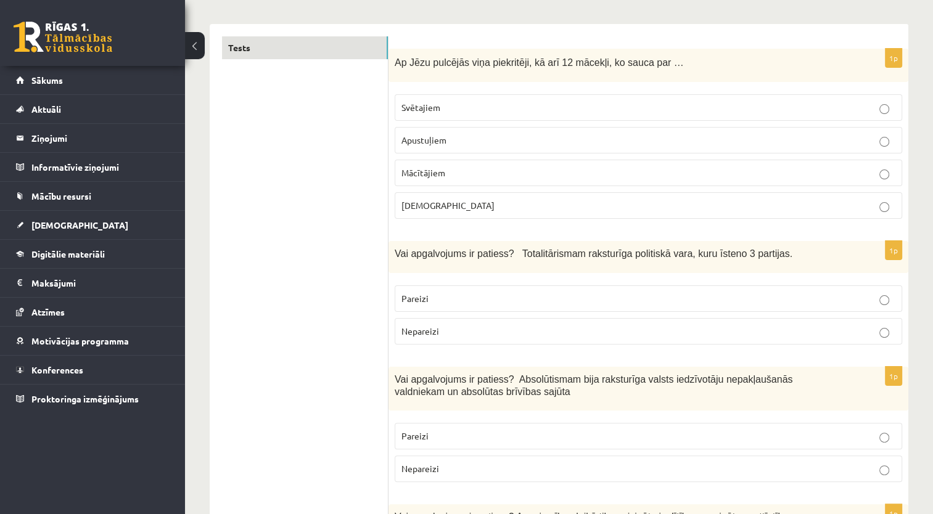
click at [543, 331] on p "Nepareizi" at bounding box center [649, 331] width 494 height 13
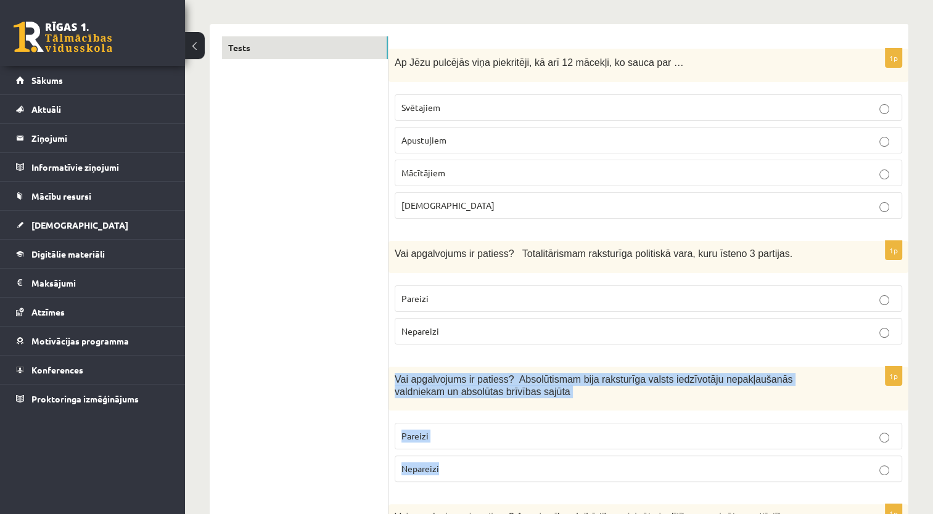
drag, startPoint x: 396, startPoint y: 374, endPoint x: 459, endPoint y: 465, distance: 110.4
click at [459, 465] on div "1p Vai apgalvojums ir patiess? Absolūtismam bija raksturīga valsts iedzīvotāju …" at bounding box center [649, 430] width 520 height 126
copy div "Vai apgalvojums ir patiess? Absolūtismam bija raksturīga valsts iedzīvotāju nep…"
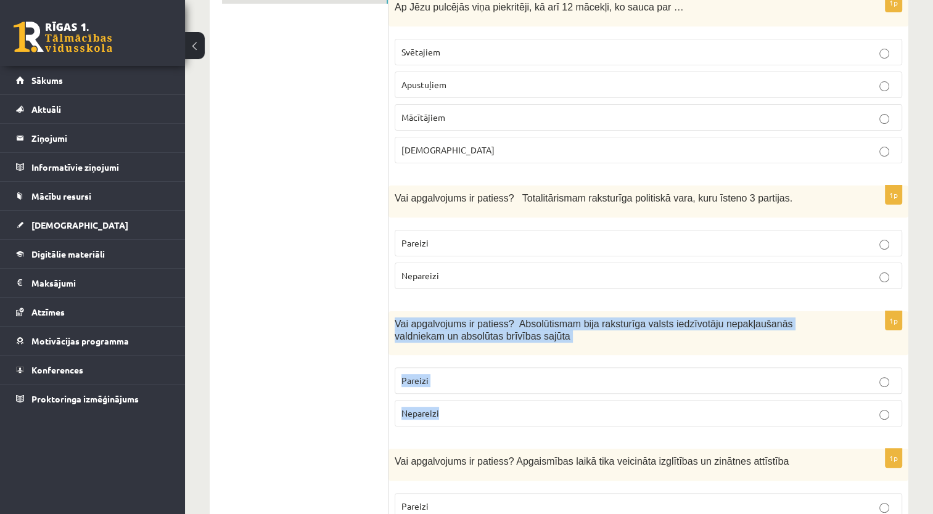
scroll to position [247, 0]
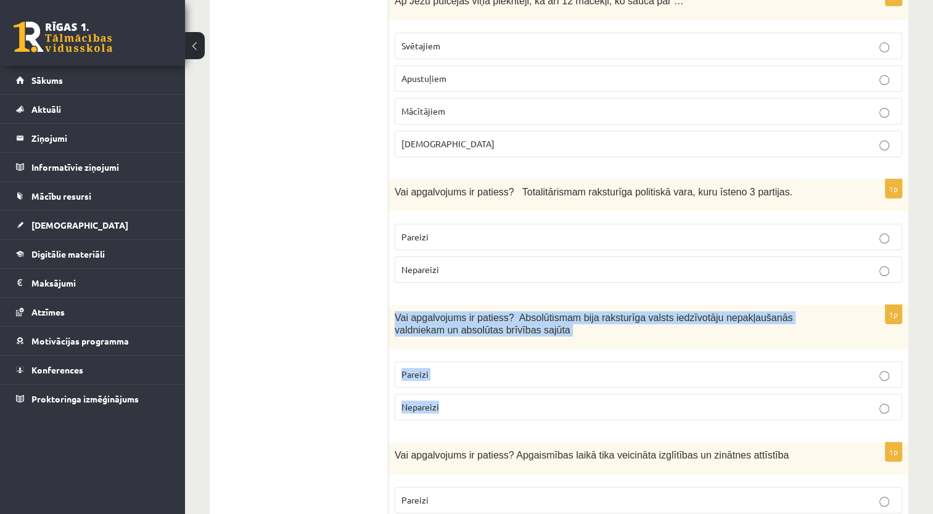
click at [447, 401] on p "Nepareizi" at bounding box center [649, 407] width 494 height 13
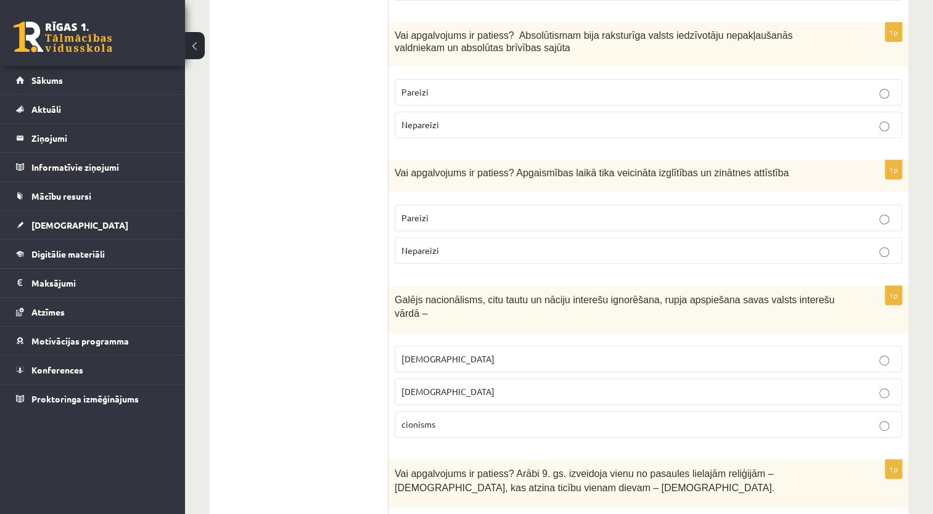
scroll to position [555, 0]
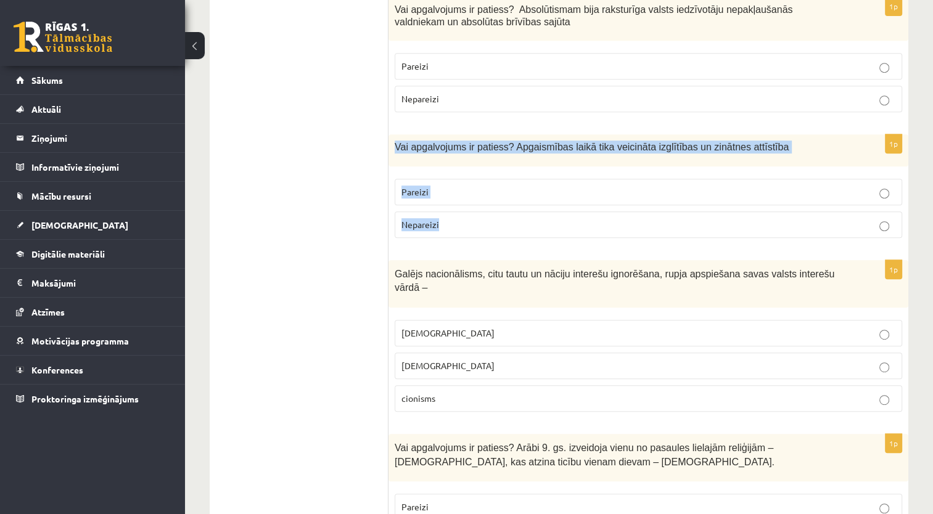
drag, startPoint x: 389, startPoint y: 145, endPoint x: 439, endPoint y: 225, distance: 94.0
click at [439, 225] on div "1p Vai apgalvojums ir patiess? Apgaismības laikā tika veicināta izglītības un z…" at bounding box center [649, 190] width 520 height 113
copy div "Vai apgalvojums ir patiess? Apgaismības laikā tika veicināta izglītības un zinā…"
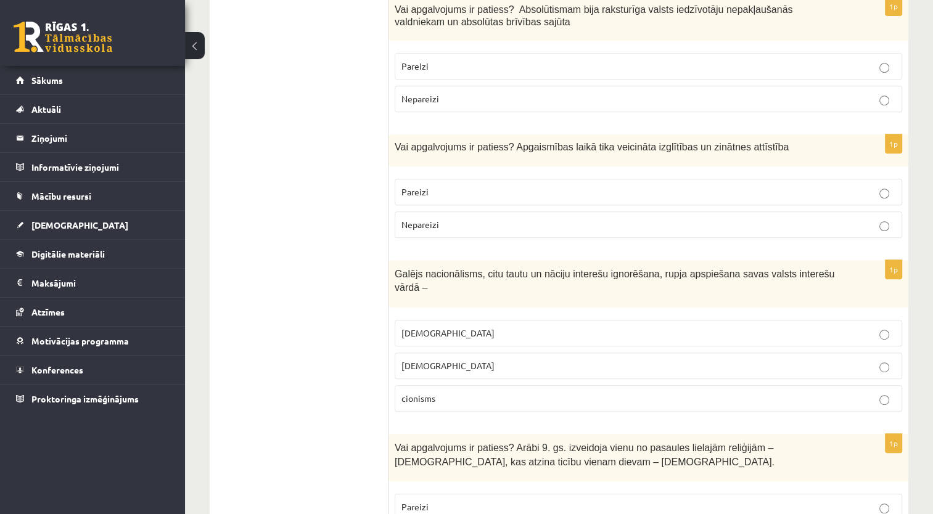
click at [442, 190] on p "Pareizi" at bounding box center [649, 192] width 494 height 13
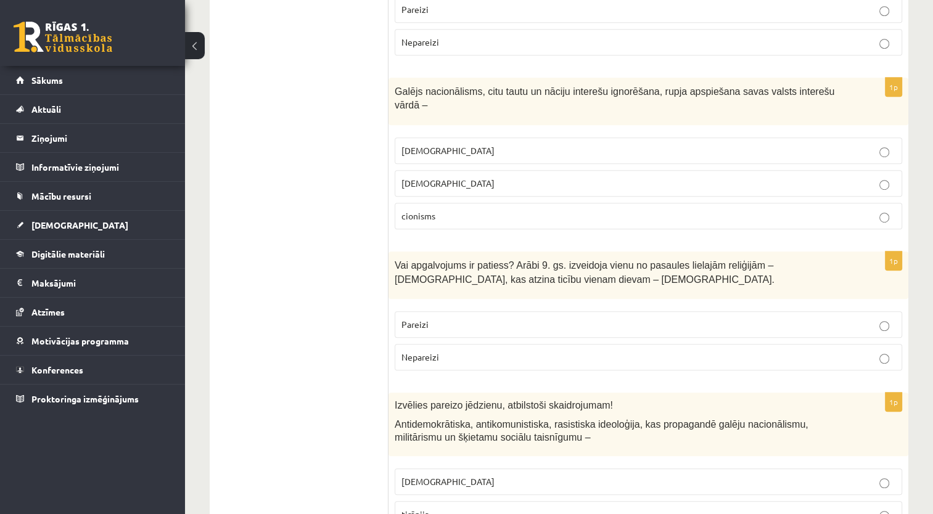
scroll to position [740, 0]
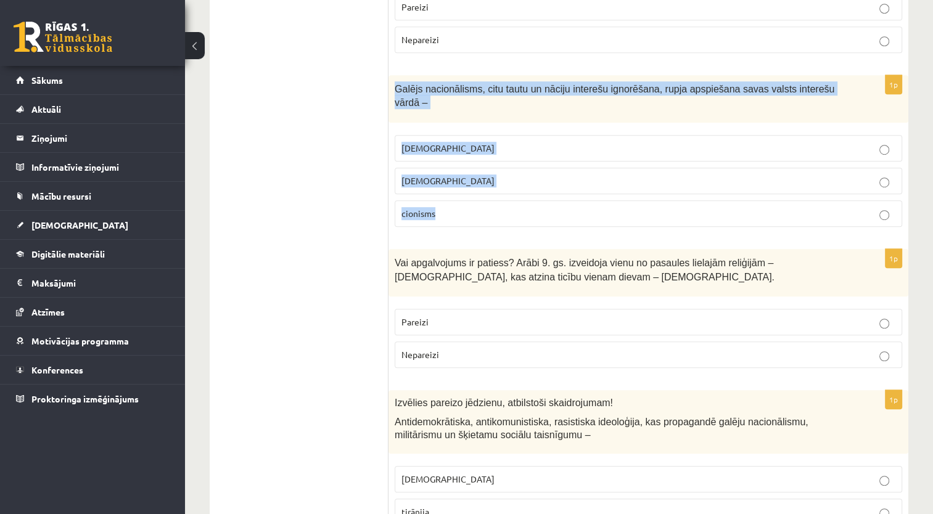
drag, startPoint x: 395, startPoint y: 81, endPoint x: 501, endPoint y: 199, distance: 158.6
click at [501, 199] on div "1p Galējs nacionālisms, citu tautu un nāciju interešu ignorēšana, rupja apspieš…" at bounding box center [649, 156] width 520 height 162
copy div "Galējs nacionālisms, citu tautu un nāciju interešu ignorēšana, rupja apspiešana…"
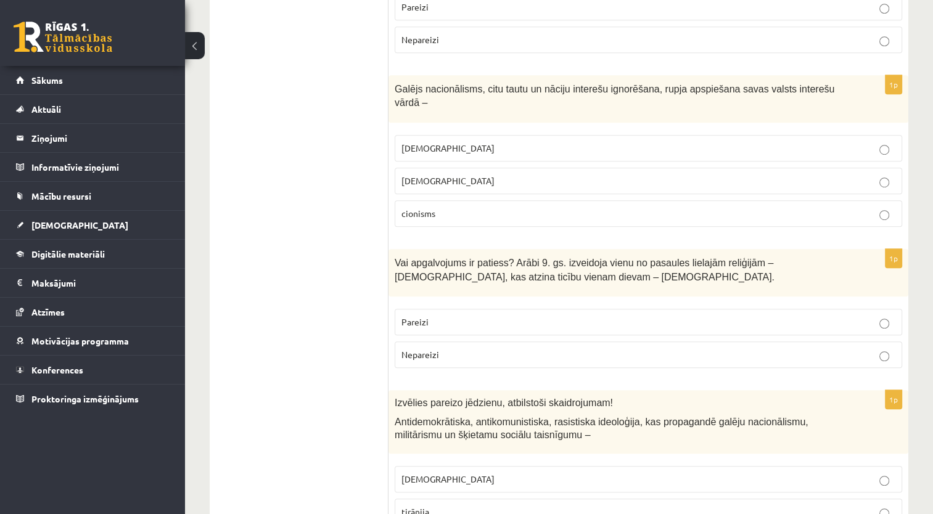
click at [435, 143] on span "šovinisms" at bounding box center [448, 148] width 93 height 11
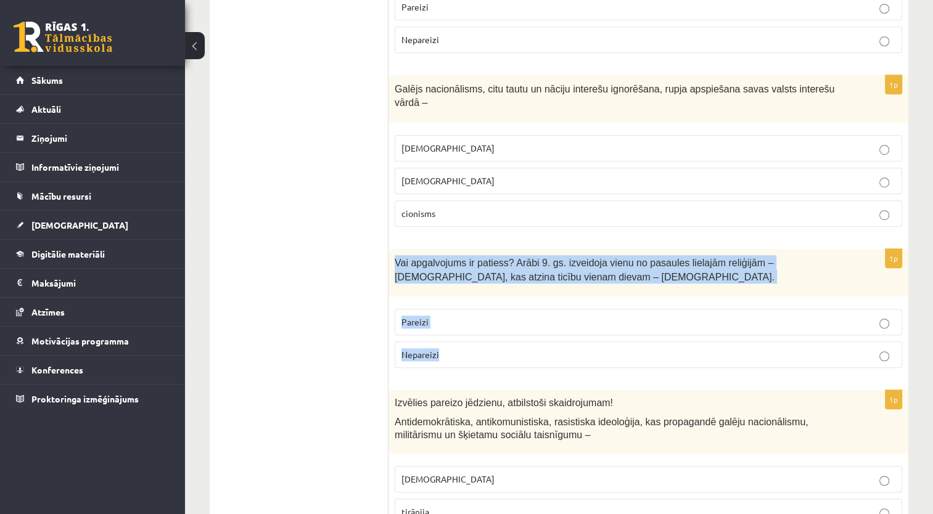
drag, startPoint x: 395, startPoint y: 246, endPoint x: 459, endPoint y: 341, distance: 114.6
click at [459, 341] on div "1p Vai apgalvojums ir patiess? Arābi 9. gs. izveidoja vienu no pasaules lielajā…" at bounding box center [649, 313] width 520 height 129
copy div "Vai apgalvojums ir patiess? Arābi 9. gs. izveidoja vienu no pasaules lielajām r…"
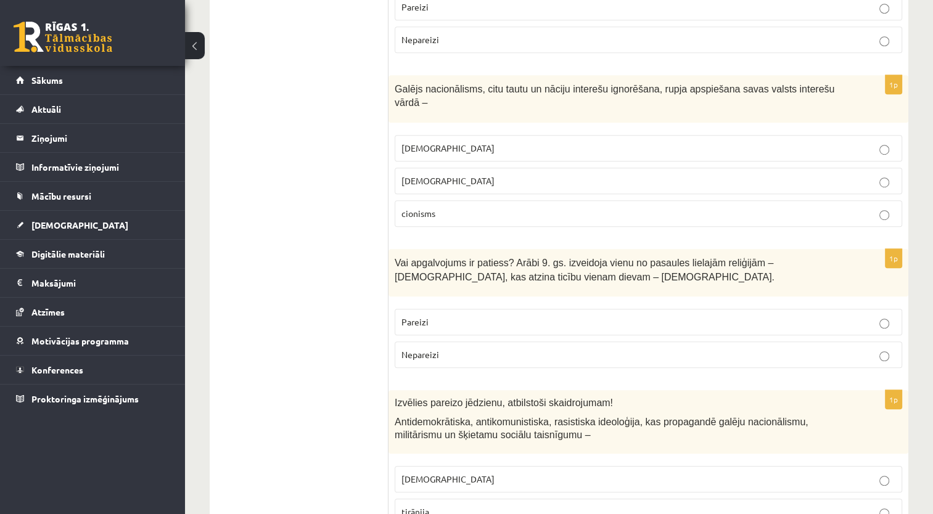
click at [417, 349] on span "Nepareizi" at bounding box center [421, 354] width 38 height 11
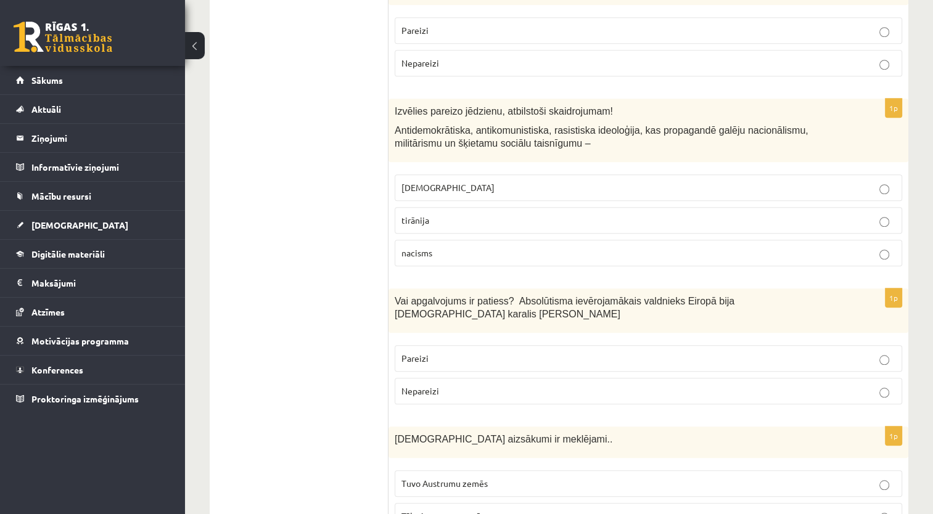
scroll to position [1049, 0]
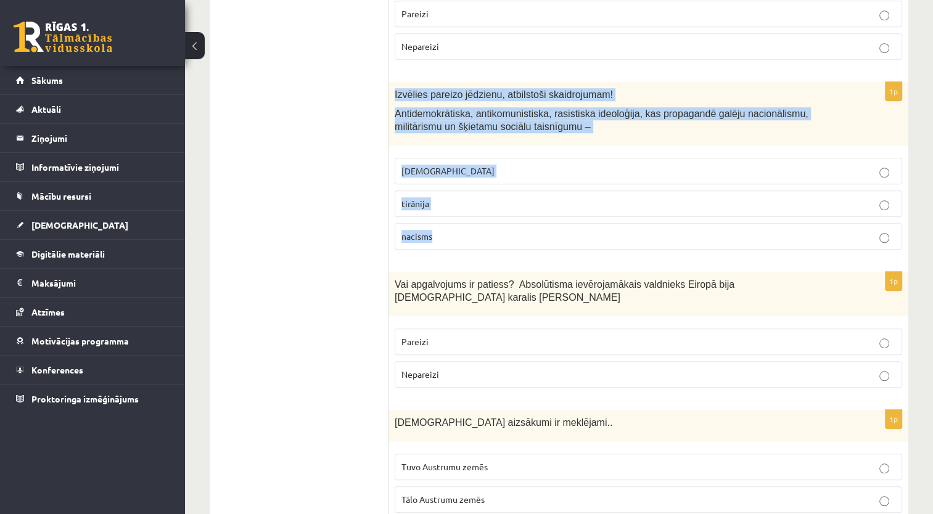
drag, startPoint x: 392, startPoint y: 74, endPoint x: 448, endPoint y: 218, distance: 154.9
click at [448, 218] on div "1p Izvēlies pareizo jēdzienu, atbilstoši skaidrojumam! Antidemokrātiska, antiko…" at bounding box center [649, 171] width 520 height 178
copy div "Izvēlies pareizo jēdzienu, atbilstoši skaidrojumam! Antidemokrātiska, antikomun…"
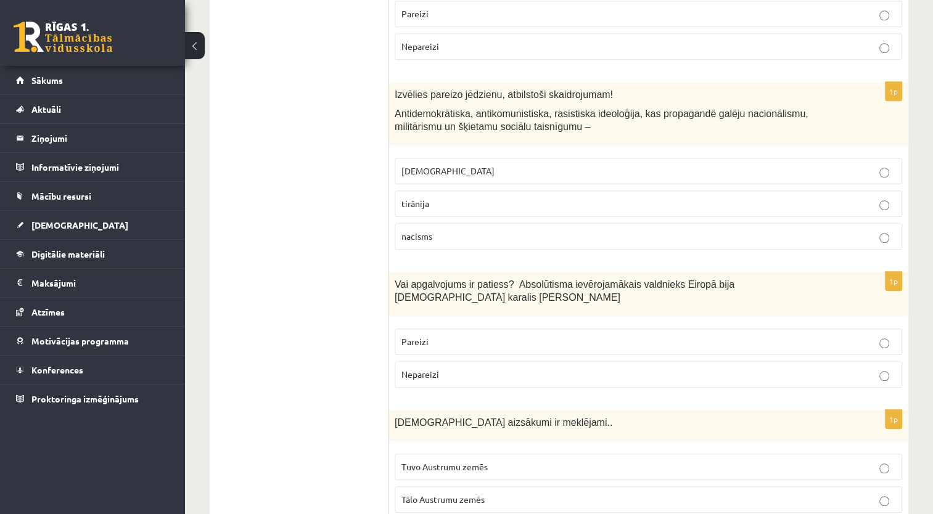
click at [434, 230] on p "nacisms" at bounding box center [649, 236] width 494 height 13
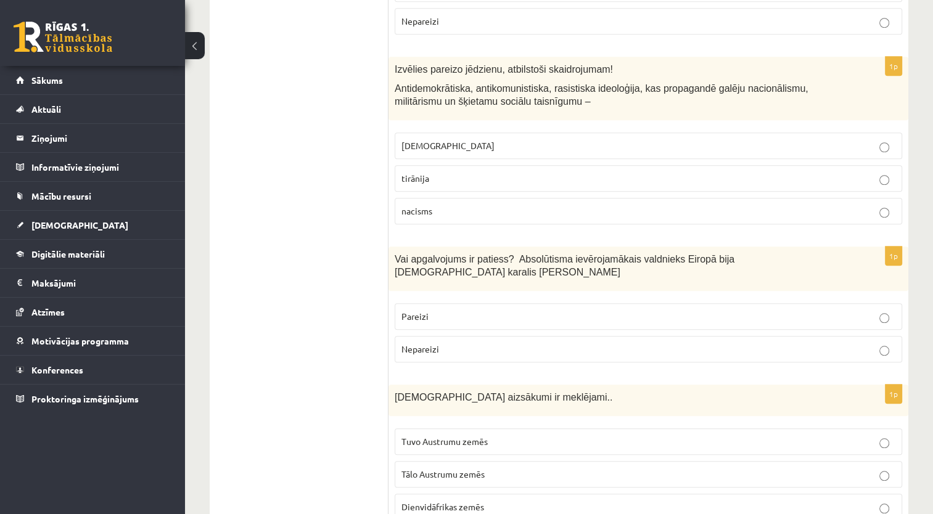
scroll to position [1172, 0]
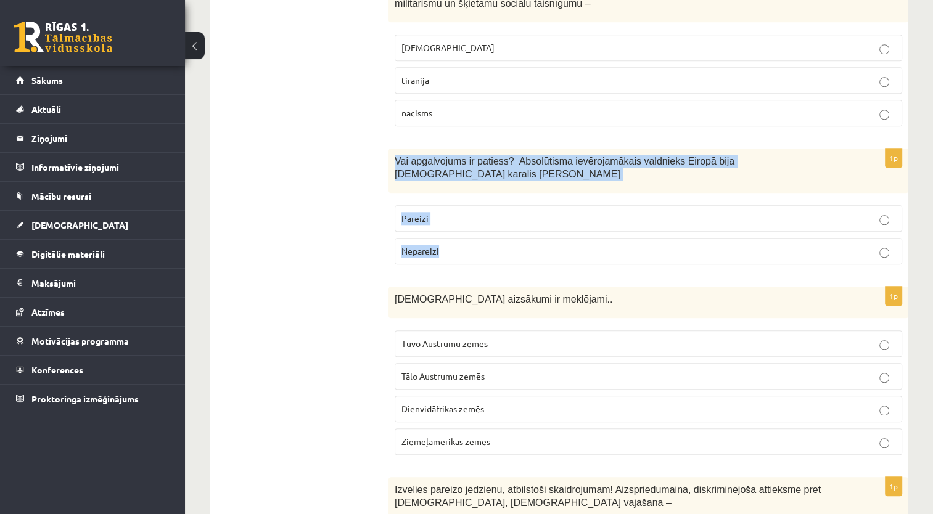
drag, startPoint x: 390, startPoint y: 147, endPoint x: 450, endPoint y: 219, distance: 93.7
click at [450, 219] on div "1p Vai apgalvojums ir patiess? Absolūtisma ievērojamākais valdnieks Eiropā bija…" at bounding box center [649, 212] width 520 height 126
copy div "Vai apgalvojums ir patiess? Absolūtisma ievērojamākais valdnieks Eiropā bija Fr…"
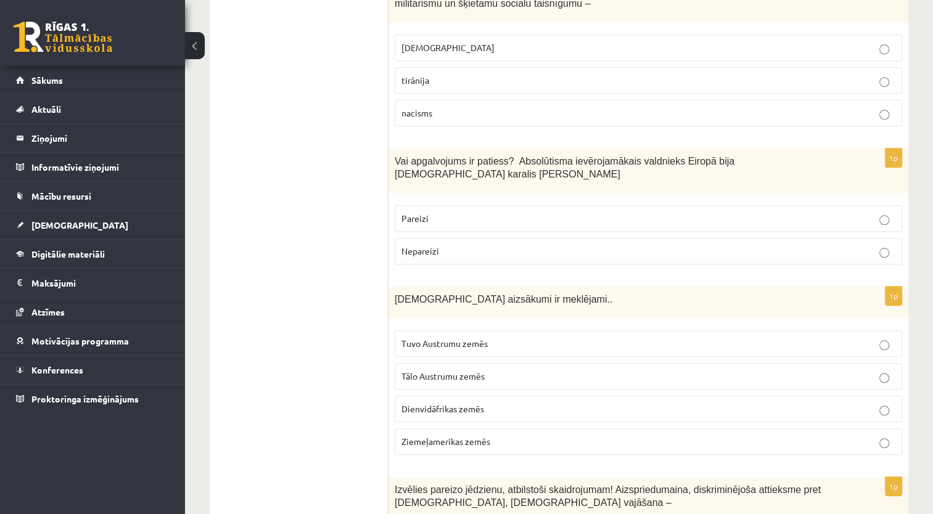
click at [436, 212] on p "Pareizi" at bounding box center [649, 218] width 494 height 13
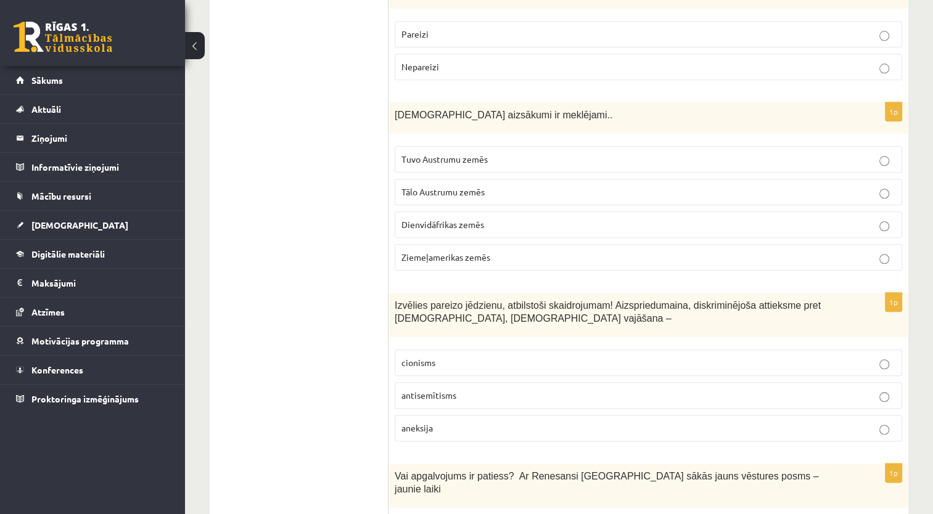
scroll to position [1357, 0]
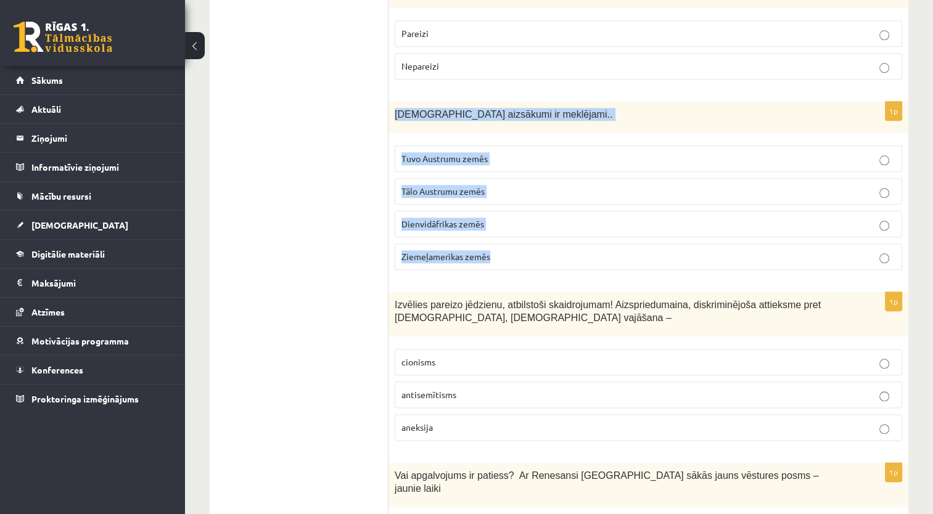
drag, startPoint x: 389, startPoint y: 80, endPoint x: 521, endPoint y: 239, distance: 206.3
click at [521, 239] on div "1p Kristietības aizsākumi ir meklējami.. Tuvo Austrumu zemēs Tālo Austrumu zemē…" at bounding box center [649, 191] width 520 height 178
drag, startPoint x: 521, startPoint y: 239, endPoint x: 487, endPoint y: 160, distance: 85.6
click at [487, 185] on p "Tālo Austrumu zemēs" at bounding box center [649, 191] width 494 height 13
copy div "Kristietības aizsākumi ir meklējami.. Tuvo Austrumu zemēs Tālo Austrumu zemēs D…"
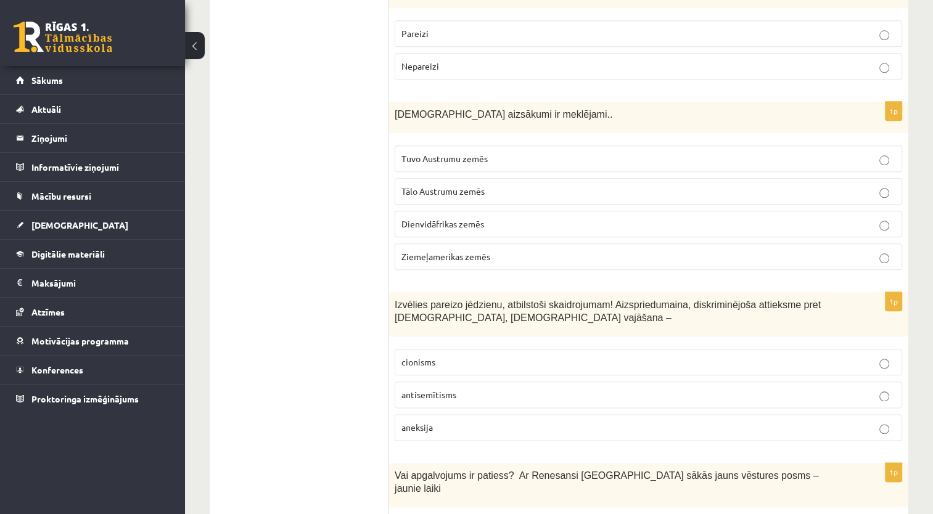
click at [464, 153] on span "Tuvo Austrumu zemēs" at bounding box center [445, 158] width 86 height 11
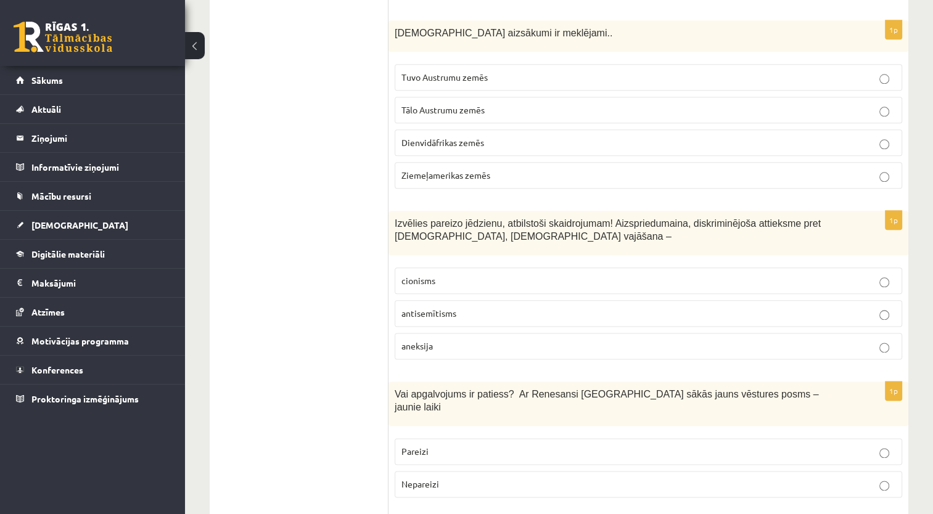
scroll to position [1481, 0]
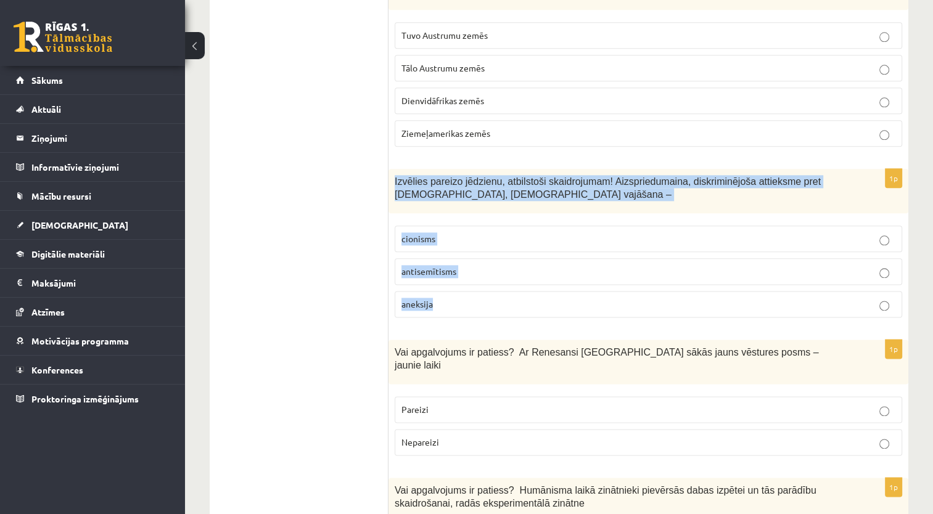
drag, startPoint x: 392, startPoint y: 146, endPoint x: 458, endPoint y: 266, distance: 136.7
click at [458, 266] on div "1p Izvēlies pareizo jēdzienu, atbilstoši skaidrojumam! Aizspriedumaina, diskrim…" at bounding box center [649, 248] width 520 height 159
copy div "Izvēlies pareizo jēdzienu, atbilstoši skaidrojumam! Aizspriedumaina, diskriminē…"
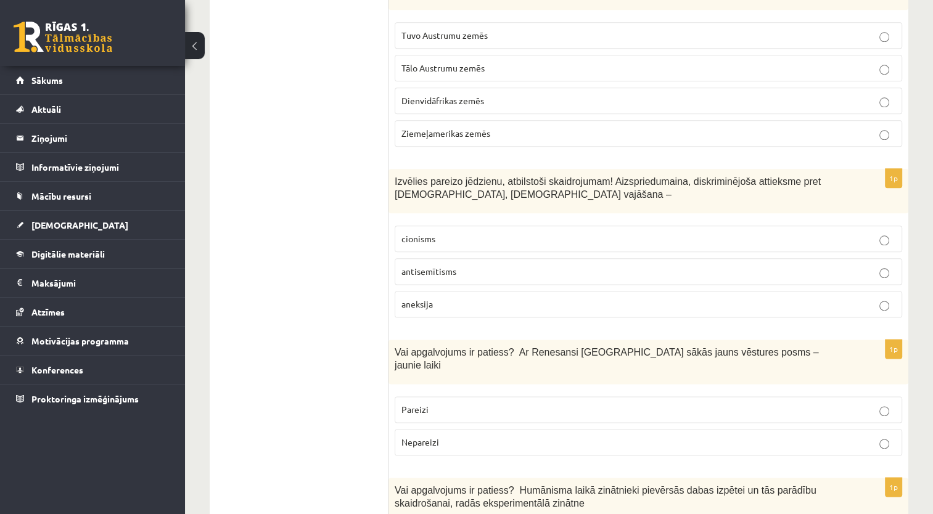
click at [423, 266] on span "antisemītisms" at bounding box center [429, 271] width 55 height 11
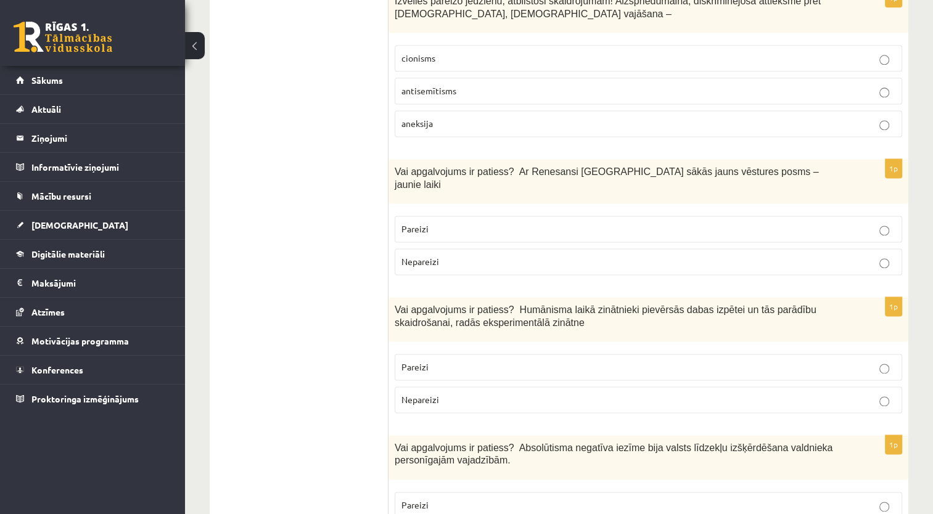
scroll to position [1666, 0]
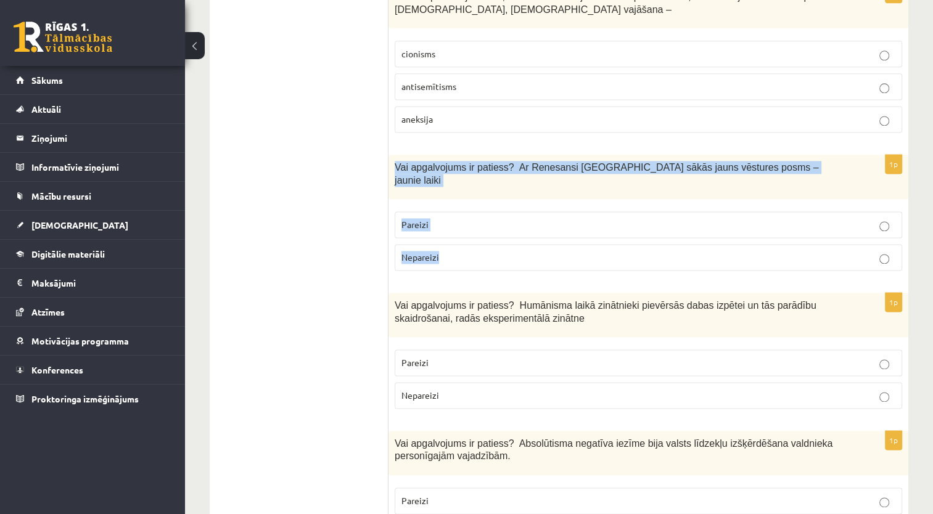
drag, startPoint x: 393, startPoint y: 137, endPoint x: 442, endPoint y: 206, distance: 84.9
click at [442, 206] on div "1p Vai apgalvojums ir patiess? Ar Renesansi Eiropā sākās jauns vēstures posms –…" at bounding box center [649, 218] width 520 height 126
click at [444, 218] on p "Pareizi" at bounding box center [649, 224] width 494 height 13
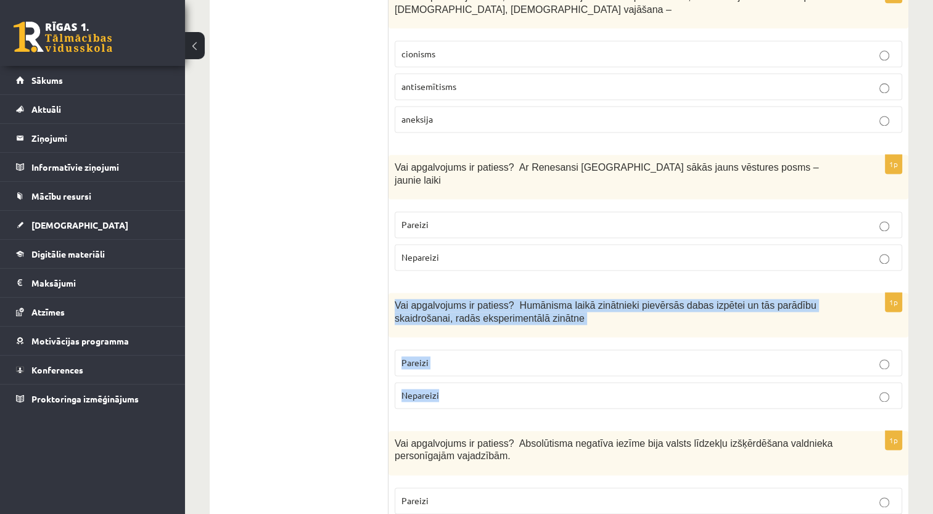
drag, startPoint x: 394, startPoint y: 254, endPoint x: 447, endPoint y: 342, distance: 103.5
click at [447, 342] on div "1p Vai apgalvojums ir patiess? Humānisma laikā zinātnieki pievērsās dabas izpēt…" at bounding box center [649, 356] width 520 height 126
drag, startPoint x: 447, startPoint y: 342, endPoint x: 440, endPoint y: 345, distance: 7.2
click at [440, 389] on p "Nepareizi" at bounding box center [649, 395] width 494 height 13
click at [426, 357] on span "Pareizi" at bounding box center [415, 362] width 27 height 11
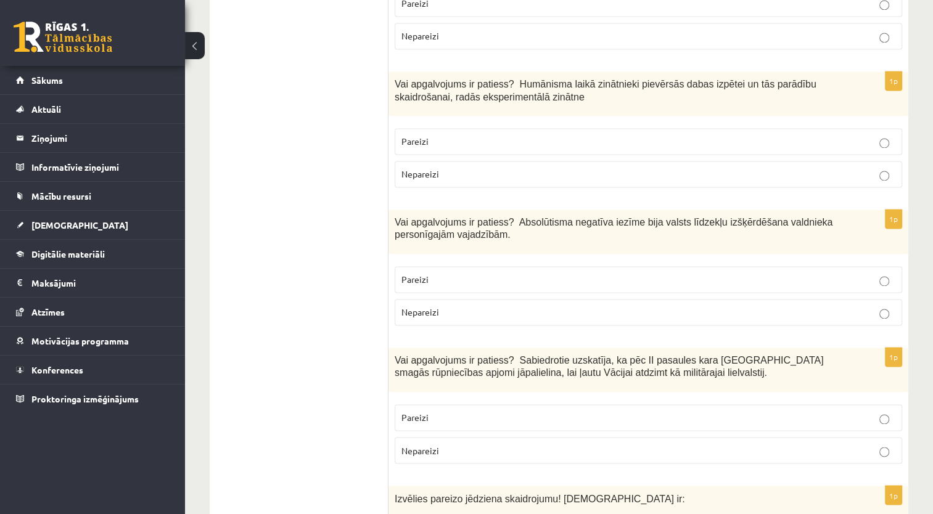
scroll to position [1912, 0]
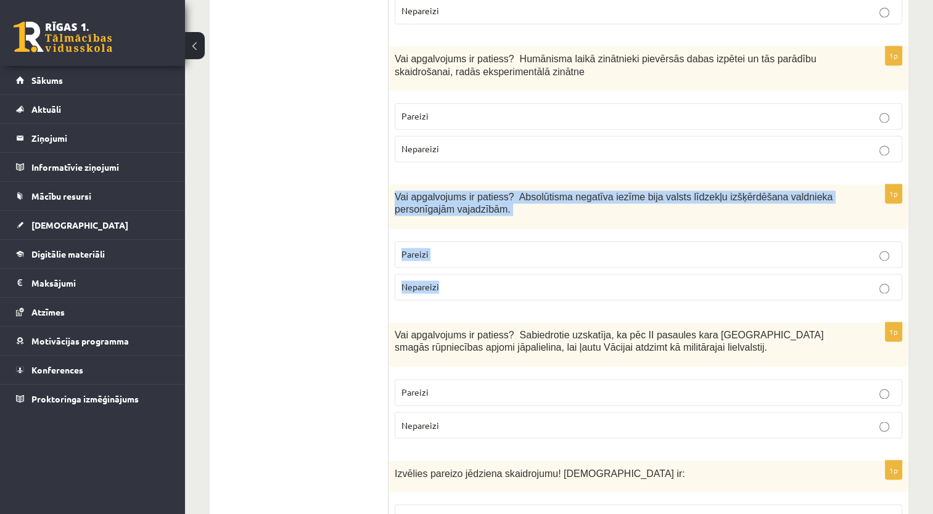
drag, startPoint x: 390, startPoint y: 147, endPoint x: 450, endPoint y: 236, distance: 106.6
click at [450, 236] on div "1p Vai apgalvojums ir patiess? Absolūtisma negatīva iezīme bija valsts līdzekļu…" at bounding box center [649, 247] width 520 height 126
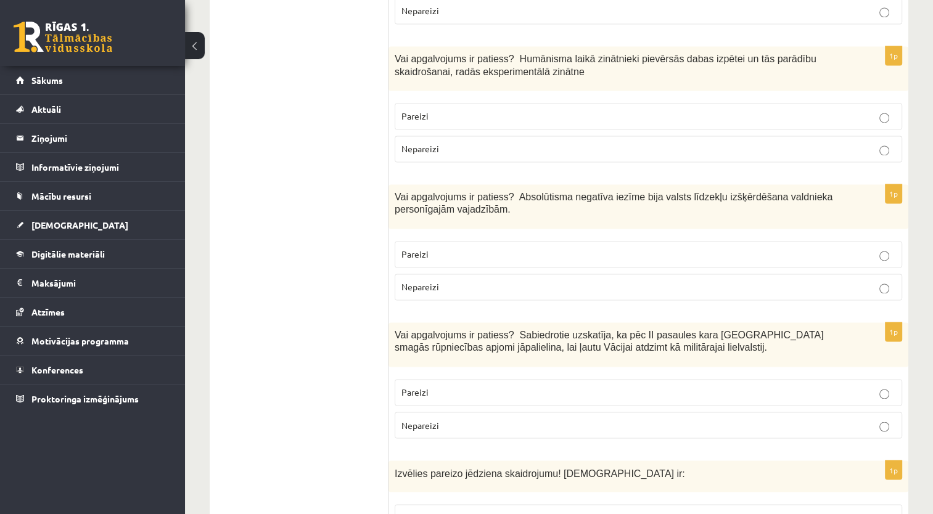
click at [439, 143] on span "Nepareizi" at bounding box center [421, 148] width 38 height 11
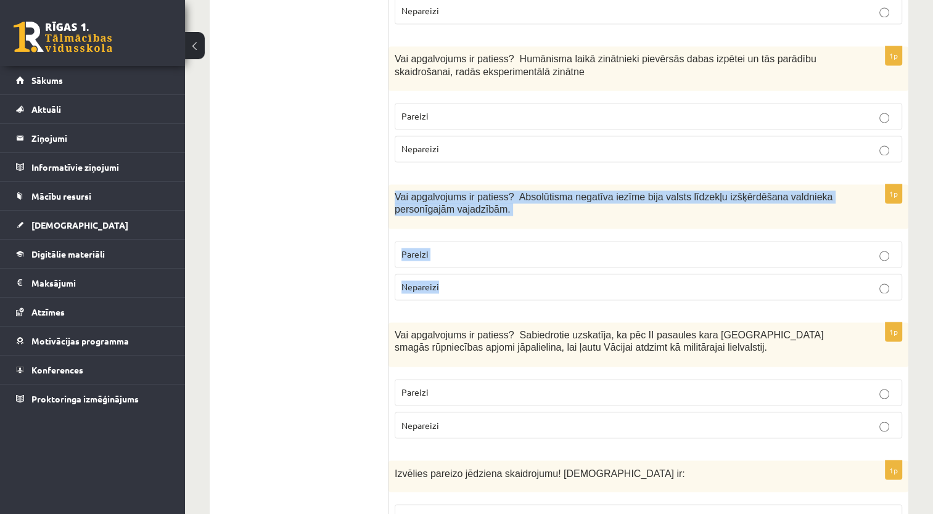
drag, startPoint x: 392, startPoint y: 147, endPoint x: 439, endPoint y: 238, distance: 101.8
click at [439, 238] on div "1p Vai apgalvojums ir patiess? Absolūtisma negatīva iezīme bija valsts līdzekļu…" at bounding box center [649, 247] width 520 height 126
click at [432, 248] on p "Pareizi" at bounding box center [649, 254] width 494 height 13
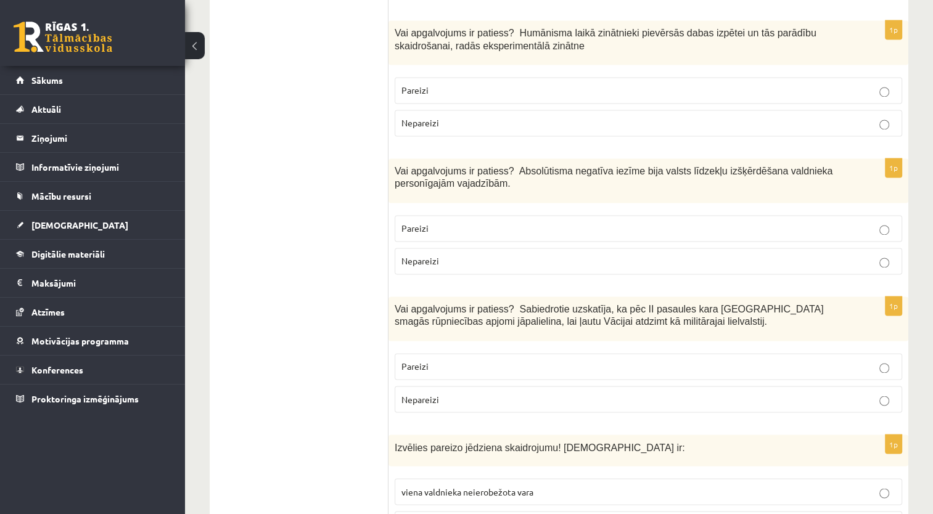
scroll to position [2036, 0]
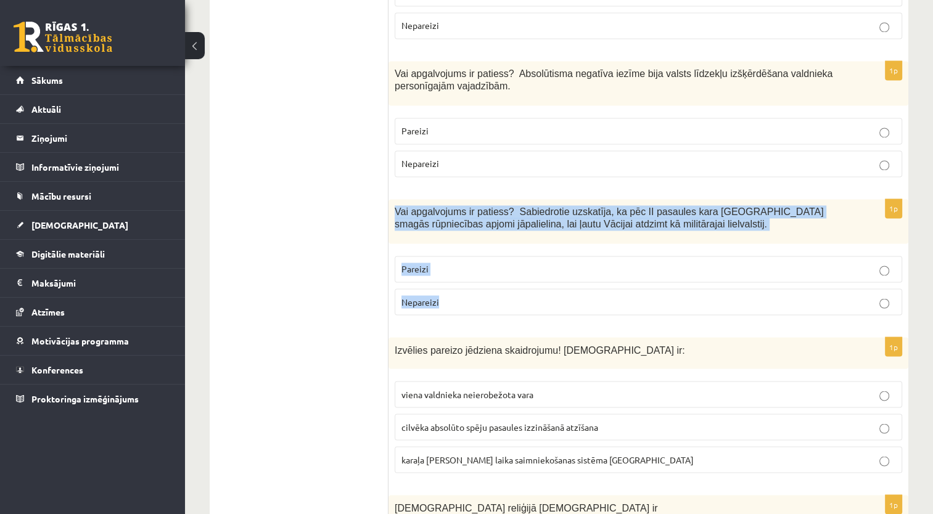
drag, startPoint x: 399, startPoint y: 167, endPoint x: 445, endPoint y: 252, distance: 97.1
click at [445, 252] on div "1p Vai apgalvojums ir patiess? Sabiedrotie uzskatīja, ka pēc II pasaules kara V…" at bounding box center [649, 262] width 520 height 126
click at [484, 295] on p "Nepareizi" at bounding box center [649, 301] width 494 height 13
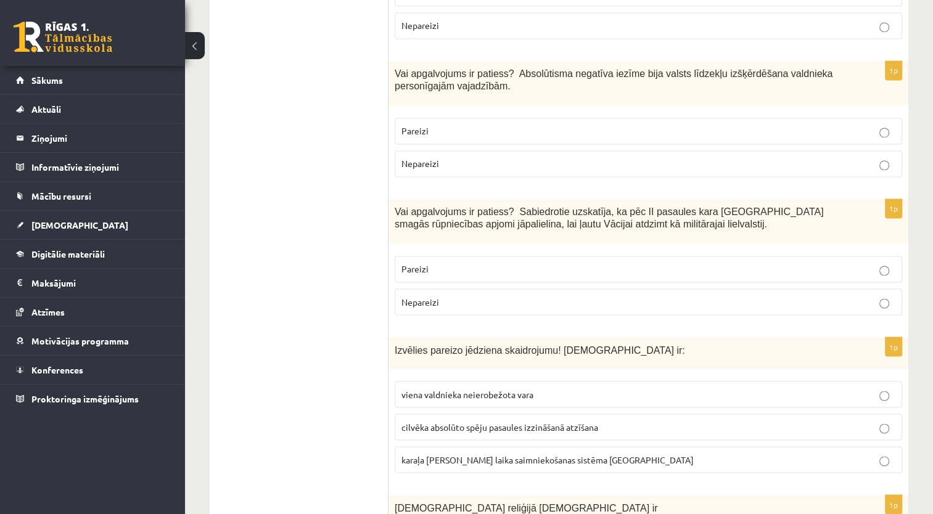
click at [268, 232] on ul "Tests" at bounding box center [305, 452] width 167 height 4532
drag, startPoint x: 396, startPoint y: 297, endPoint x: 399, endPoint y: 304, distance: 6.6
click at [399, 345] on span "Izvēlies pareizo jēdziena skaidrojumu! Absolūtisms ir:" at bounding box center [540, 350] width 291 height 10
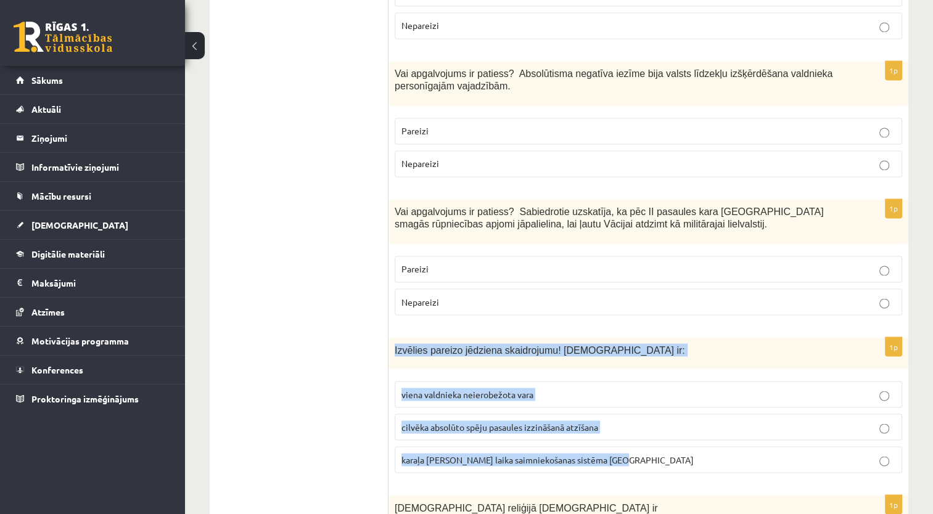
drag, startPoint x: 394, startPoint y: 297, endPoint x: 642, endPoint y: 413, distance: 274.3
click at [642, 413] on div "1p Izvēlies pareizo jēdziena skaidrojumu! Absolūtisms ir: viena valdnieka neier…" at bounding box center [649, 410] width 520 height 146
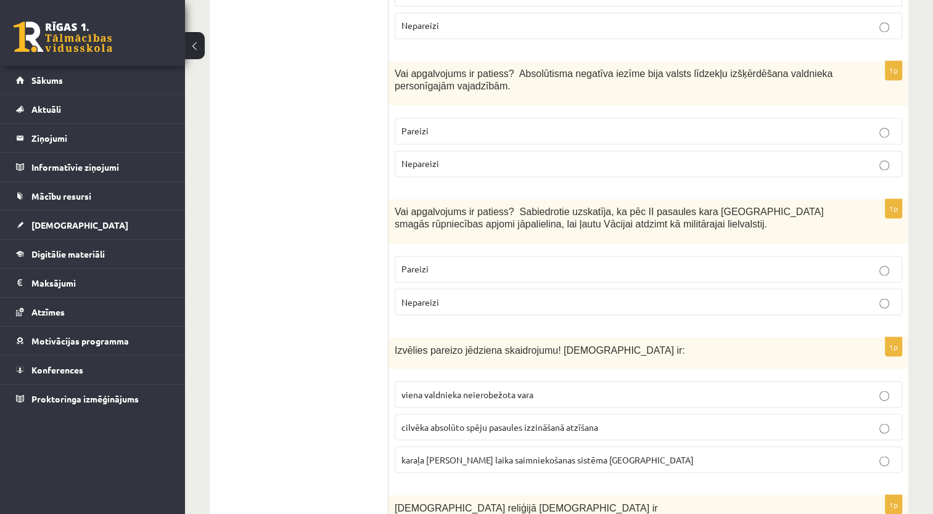
click at [327, 322] on ul "Tests" at bounding box center [305, 452] width 167 height 4532
click at [461, 389] on span "viena valdnieka neierobežota vara" at bounding box center [468, 394] width 132 height 11
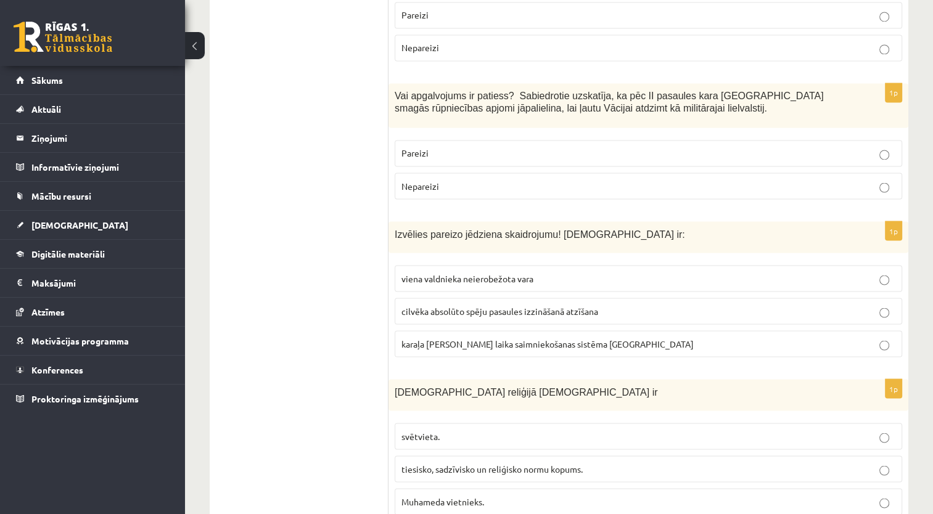
scroll to position [2159, 0]
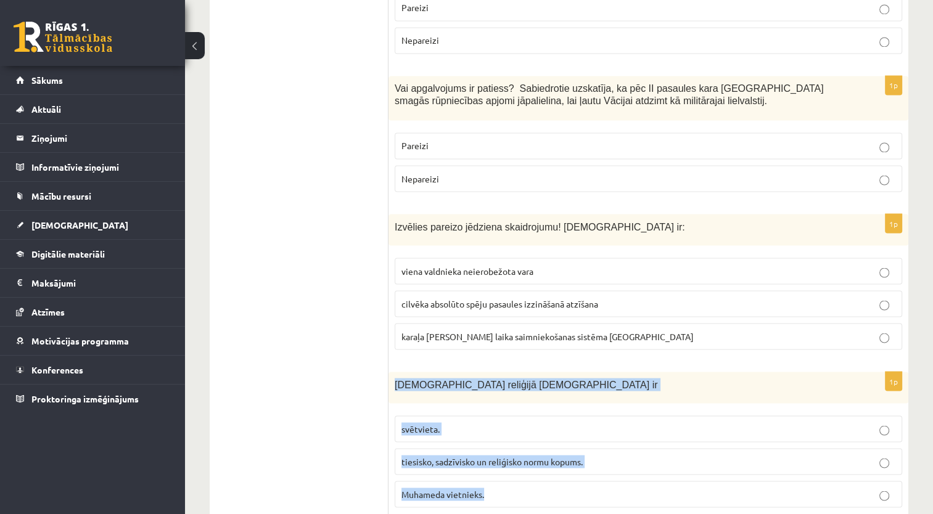
drag, startPoint x: 390, startPoint y: 334, endPoint x: 497, endPoint y: 447, distance: 155.4
click at [497, 447] on div "1p Islāma reliģijā Šariata ir svētvieta. tiesisko, sadzīvisko un reliģisko norm…" at bounding box center [649, 445] width 520 height 146
click at [552, 456] on span "tiesisko, sadzīvisko un reliģisko normu kopums." at bounding box center [492, 461] width 181 height 11
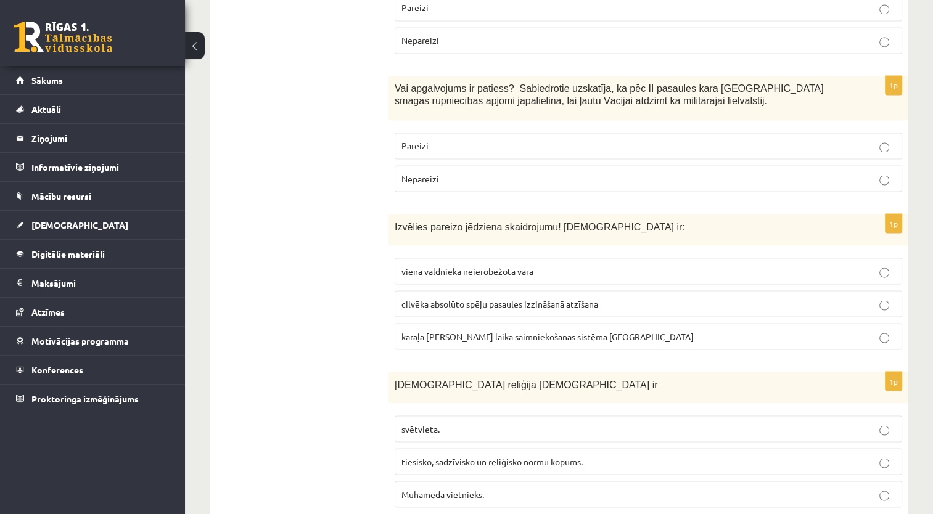
click at [307, 358] on ul "Tests" at bounding box center [305, 328] width 167 height 4532
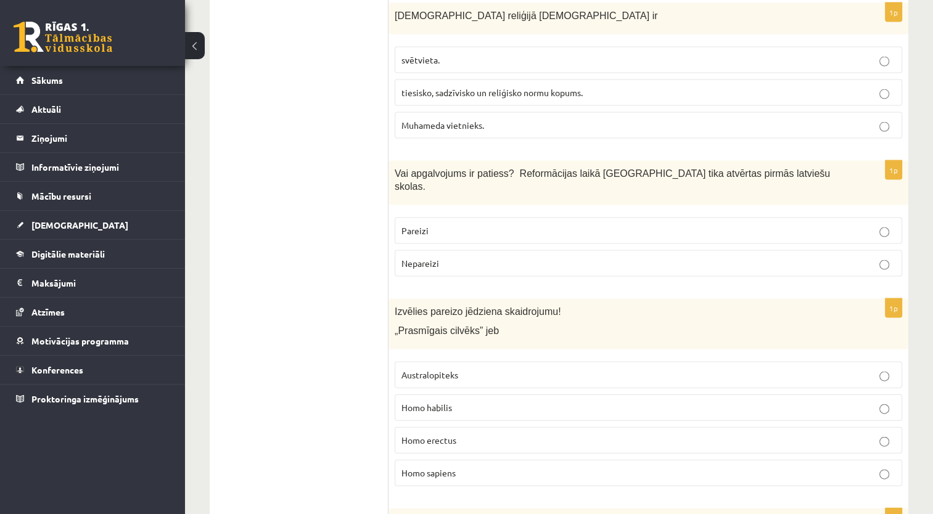
scroll to position [2529, 0]
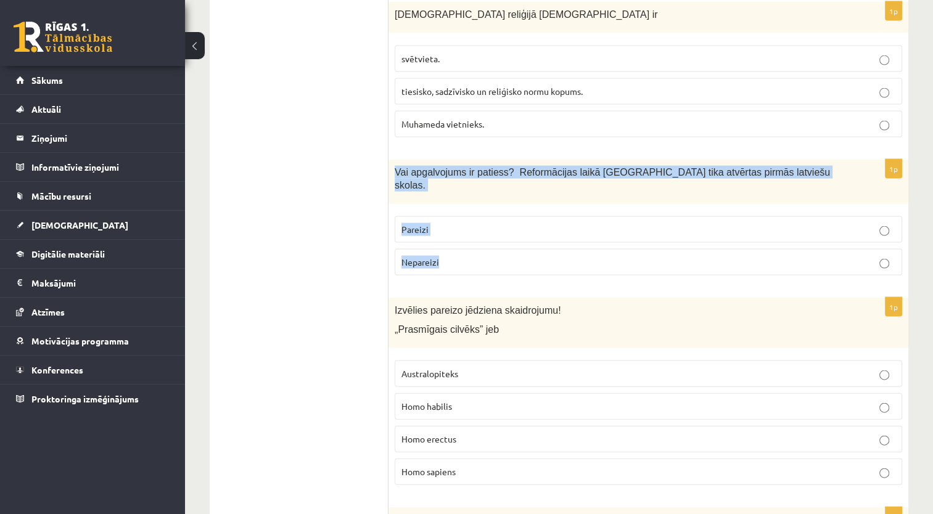
drag, startPoint x: 390, startPoint y: 115, endPoint x: 447, endPoint y: 189, distance: 93.7
click at [447, 189] on div "1p Vai apgalvojums ir patiess? Reformācijas laikā Livonijā tika atvērtas pirmās…" at bounding box center [649, 223] width 520 height 126
click at [442, 223] on p "Pareizi" at bounding box center [649, 229] width 494 height 13
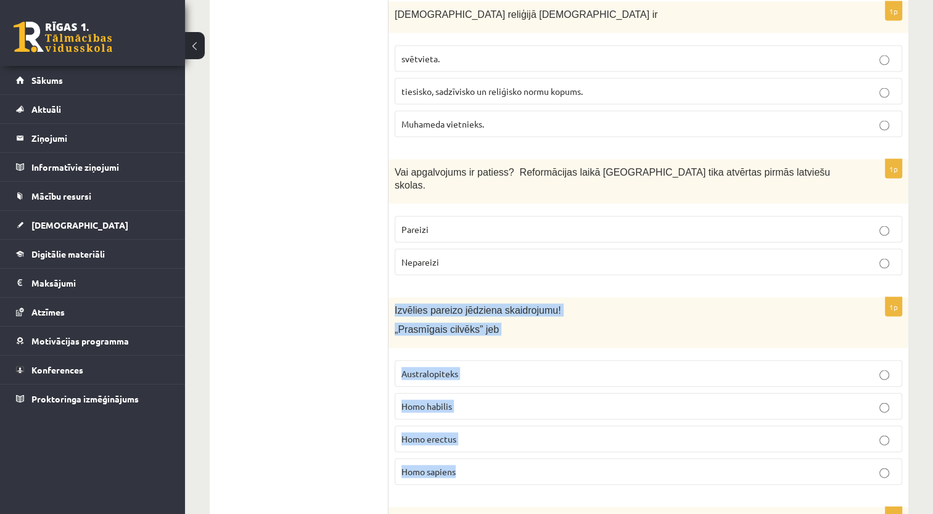
drag, startPoint x: 392, startPoint y: 243, endPoint x: 486, endPoint y: 404, distance: 186.3
click at [486, 404] on div "1p Izvēlies pareizo jēdziena skaidrojumu! „Prasmīgais cilvēks” jeb Australopite…" at bounding box center [649, 397] width 520 height 198
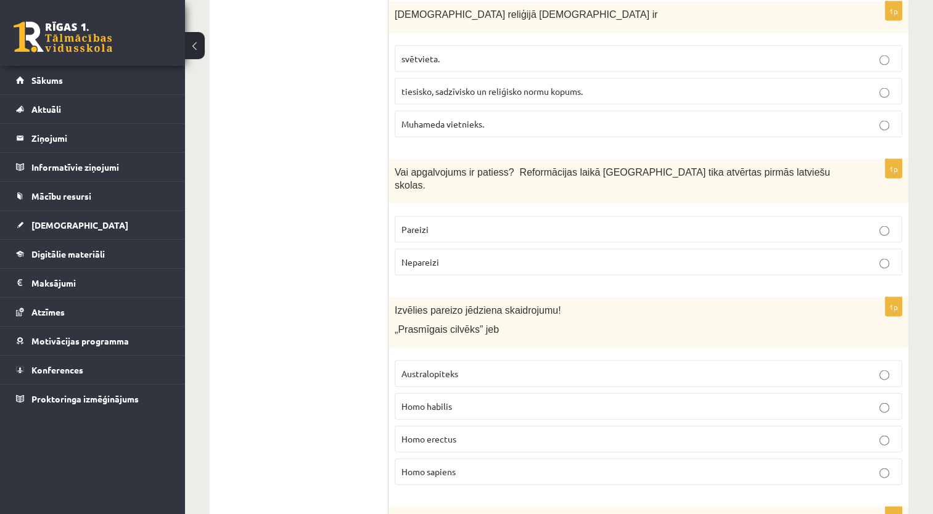
click at [441, 400] on p "Homo habilis" at bounding box center [649, 406] width 494 height 13
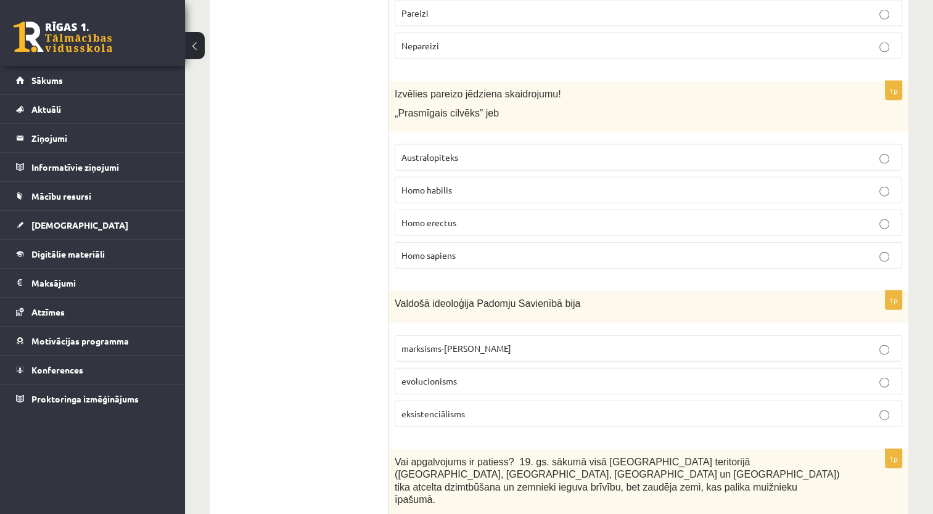
scroll to position [2776, 0]
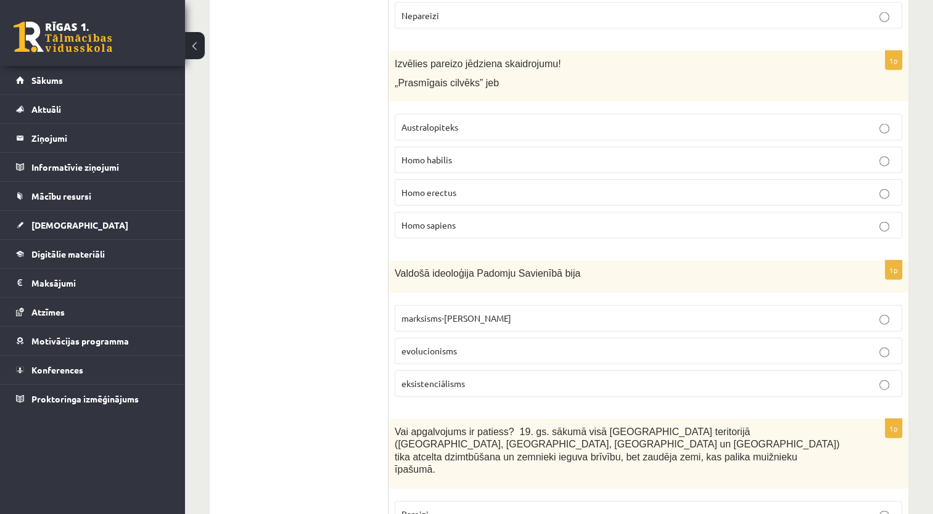
drag, startPoint x: 410, startPoint y: 220, endPoint x: 464, endPoint y: 321, distance: 114.0
drag, startPoint x: 464, startPoint y: 321, endPoint x: 326, endPoint y: 263, distance: 149.9
click at [396, 261] on div "Valdošā ideoloģija Padomju Savienībā bija" at bounding box center [649, 276] width 520 height 31
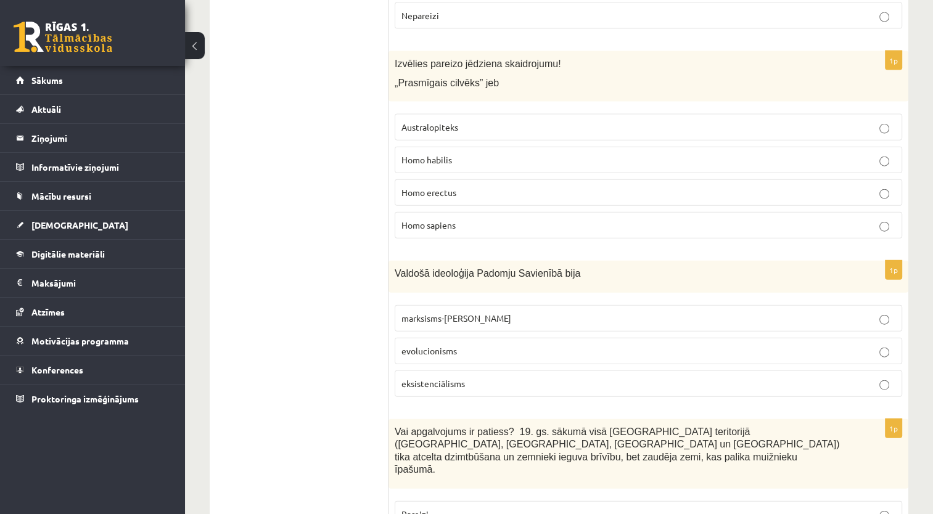
click at [411, 268] on span "Valdošā ideoloģija Padomju Savienībā bija" at bounding box center [488, 273] width 186 height 10
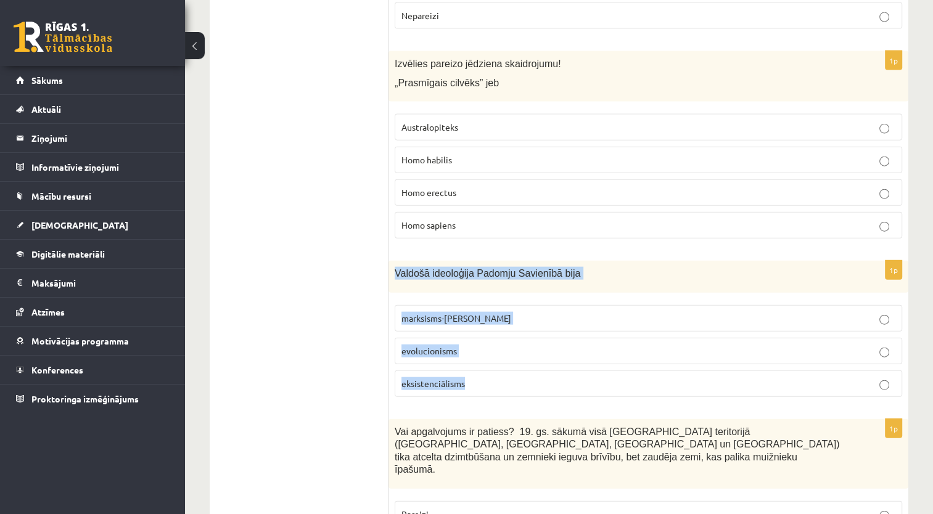
drag, startPoint x: 391, startPoint y: 206, endPoint x: 481, endPoint y: 321, distance: 145.9
click at [481, 320] on div "1p Valdošā ideoloģija Padomju Savienībā bija marksisms-ļeņinisms evolucionisms …" at bounding box center [649, 334] width 520 height 146
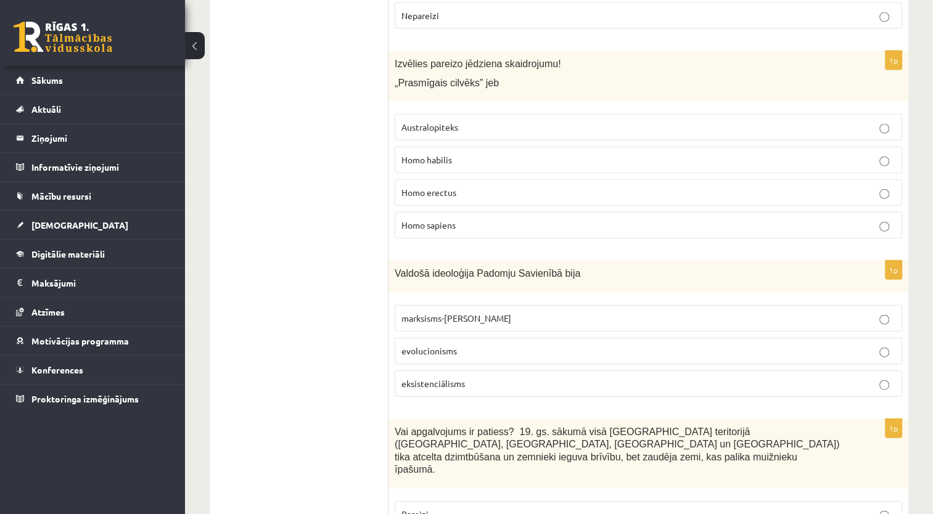
click at [437, 313] on span "marksisms-ļeņinisms" at bounding box center [457, 318] width 110 height 11
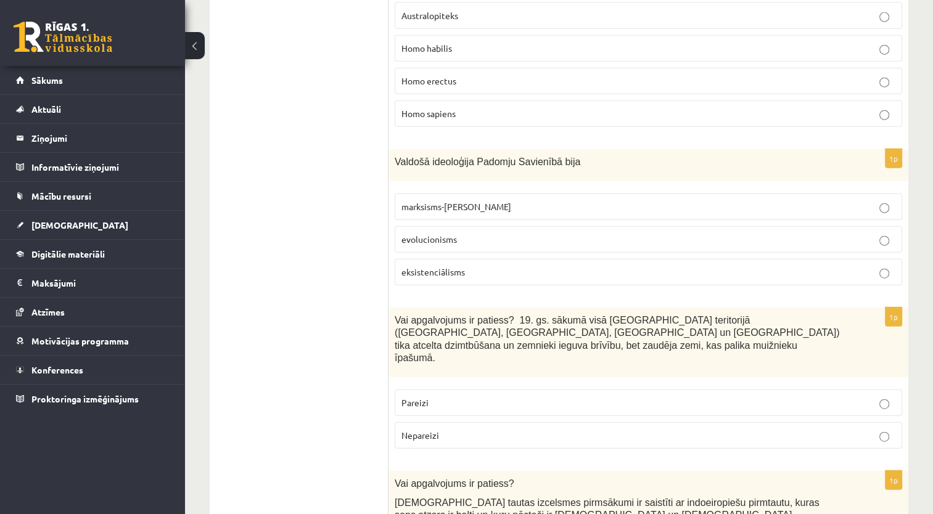
scroll to position [2961, 0]
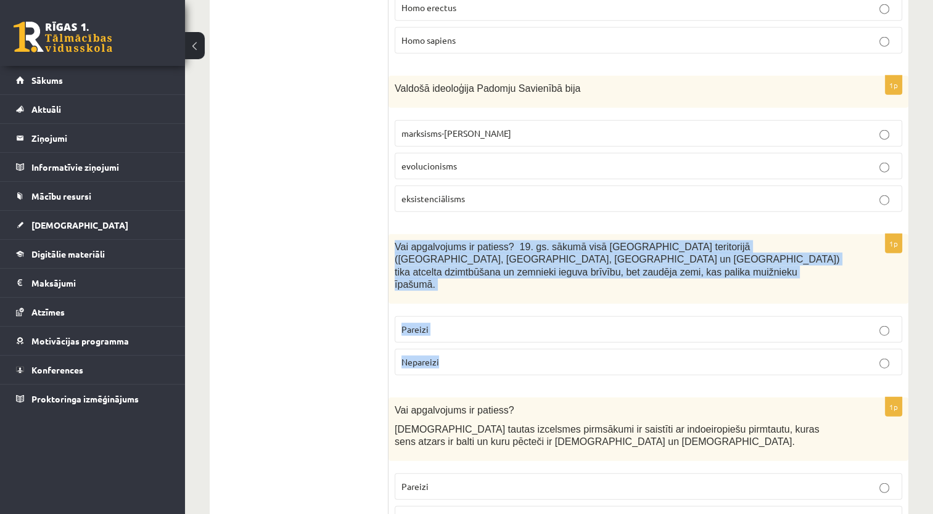
drag, startPoint x: 392, startPoint y: 183, endPoint x: 445, endPoint y: 262, distance: 95.1
click at [445, 262] on div "1p Vai apgalvojums ir patiess? 19. gs. sākumā visā Latvijas teritorijā (Kurzemē…" at bounding box center [649, 309] width 520 height 151
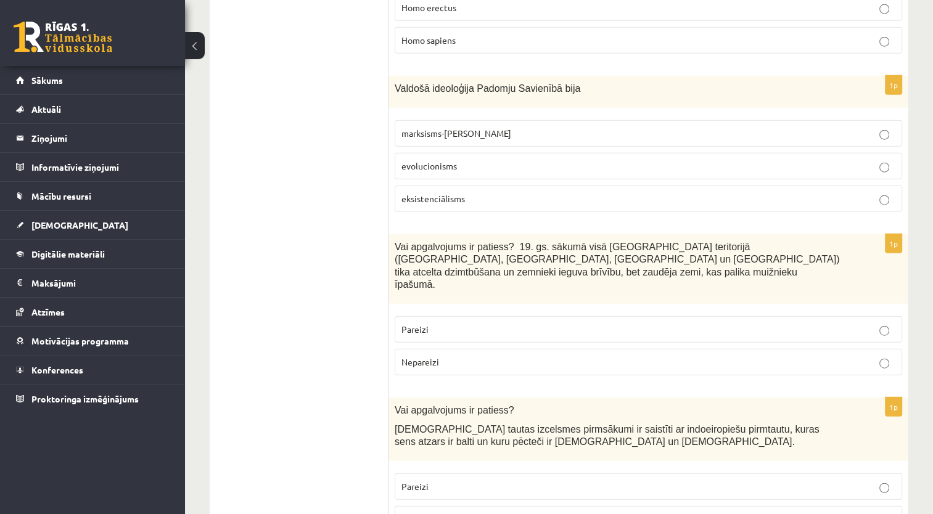
click at [424, 357] on span "Nepareizi" at bounding box center [421, 362] width 38 height 11
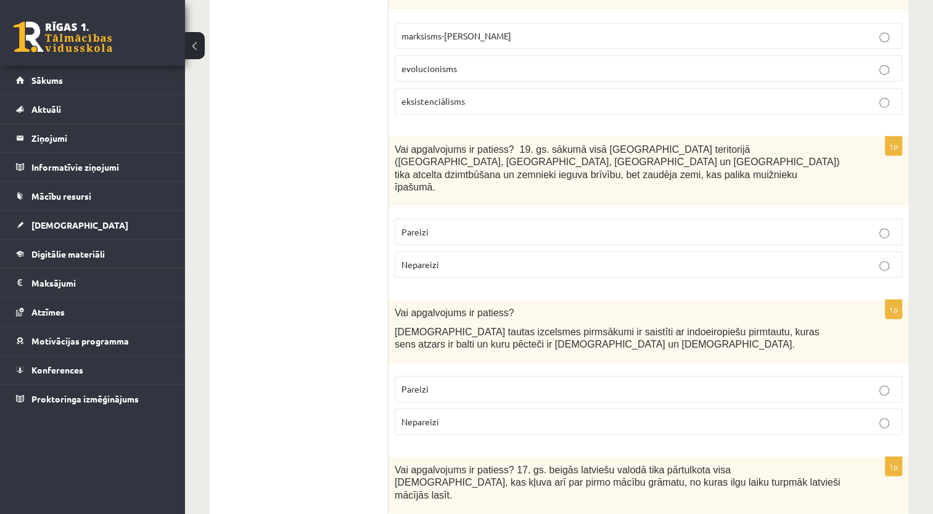
scroll to position [3084, 0]
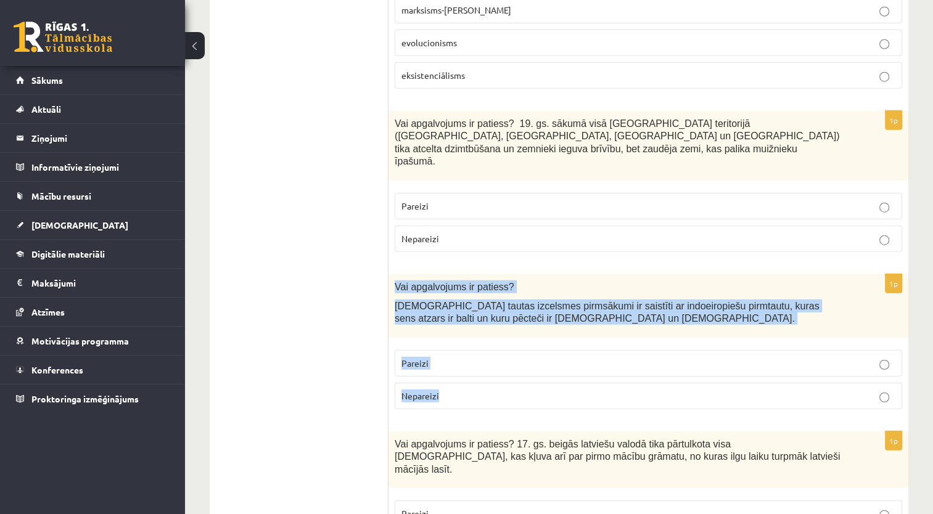
drag, startPoint x: 392, startPoint y: 194, endPoint x: 457, endPoint y: 299, distance: 122.9
click at [457, 299] on div "1p Vai apgalvojums ir patiess? Latviešu tautas izcelsmes pirmsākumi ir saistīti…" at bounding box center [649, 347] width 520 height 145
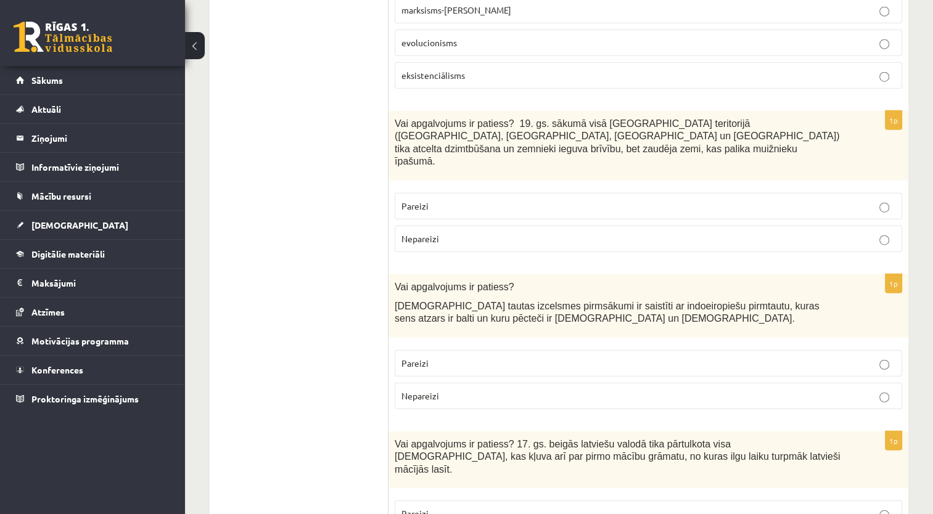
drag, startPoint x: 342, startPoint y: 288, endPoint x: 407, endPoint y: 278, distance: 65.6
click at [428, 357] on p "Pareizi" at bounding box center [649, 363] width 494 height 13
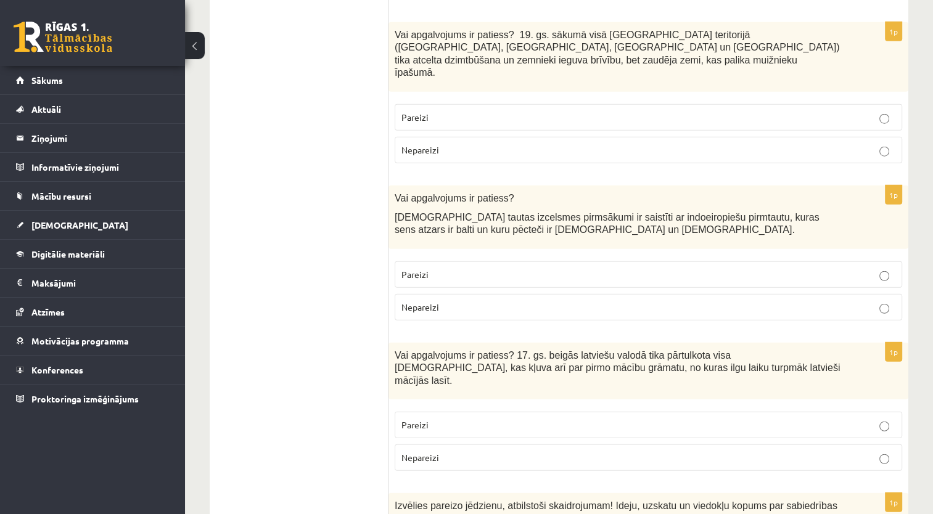
scroll to position [3208, 0]
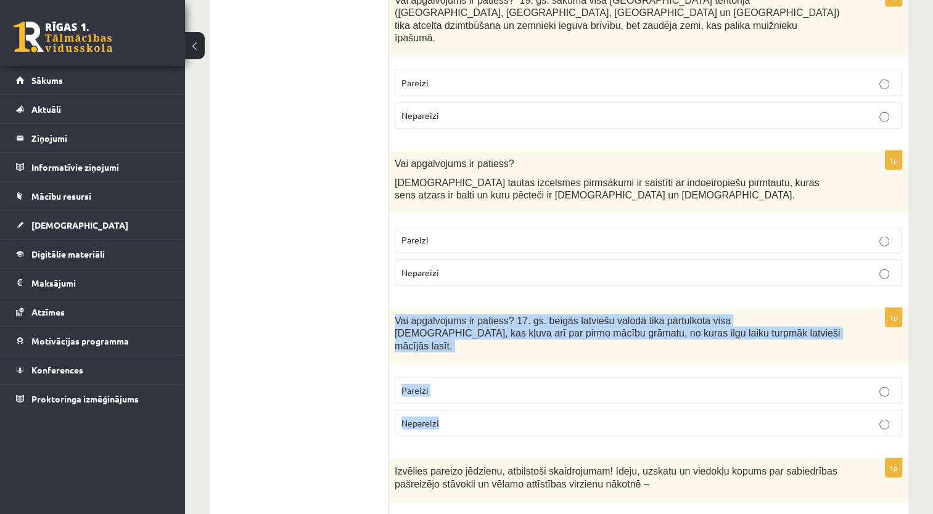
drag, startPoint x: 392, startPoint y: 226, endPoint x: 451, endPoint y: 316, distance: 106.9
click at [451, 316] on div "1p Vai apgalvojums ir patiess? 17. gs. beigās latviešu valodā tika pārtulkota v…" at bounding box center [649, 377] width 520 height 138
click at [446, 384] on p "Pareizi" at bounding box center [649, 390] width 494 height 13
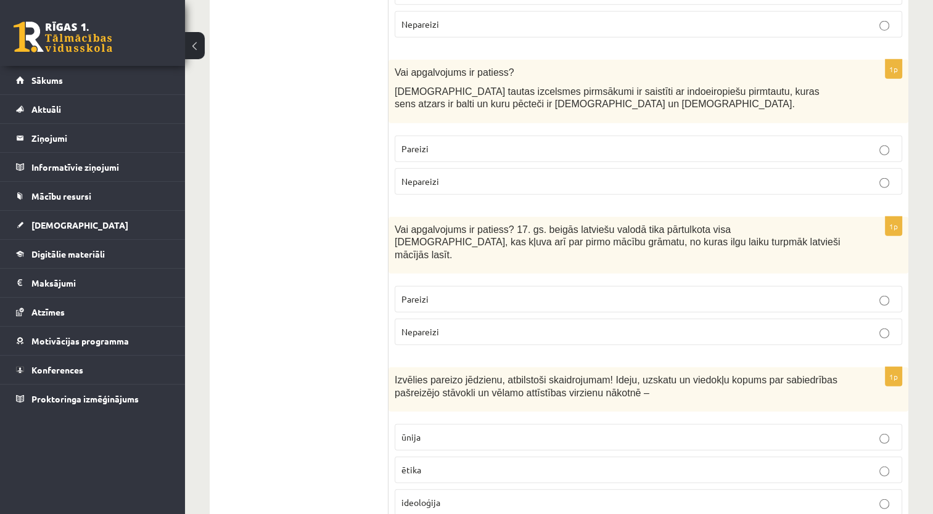
scroll to position [3331, 0]
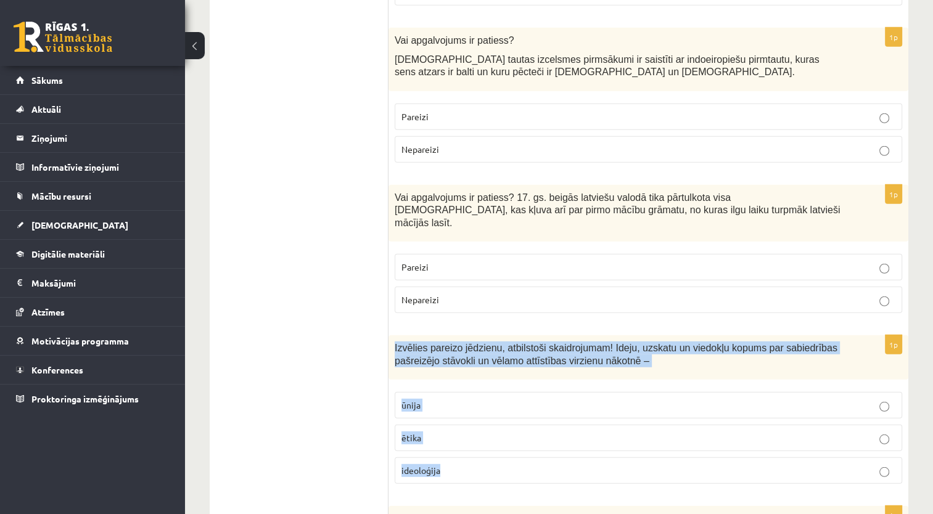
drag, startPoint x: 390, startPoint y: 243, endPoint x: 455, endPoint y: 360, distance: 133.9
click at [455, 360] on div "1p Izvēlies pareizo jēdzienu, atbilstoši skaidrojumam! Ideju, uzskatu un viedok…" at bounding box center [649, 415] width 520 height 159
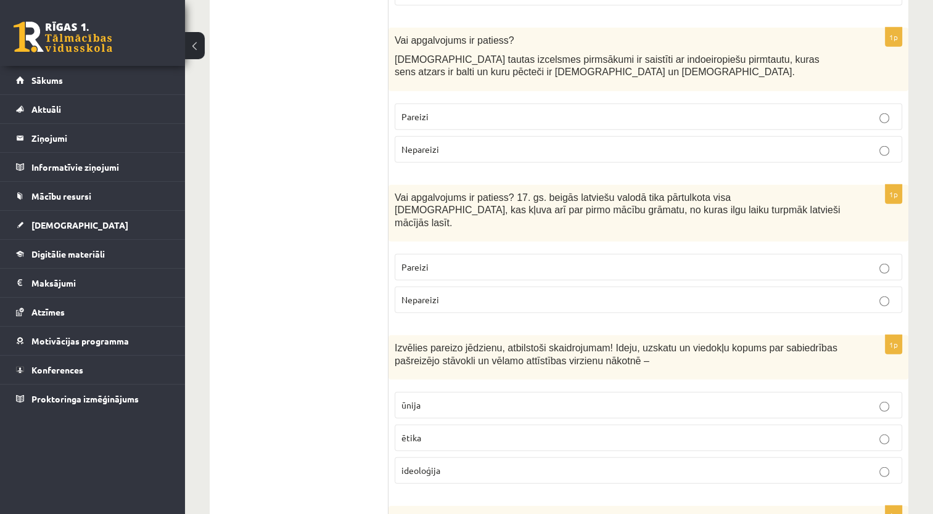
drag, startPoint x: 338, startPoint y: 319, endPoint x: 349, endPoint y: 329, distance: 14.8
click at [434, 465] on span "ideoloģija" at bounding box center [421, 470] width 39 height 11
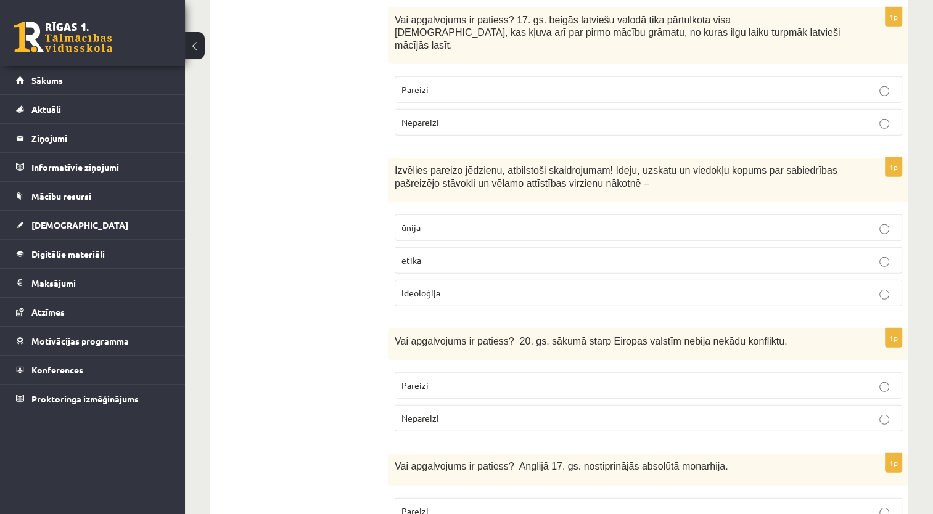
scroll to position [3516, 0]
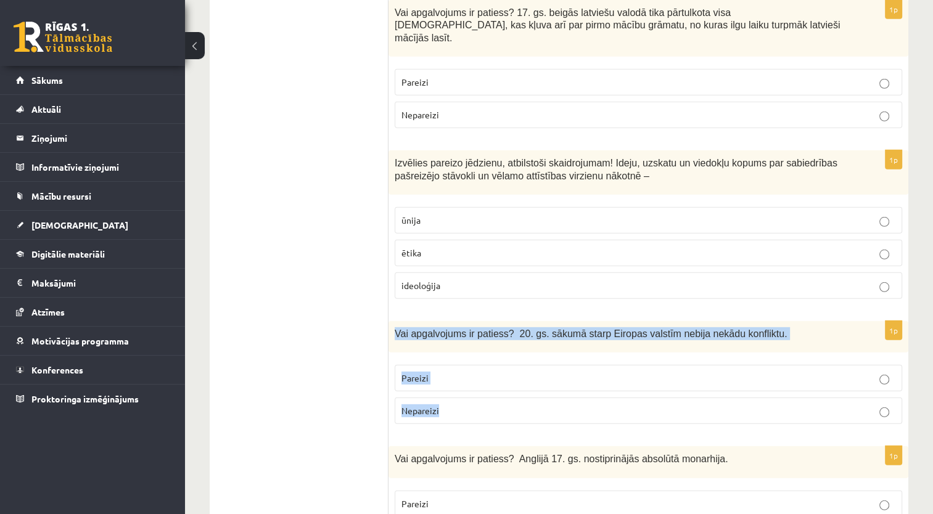
drag, startPoint x: 392, startPoint y: 221, endPoint x: 466, endPoint y: 319, distance: 122.5
click at [466, 321] on div "1p Vai apgalvojums ir patiess? 20. gs. sākumā starp Eiropas valstīm nebija nekā…" at bounding box center [649, 377] width 520 height 113
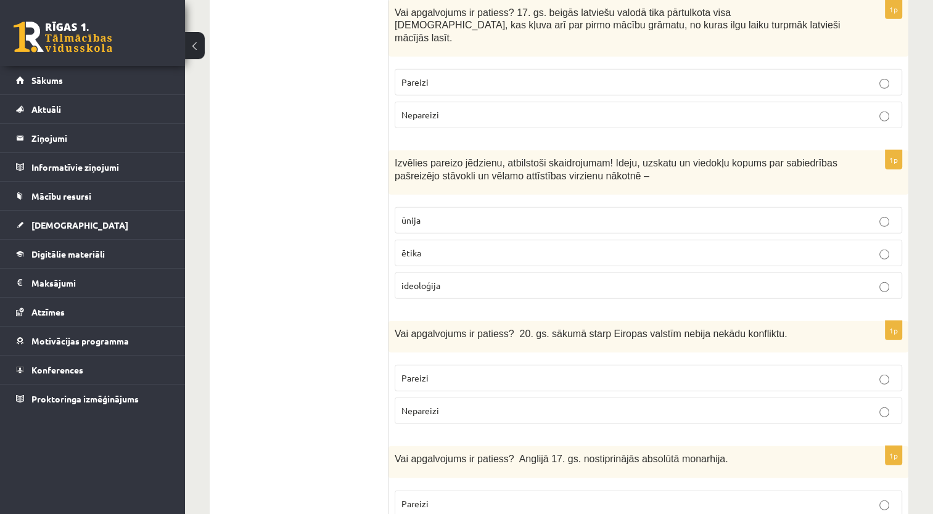
click at [442, 405] on p "Nepareizi" at bounding box center [649, 411] width 494 height 13
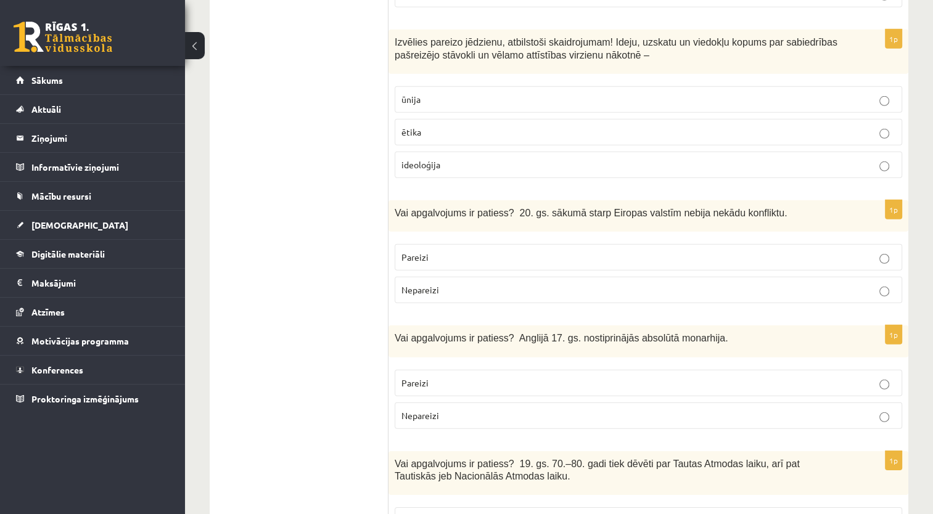
scroll to position [3640, 0]
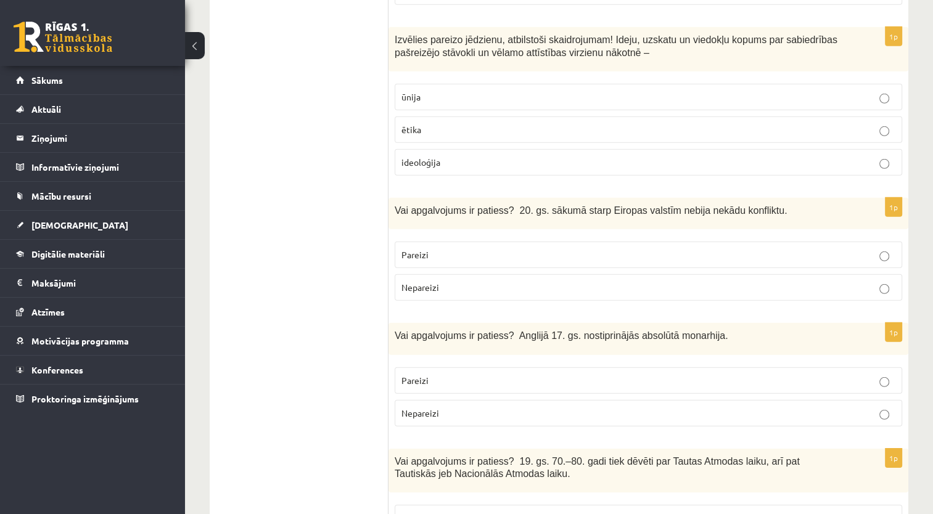
drag, startPoint x: 387, startPoint y: 223, endPoint x: 506, endPoint y: 275, distance: 129.0
drag, startPoint x: 506, startPoint y: 275, endPoint x: 351, endPoint y: 264, distance: 155.2
click at [444, 374] on p "Pareizi" at bounding box center [649, 380] width 494 height 13
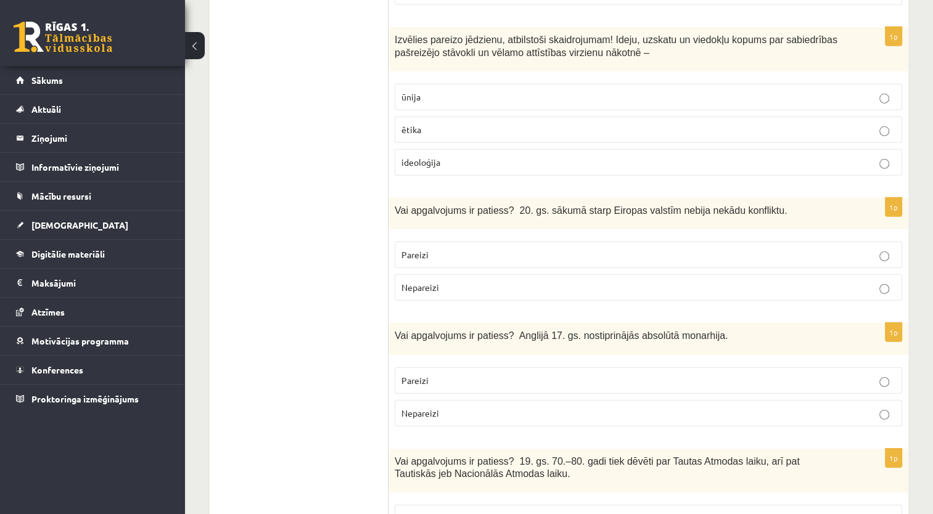
click at [392, 323] on div "Vai apgalvojums ir patiess? Anglijā 17. gs. nostiprinājās absolūtā monarhija." at bounding box center [649, 338] width 520 height 31
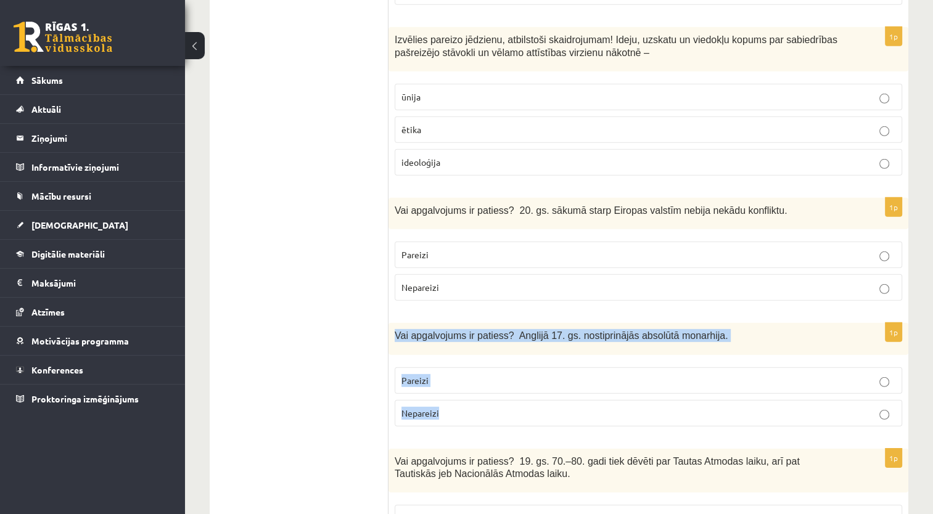
drag, startPoint x: 397, startPoint y: 227, endPoint x: 466, endPoint y: 302, distance: 102.2
click at [466, 323] on div "1p Vai apgalvojums ir patiess? Anglijā 17. gs. nostiprinājās absolūtā monarhija…" at bounding box center [649, 379] width 520 height 113
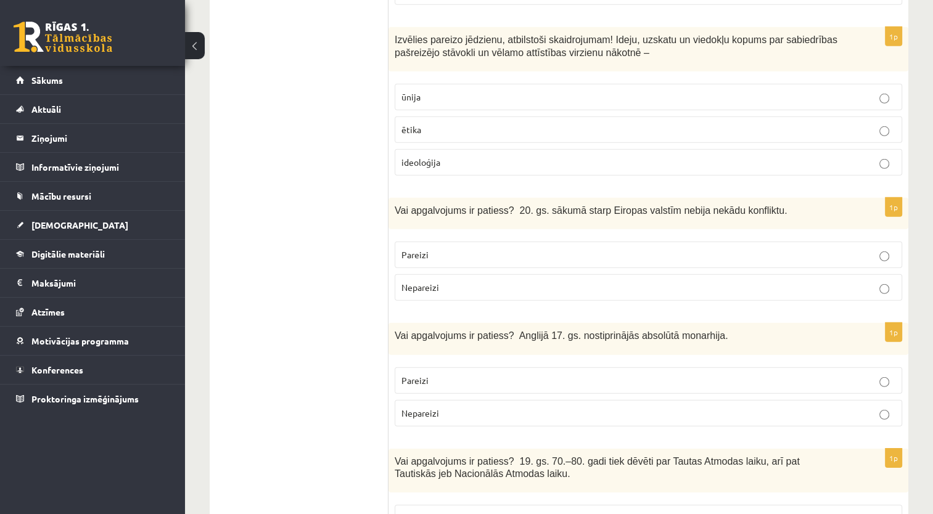
drag, startPoint x: 336, startPoint y: 278, endPoint x: 346, endPoint y: 278, distance: 10.5
click at [461, 407] on p "Nepareizi" at bounding box center [649, 413] width 494 height 13
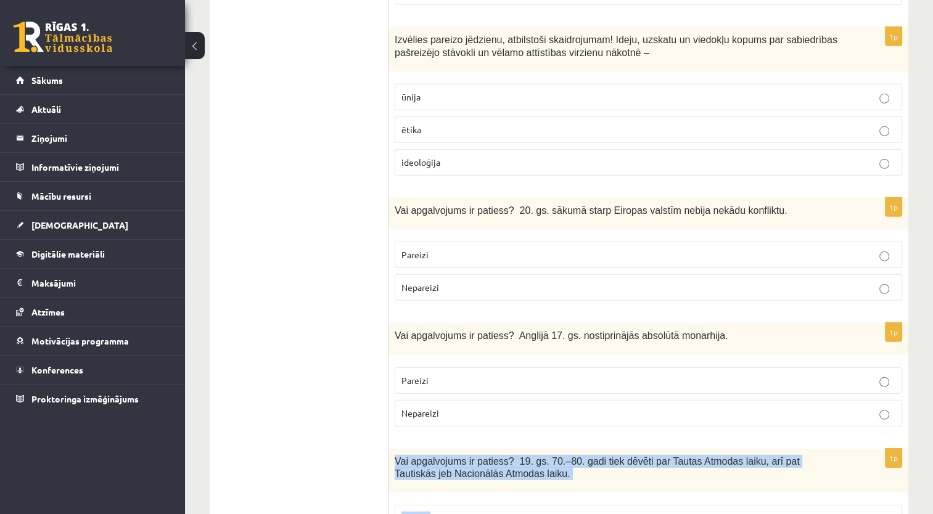
drag, startPoint x: 395, startPoint y: 354, endPoint x: 449, endPoint y: 440, distance: 101.7
click at [449, 449] on div "1p Vai apgalvojums ir patiess? 19. gs. 70.–80. gadi tiek dēvēti par Tautas Atmo…" at bounding box center [649, 512] width 520 height 126
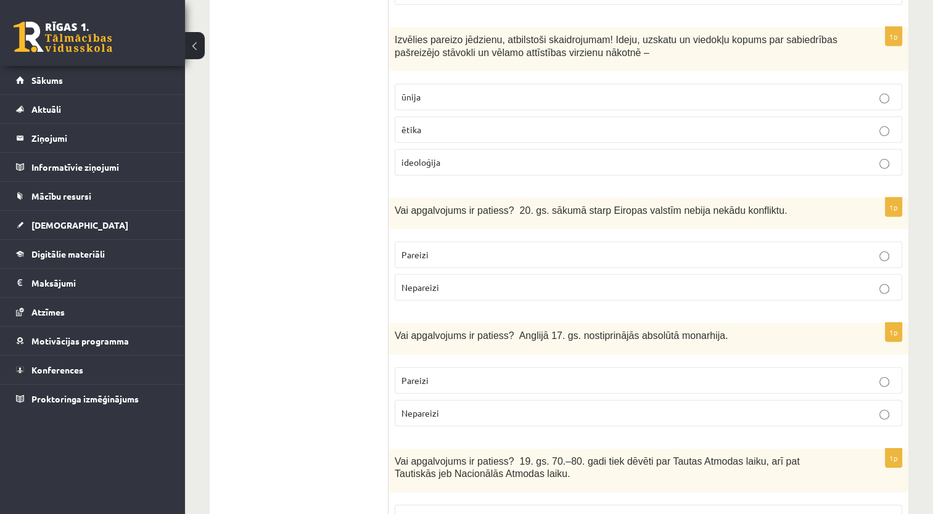
click at [427, 513] on span "Pareizi" at bounding box center [415, 518] width 27 height 11
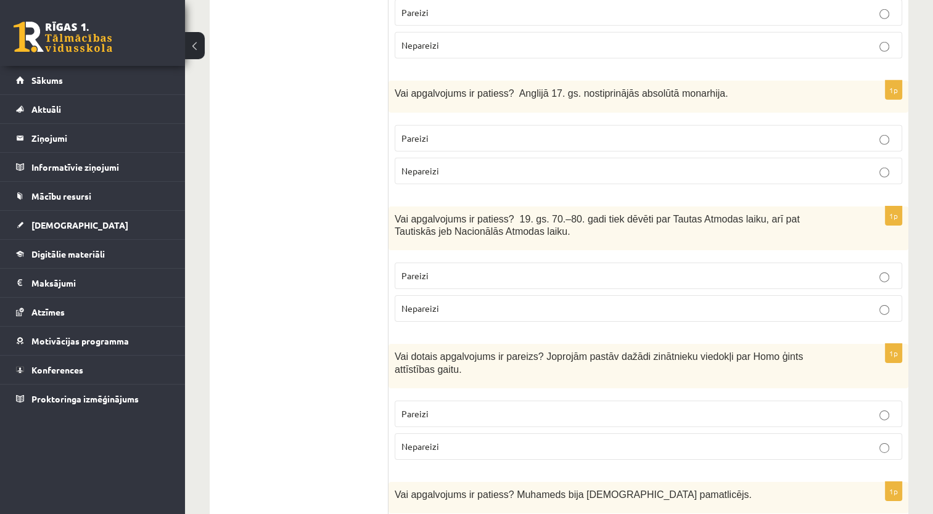
scroll to position [3886, 0]
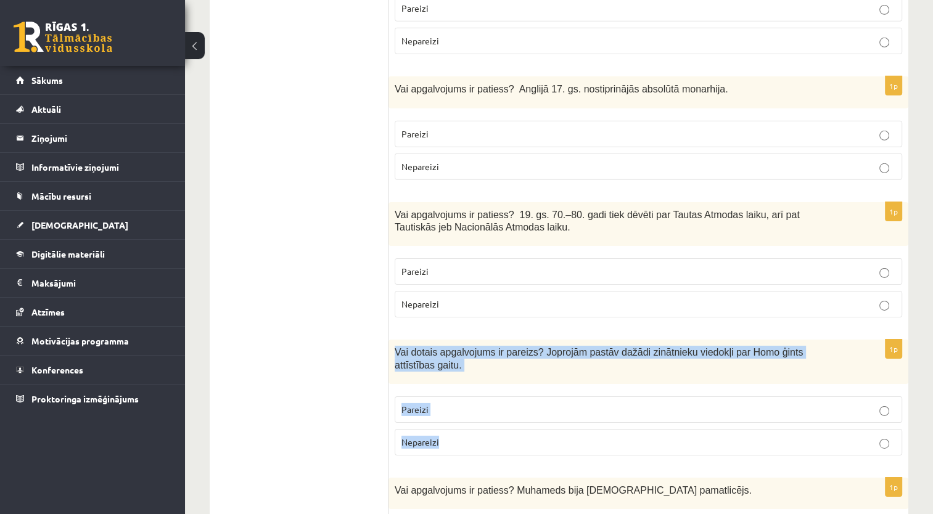
drag, startPoint x: 390, startPoint y: 239, endPoint x: 465, endPoint y: 324, distance: 113.7
click at [465, 340] on div "1p Vai dotais apgalvojums ir pareizs? Joprojām pastāv dažādi zinātnieku viedokļ…" at bounding box center [649, 403] width 520 height 126
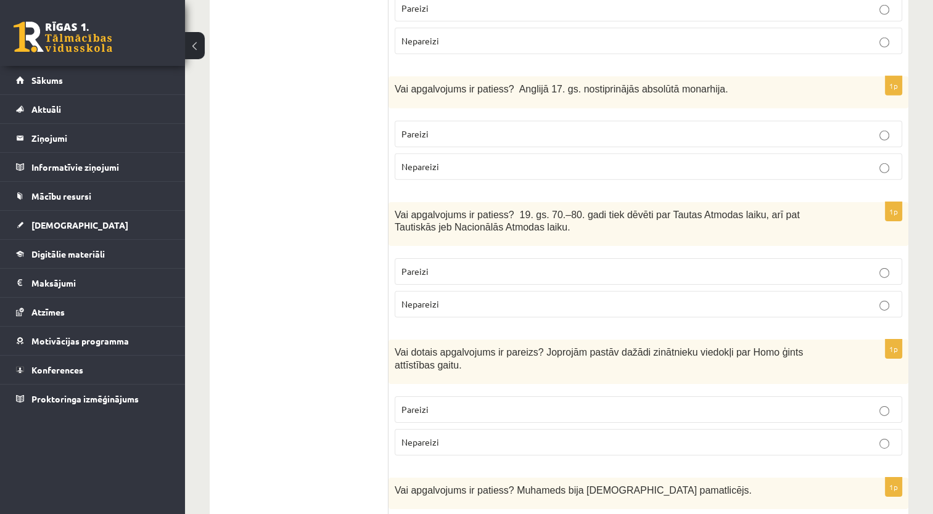
click at [436, 403] on p "Pareizi" at bounding box center [649, 409] width 494 height 13
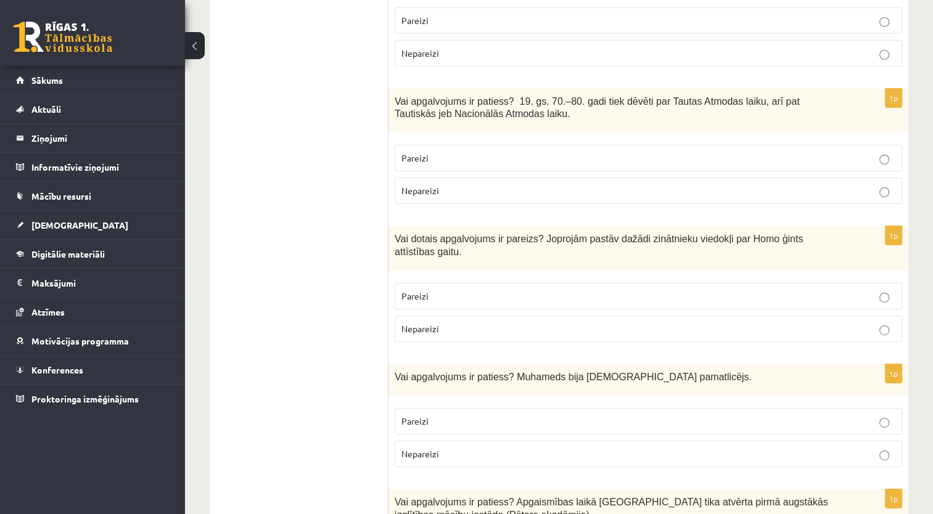
scroll to position [4010, 0]
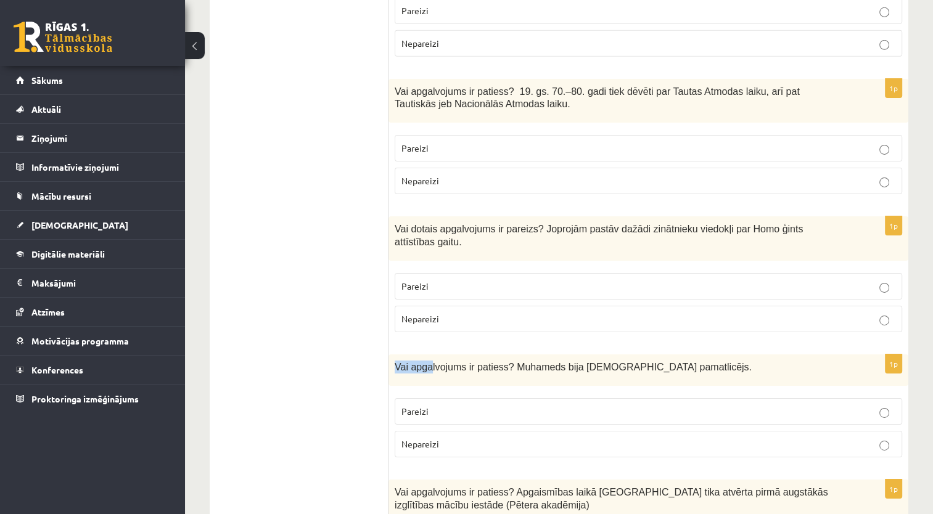
drag, startPoint x: 397, startPoint y: 244, endPoint x: 428, endPoint y: 250, distance: 32.1
click at [428, 362] on span "Vai apgalvojums ir patiess? Muhameds bija islāma pamatlicējs." at bounding box center [573, 367] width 357 height 10
drag, startPoint x: 428, startPoint y: 250, endPoint x: 434, endPoint y: 315, distance: 65.7
click at [434, 431] on label "Nepareizi" at bounding box center [649, 444] width 508 height 27
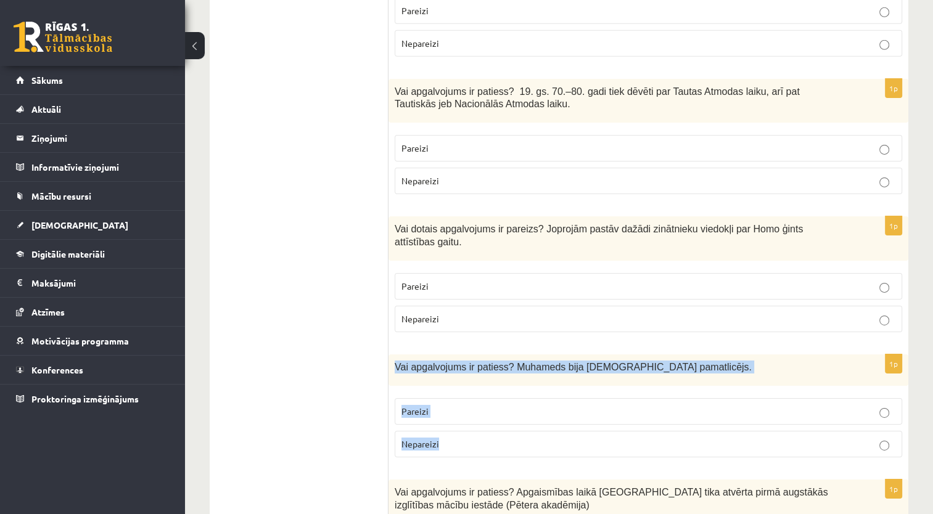
drag, startPoint x: 434, startPoint y: 315, endPoint x: 480, endPoint y: 315, distance: 45.7
click at [480, 355] on div "1p Vai apgalvojums ir patiess? Muhameds bija islāma pamatlicējs. Pareizi Nepare…" at bounding box center [649, 411] width 520 height 113
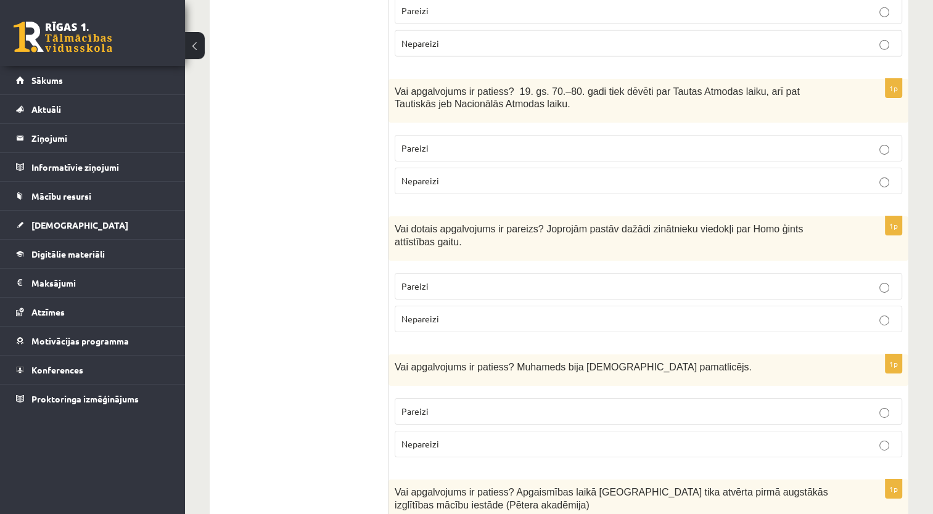
click at [415, 406] on span "Pareizi" at bounding box center [415, 411] width 27 height 11
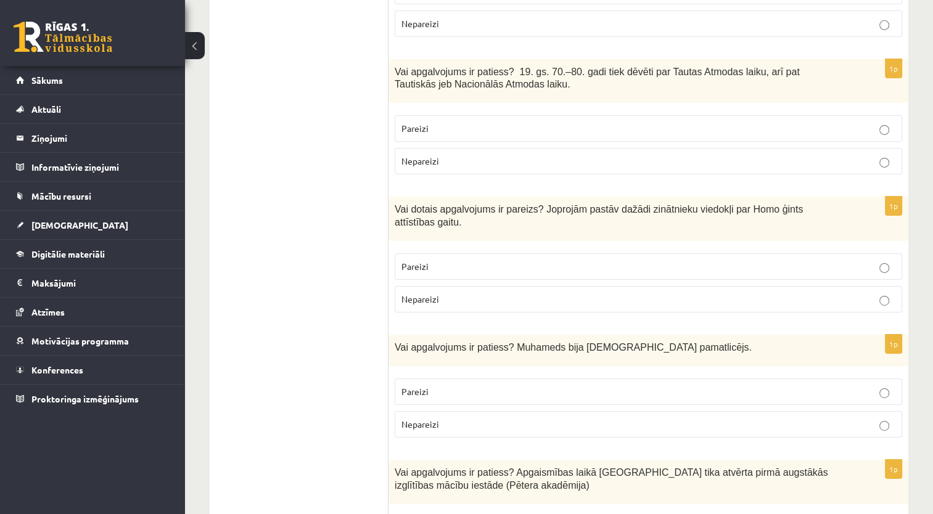
scroll to position [4133, 0]
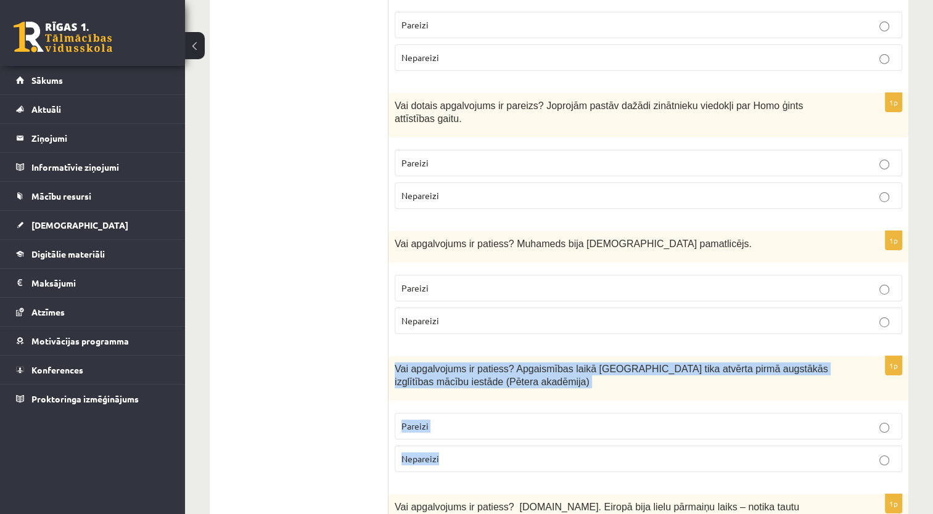
drag, startPoint x: 392, startPoint y: 246, endPoint x: 441, endPoint y: 336, distance: 102.4
click at [445, 357] on div "1p Vai apgalvojums ir patiess? Apgaismības laikā Jelgavā tika atvērta pirmā aug…" at bounding box center [649, 420] width 520 height 126
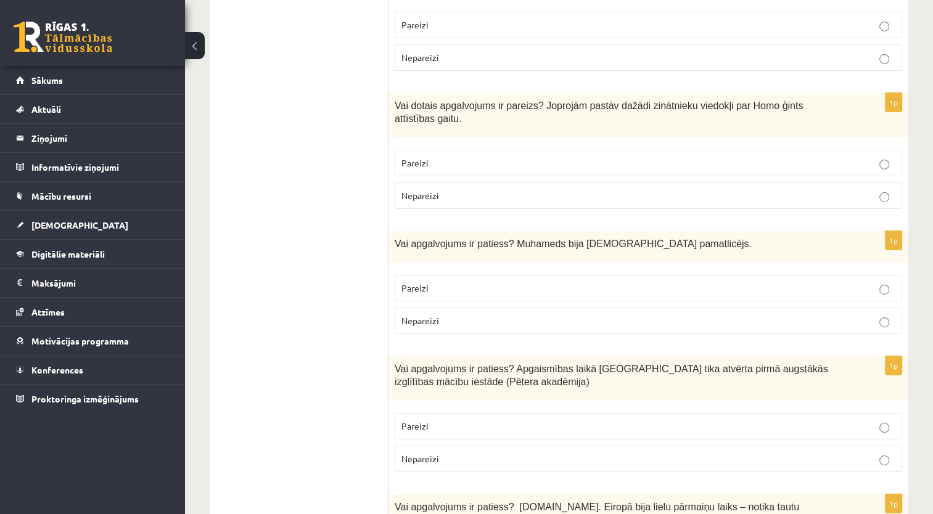
drag, startPoint x: 308, startPoint y: 325, endPoint x: 390, endPoint y: 319, distance: 82.3
click at [432, 420] on p "Pareizi" at bounding box center [649, 426] width 494 height 13
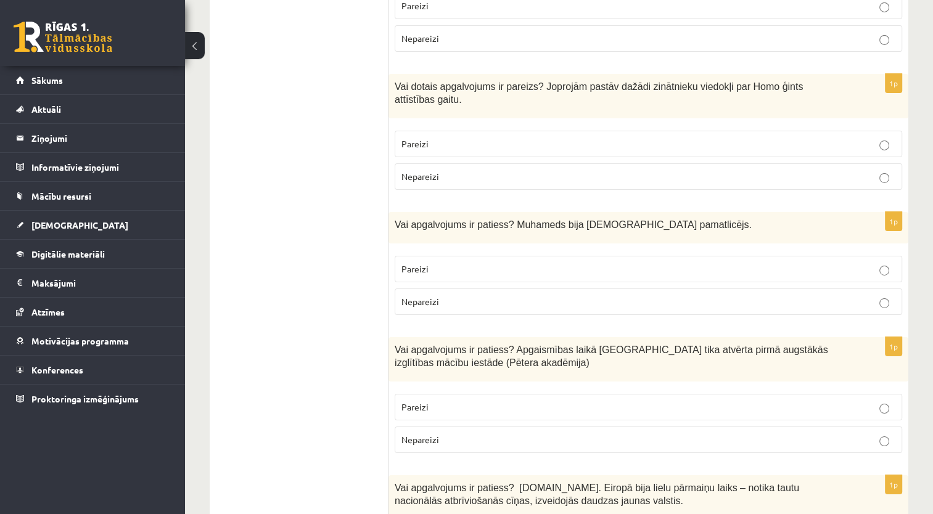
scroll to position [4153, 0]
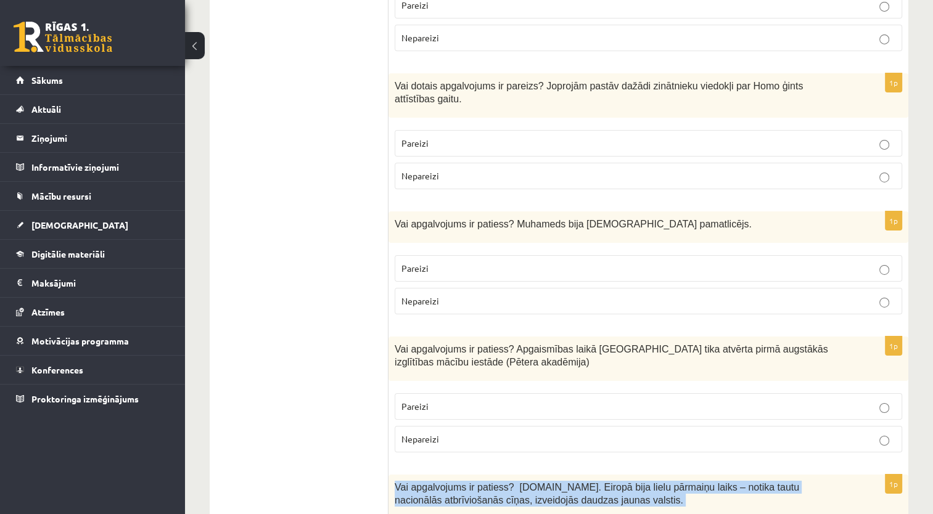
drag, startPoint x: 394, startPoint y: 363, endPoint x: 449, endPoint y: 456, distance: 108.4
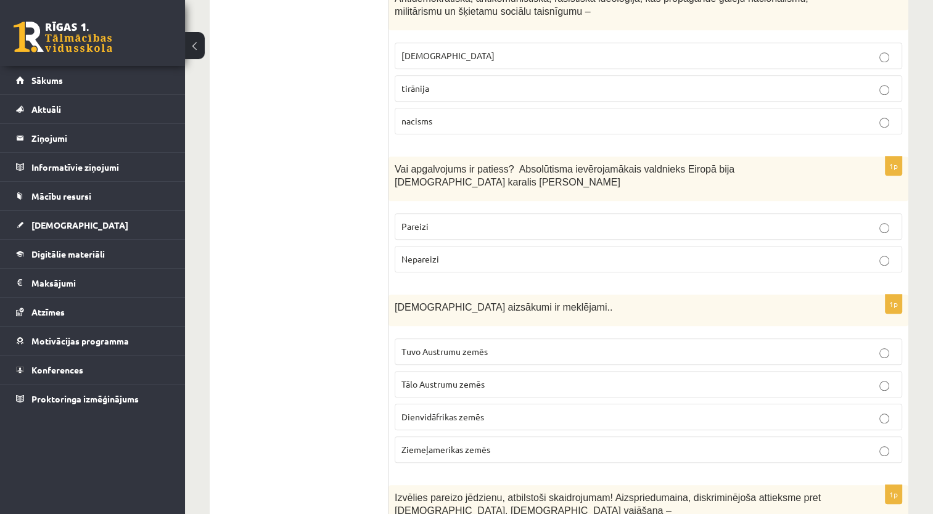
scroll to position [0, 0]
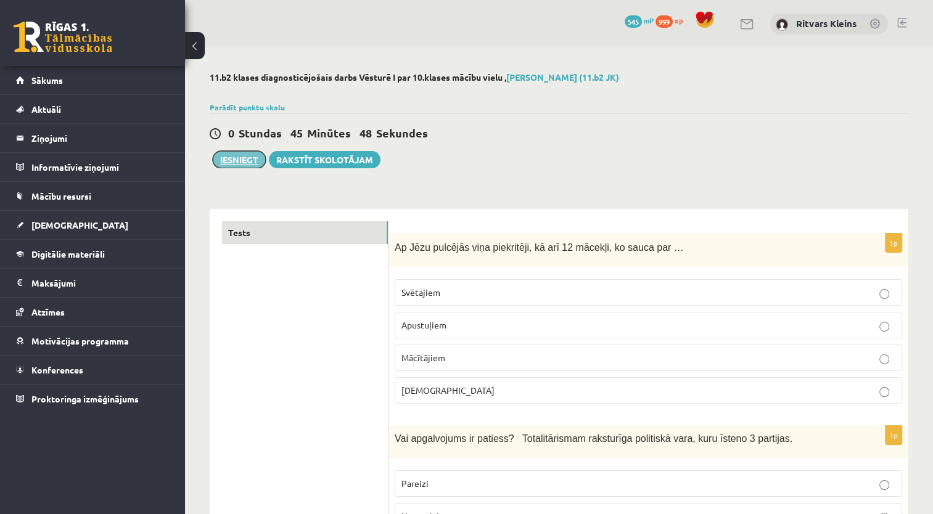
click at [249, 159] on button "Iesniegt" at bounding box center [239, 159] width 53 height 17
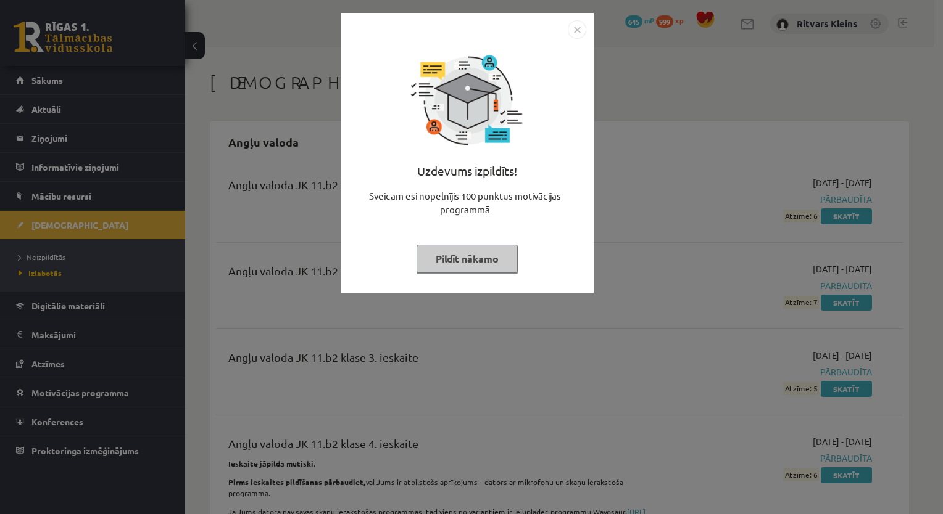
click at [481, 253] on button "Pildīt nākamo" at bounding box center [466, 259] width 101 height 28
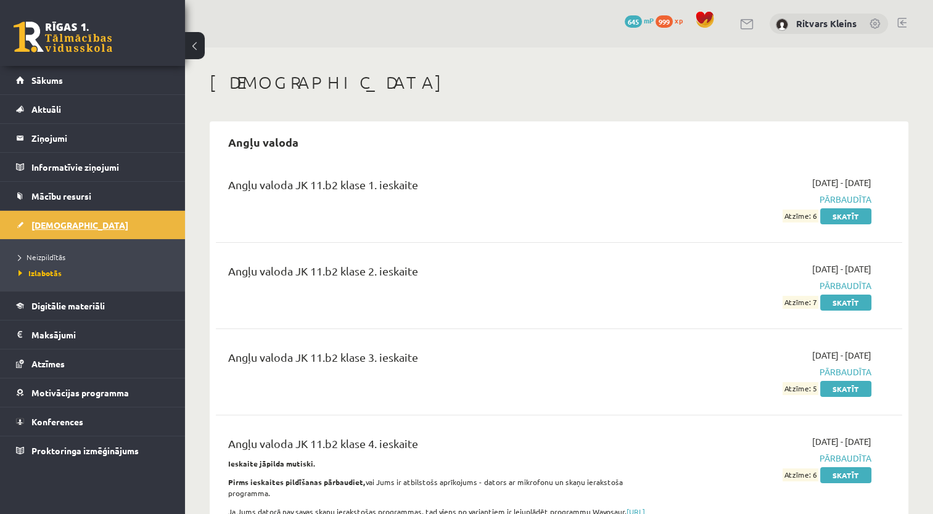
click at [56, 221] on span "[DEMOGRAPHIC_DATA]" at bounding box center [79, 225] width 97 height 11
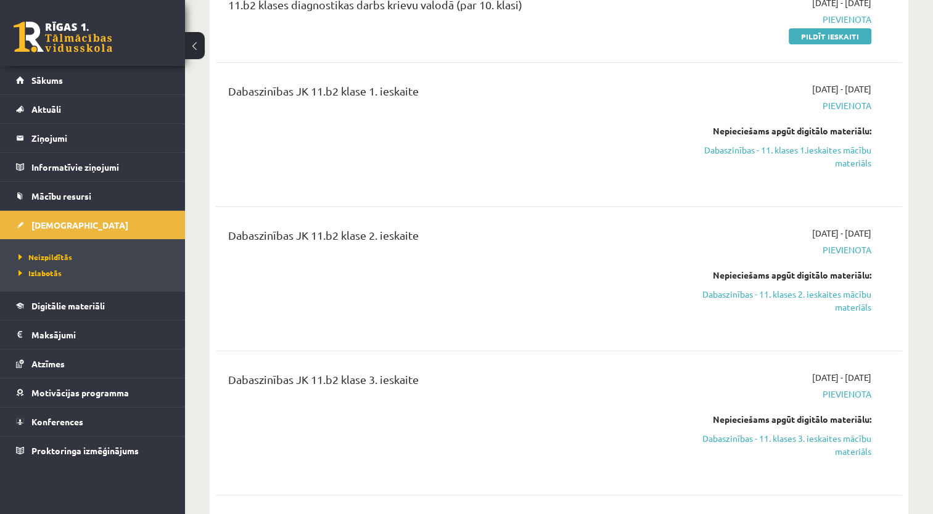
scroll to position [185, 0]
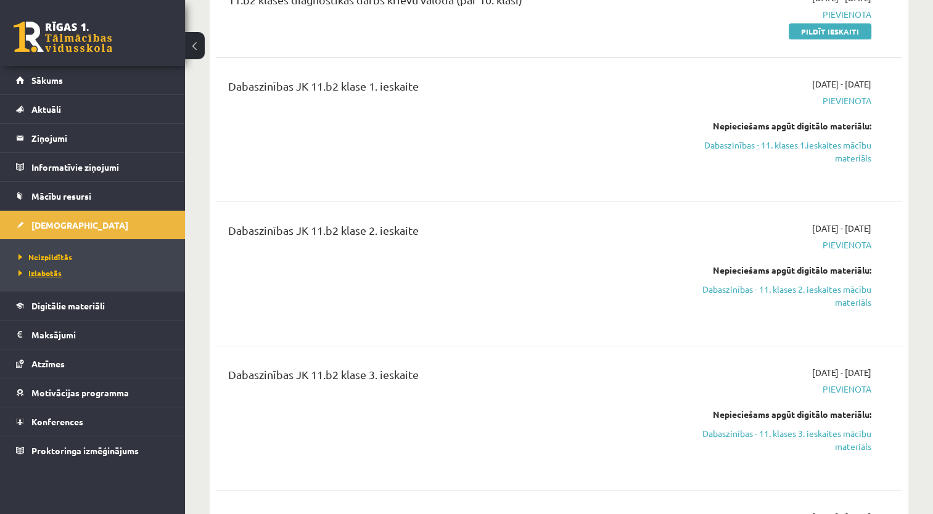
click at [48, 271] on span "Izlabotās" at bounding box center [40, 273] width 43 height 10
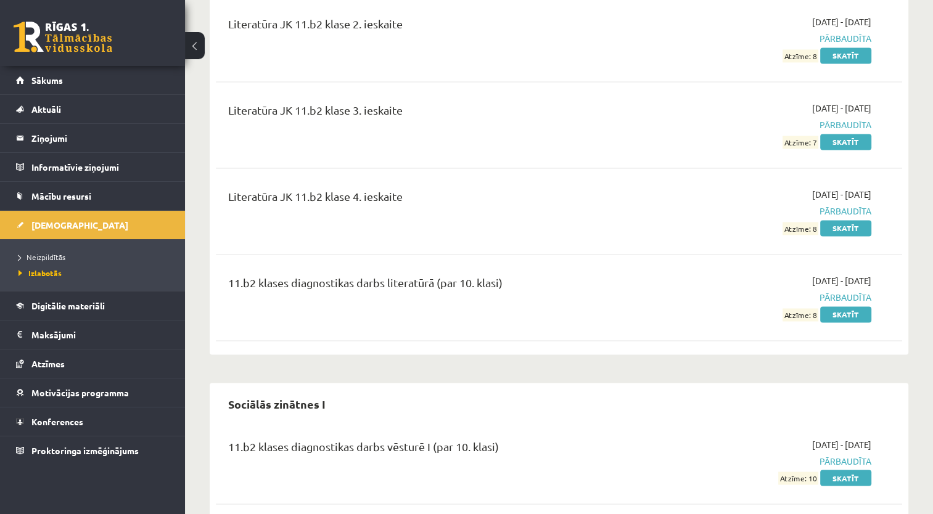
scroll to position [2014, 0]
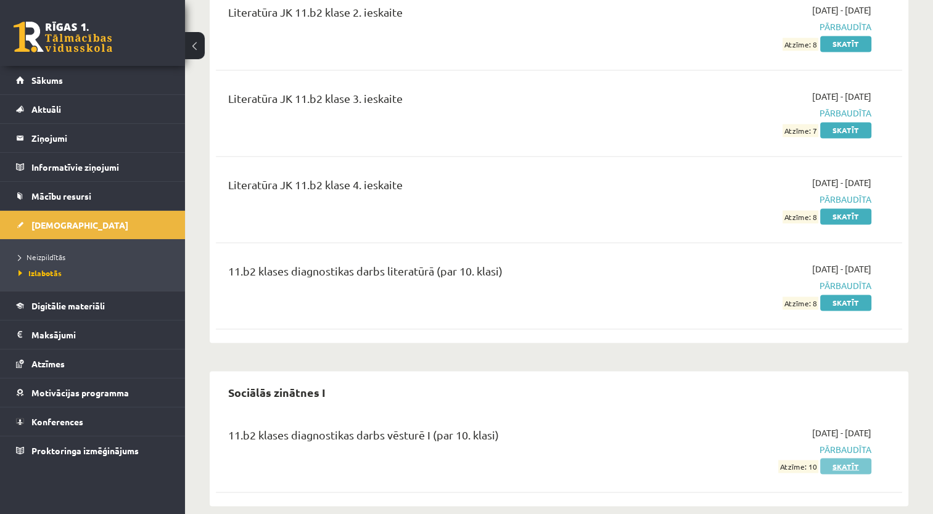
click at [851, 458] on link "Skatīt" at bounding box center [845, 466] width 51 height 16
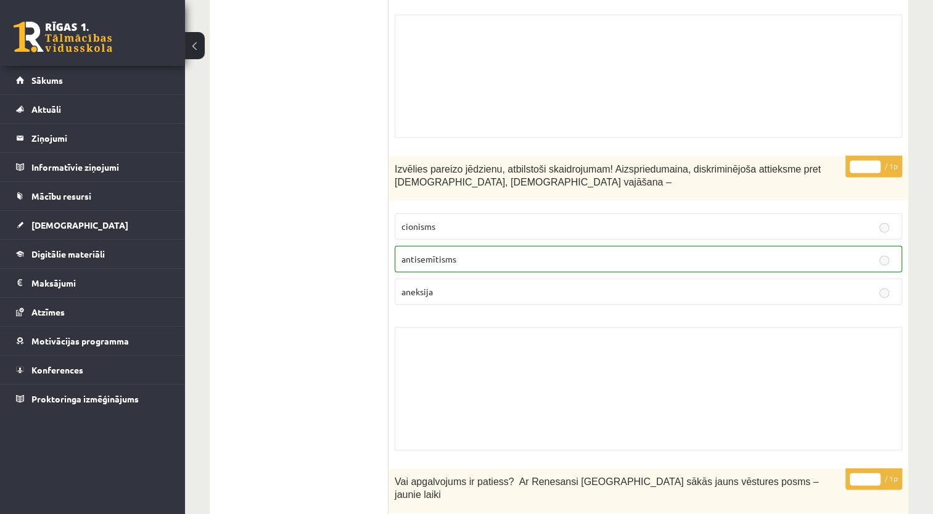
scroll to position [2776, 0]
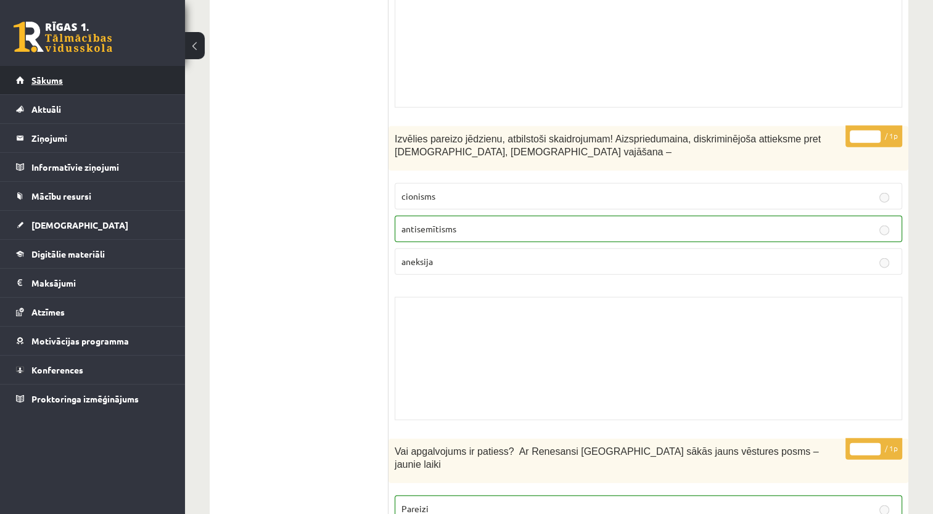
click at [54, 83] on span "Sākums" at bounding box center [46, 80] width 31 height 11
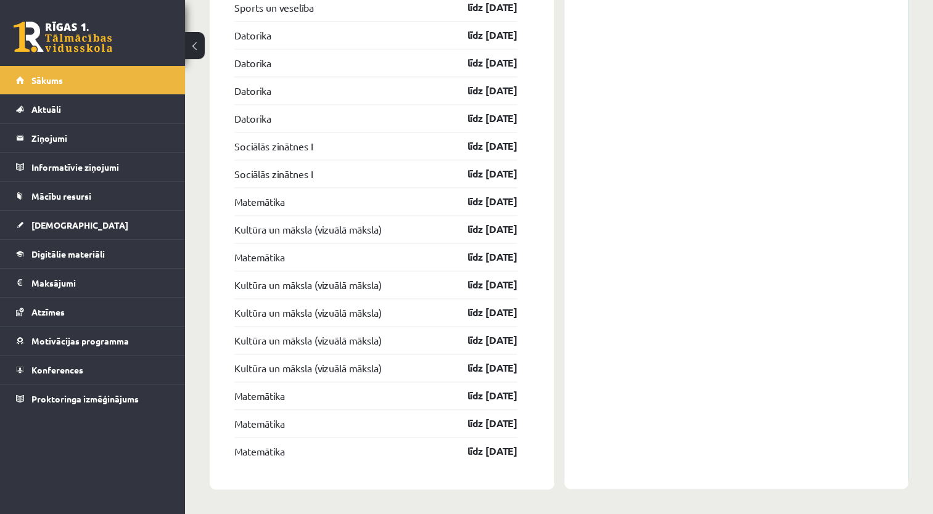
scroll to position [1675, 0]
